Goal: Task Accomplishment & Management: Manage account settings

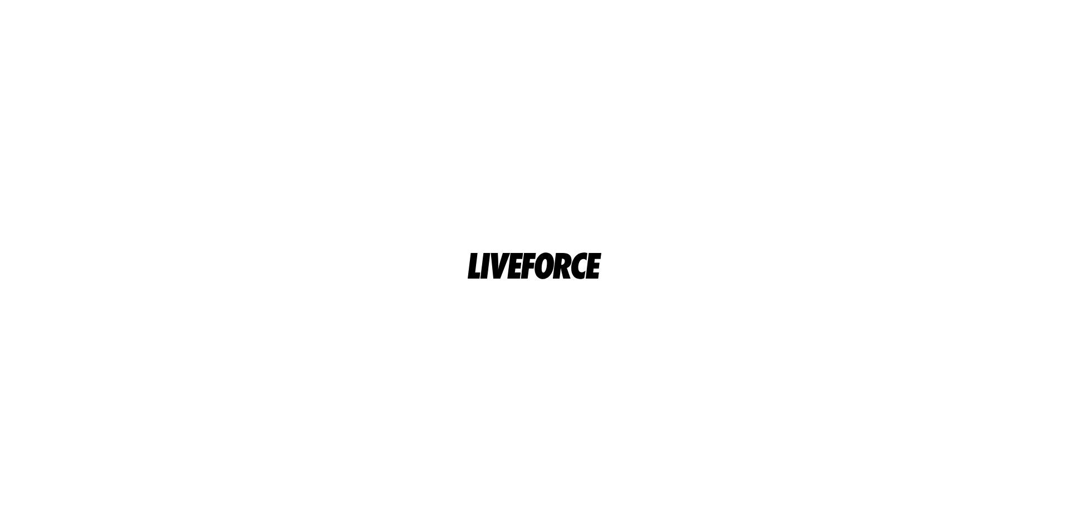
click at [955, 258] on div at bounding box center [534, 266] width 855 height 58
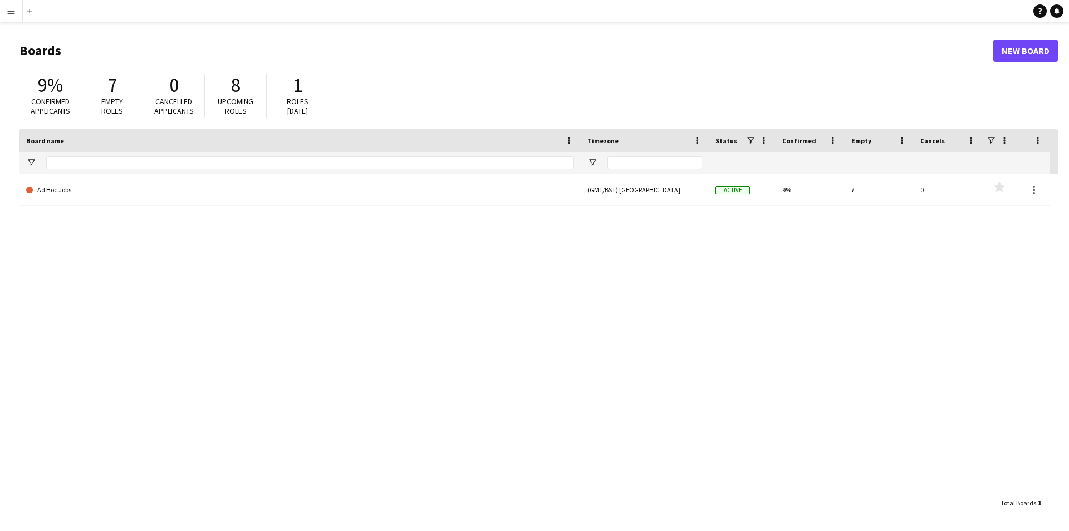
click at [12, 16] on button "Menu" at bounding box center [11, 11] width 22 height 22
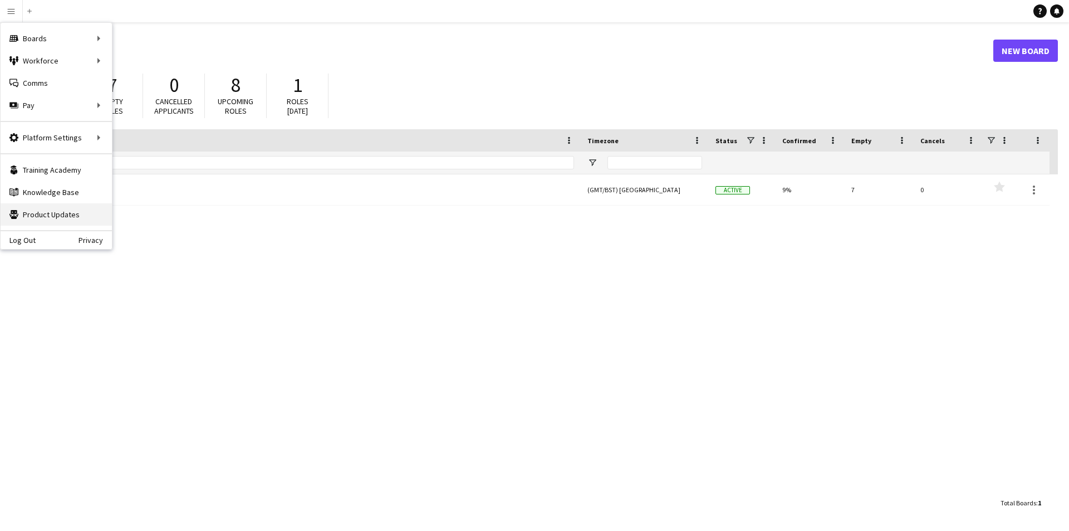
click at [66, 215] on link "Product Updates Product Updates" at bounding box center [56, 214] width 111 height 22
click at [141, 80] on link "Recruiting" at bounding box center [167, 83] width 111 height 22
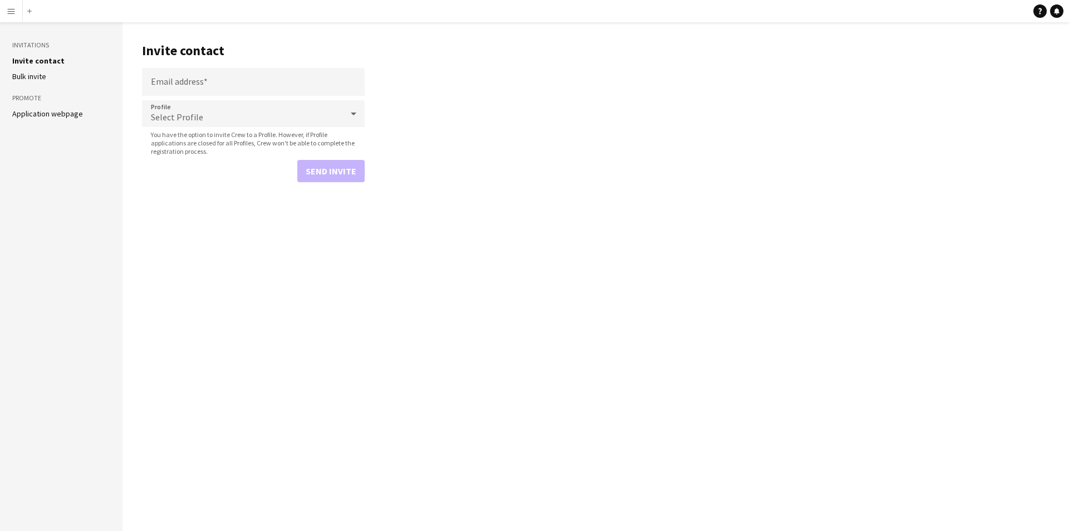
click at [13, 11] on app-icon "Menu" at bounding box center [11, 11] width 9 height 9
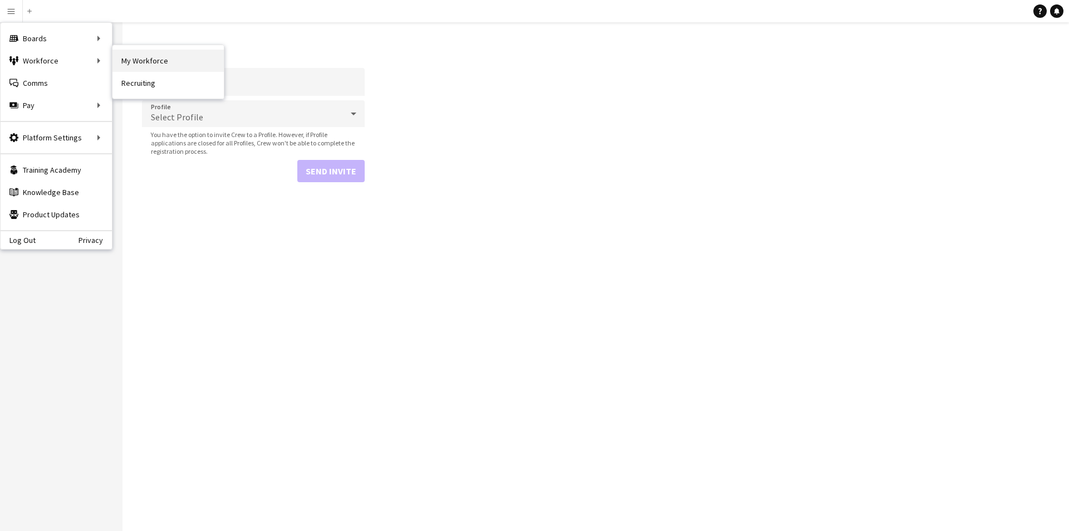
click at [141, 58] on link "My Workforce" at bounding box center [167, 61] width 111 height 22
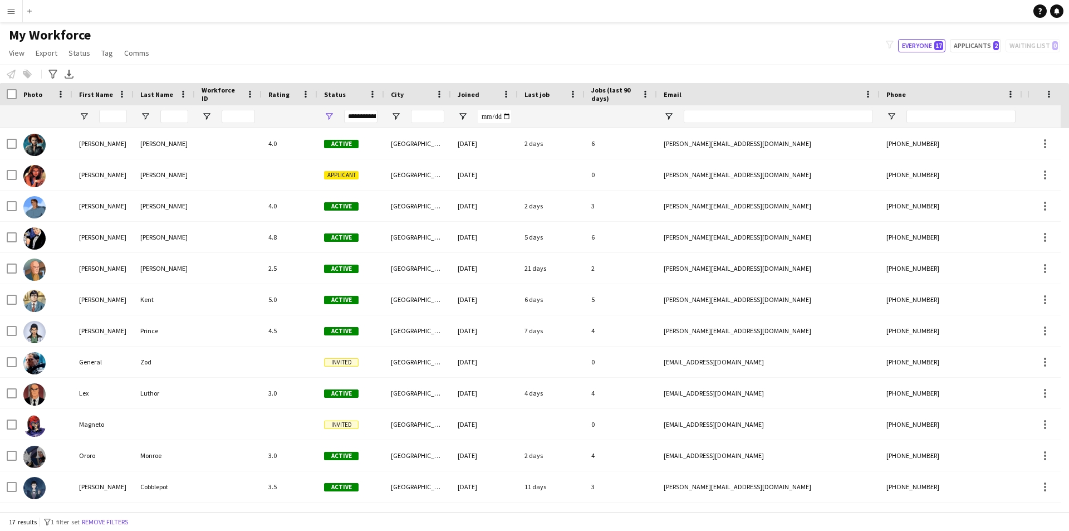
click at [8, 15] on app-icon "Menu" at bounding box center [11, 11] width 9 height 9
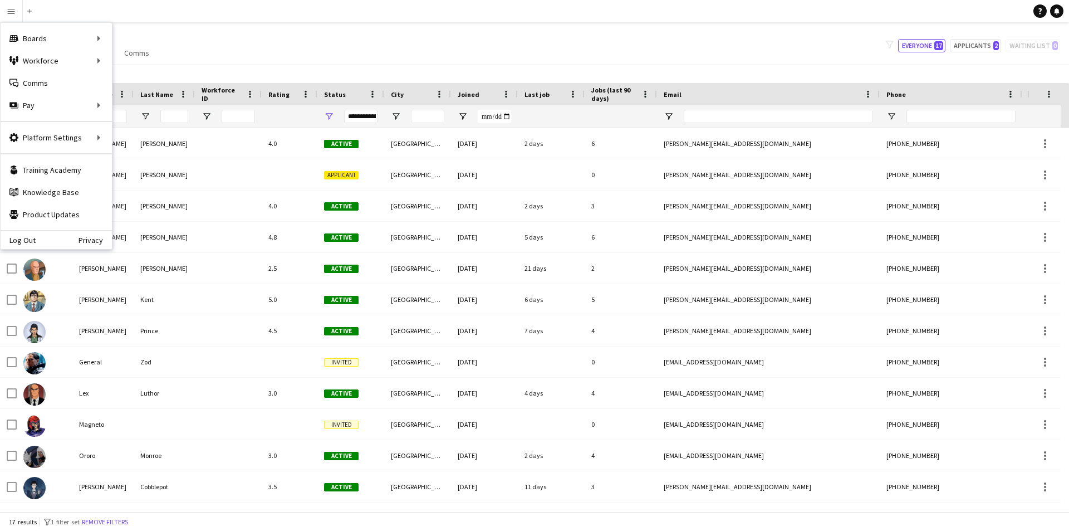
click at [207, 37] on div "My Workforce View Views Default view New view Update view Delete view Edit name…" at bounding box center [534, 46] width 1069 height 38
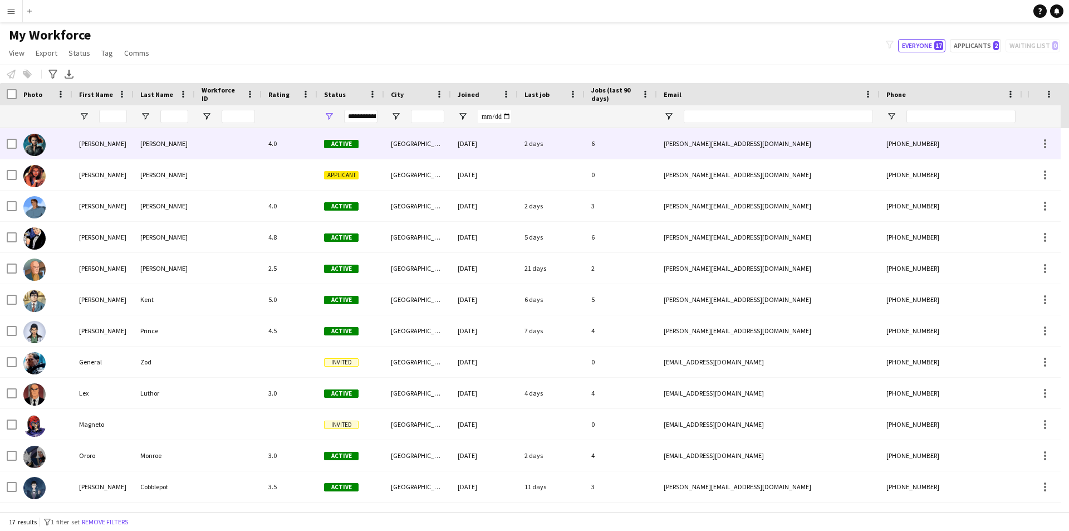
click at [86, 145] on div "[PERSON_NAME]" at bounding box center [102, 143] width 61 height 31
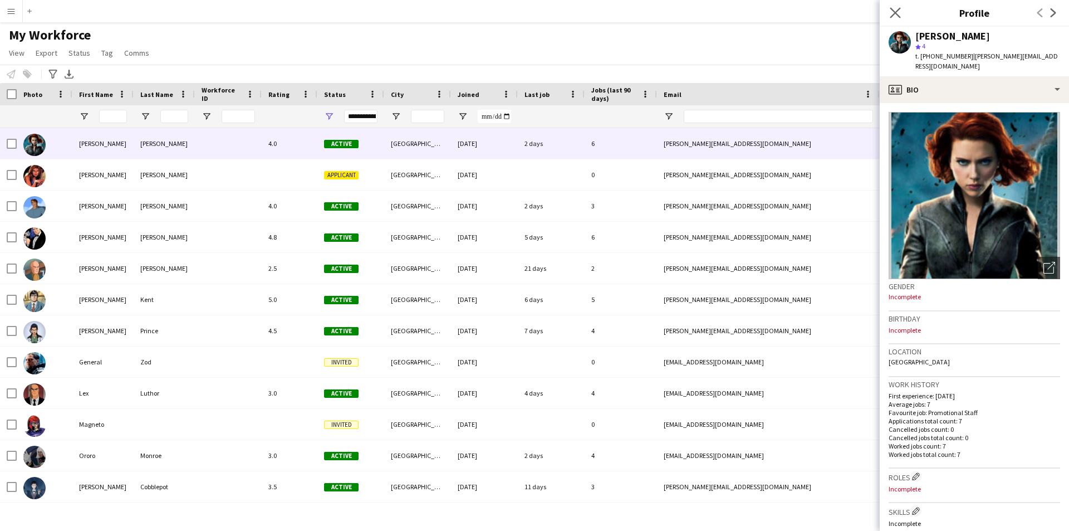
drag, startPoint x: 896, startPoint y: 7, endPoint x: 879, endPoint y: 17, distance: 20.0
click at [896, 7] on app-icon "Close pop-in" at bounding box center [895, 13] width 16 height 16
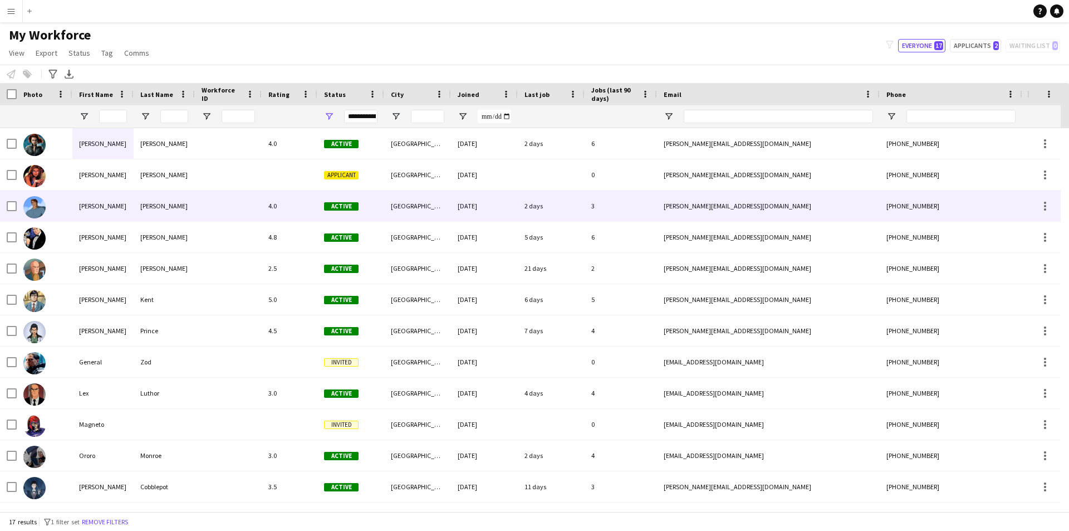
click at [85, 200] on div "[PERSON_NAME]" at bounding box center [102, 205] width 61 height 31
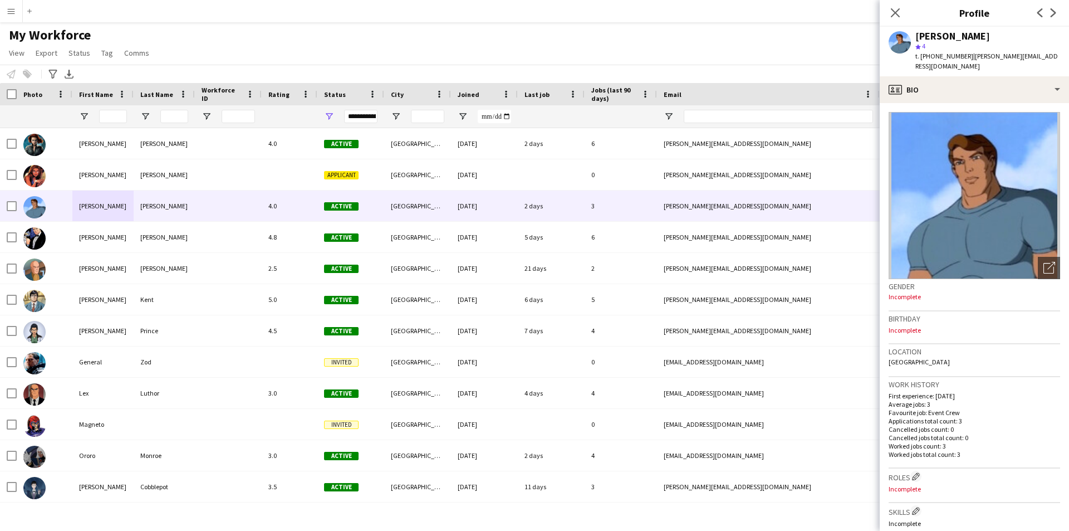
click at [918, 302] on div "Gender Incomplete" at bounding box center [973, 295] width 171 height 32
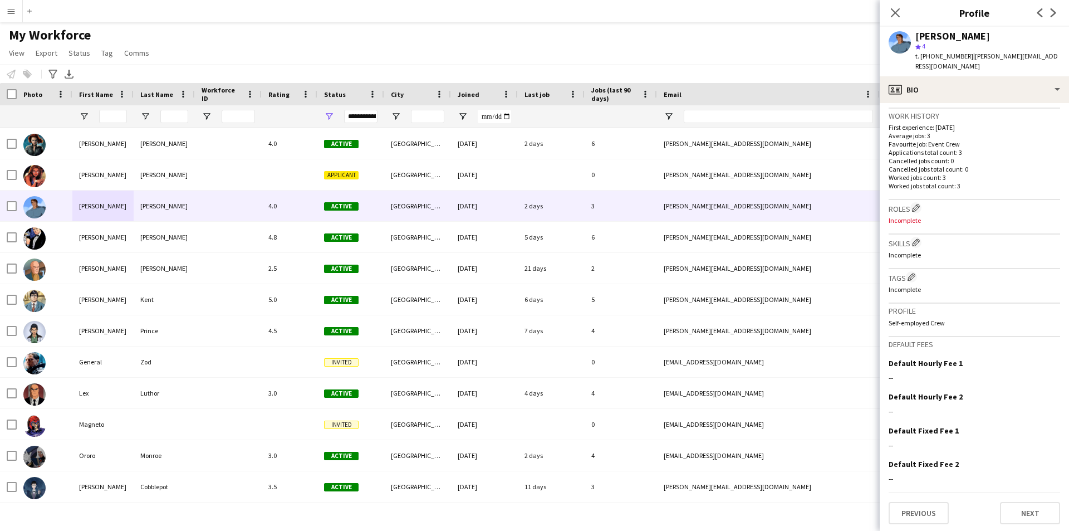
scroll to position [271, 0]
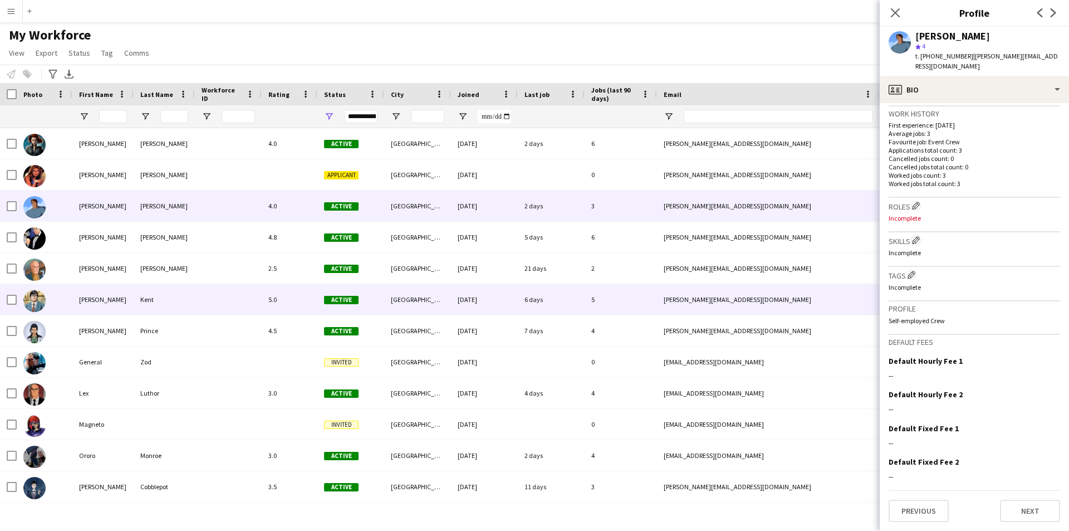
click at [105, 303] on div "[PERSON_NAME]" at bounding box center [102, 299] width 61 height 31
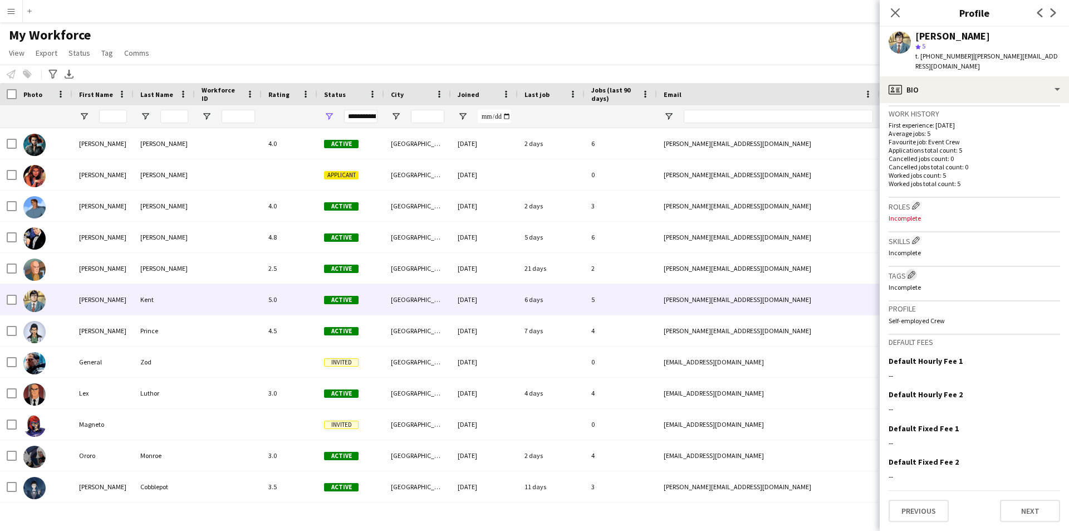
click at [914, 273] on app-icon "Edit crew company tags" at bounding box center [911, 275] width 8 height 8
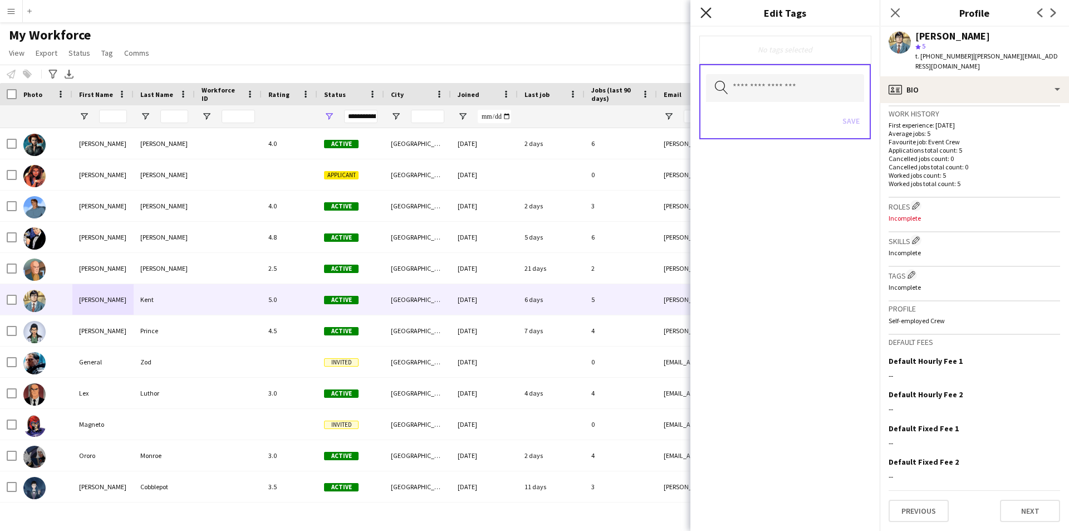
click at [702, 10] on icon "Close pop-in" at bounding box center [705, 12] width 11 height 11
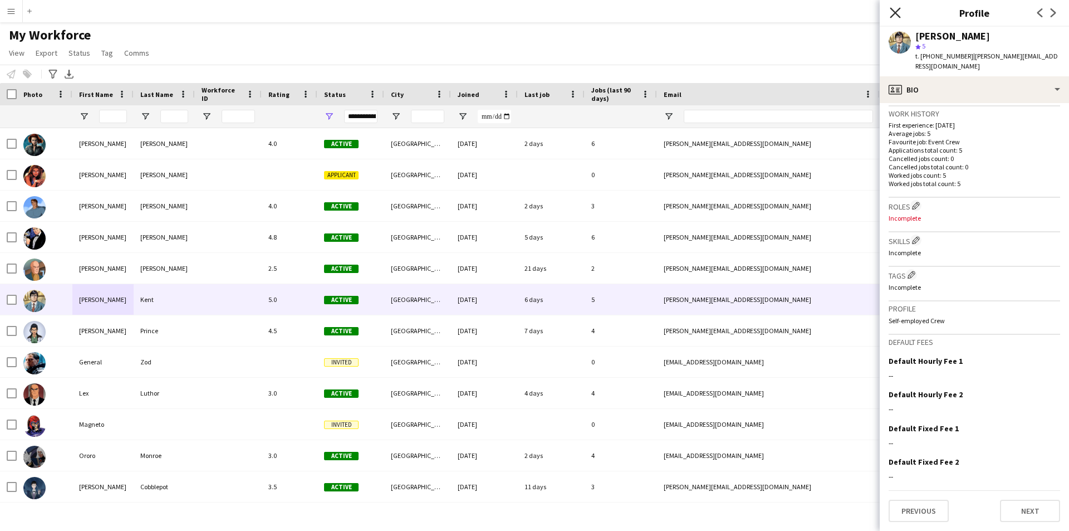
click at [892, 11] on icon "Close pop-in" at bounding box center [895, 12] width 11 height 11
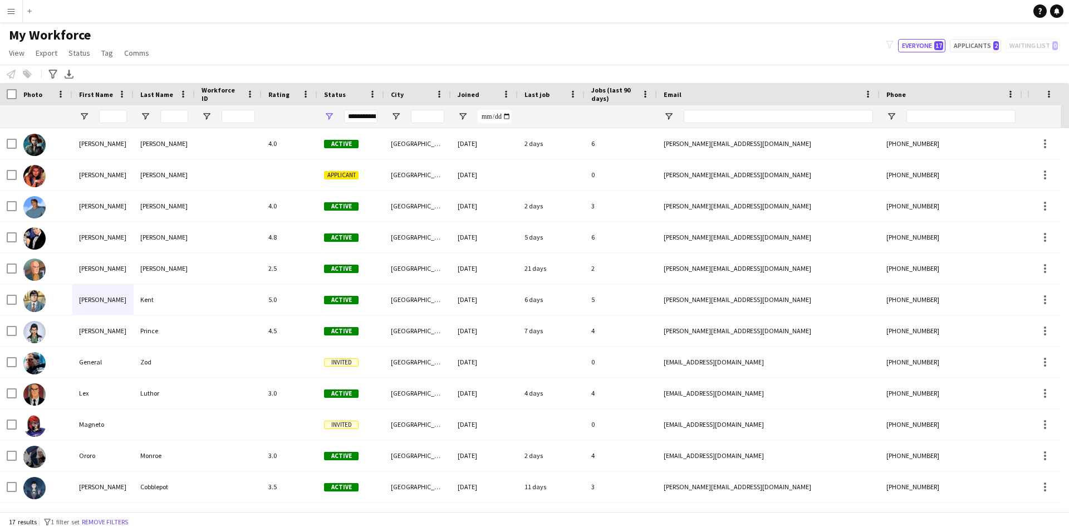
click at [30, 72] on div "Notify workforce Add to tag Select at least one crew to tag him or her. Advance…" at bounding box center [534, 74] width 1069 height 18
click at [72, 73] on icon "Export XLSX" at bounding box center [69, 74] width 9 height 9
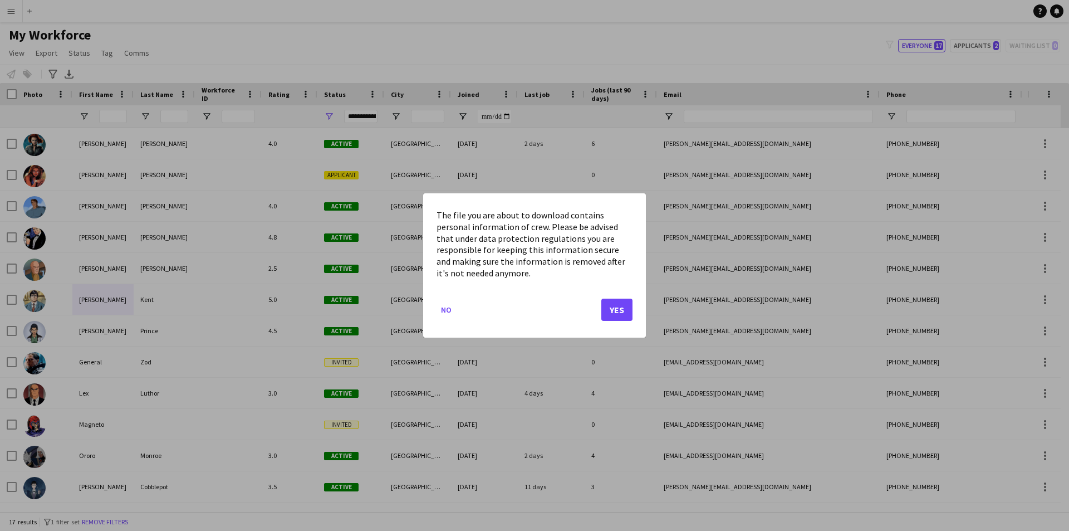
click at [436, 303] on div "The file you are about to download contains personal information of crew. Pleas…" at bounding box center [534, 265] width 223 height 144
click at [443, 312] on button "No" at bounding box center [445, 310] width 19 height 18
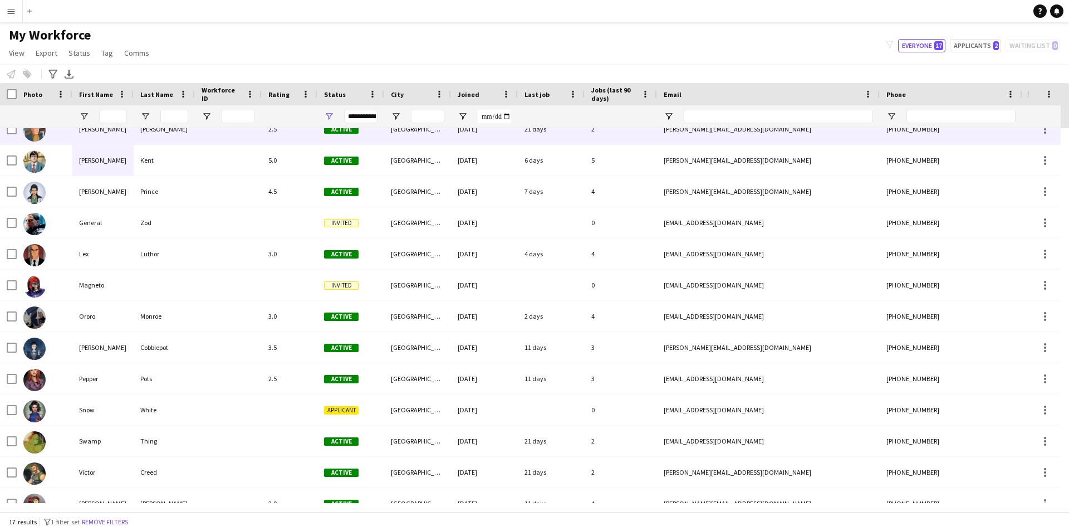
scroll to position [155, 0]
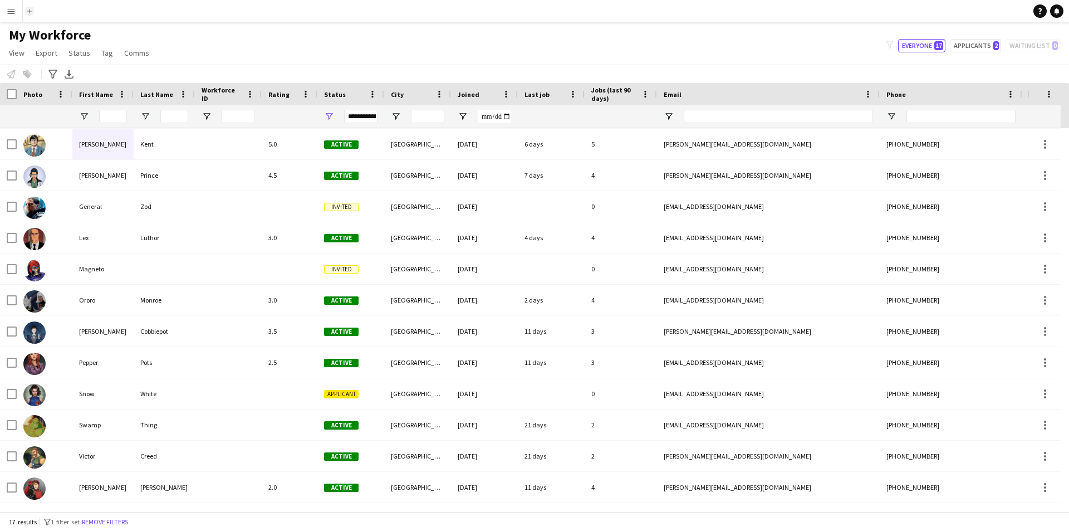
click at [29, 9] on app-icon "Add" at bounding box center [29, 11] width 4 height 4
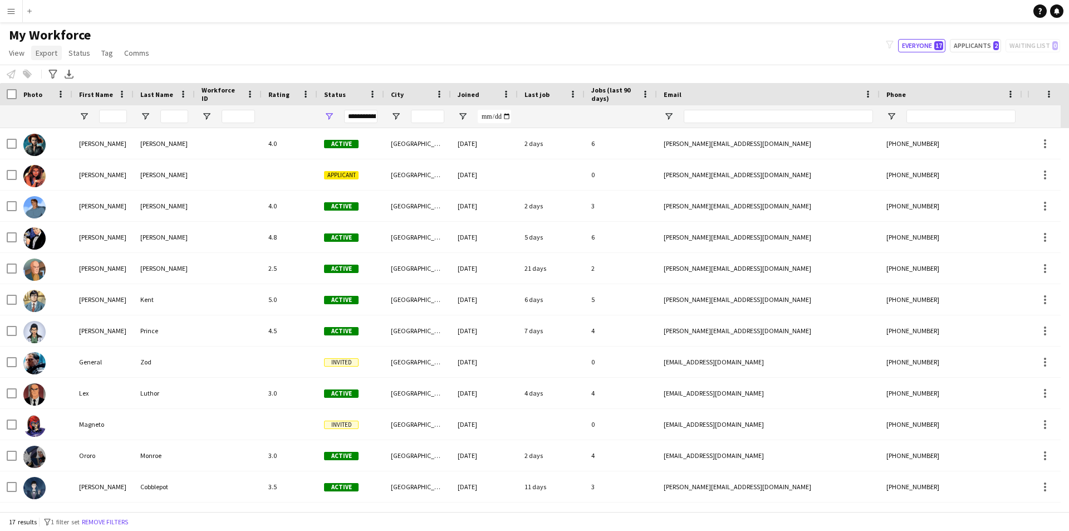
click at [43, 53] on span "Export" at bounding box center [47, 53] width 22 height 10
click at [69, 52] on span "Status" at bounding box center [79, 53] width 22 height 10
click at [10, 5] on button "Menu" at bounding box center [11, 11] width 22 height 22
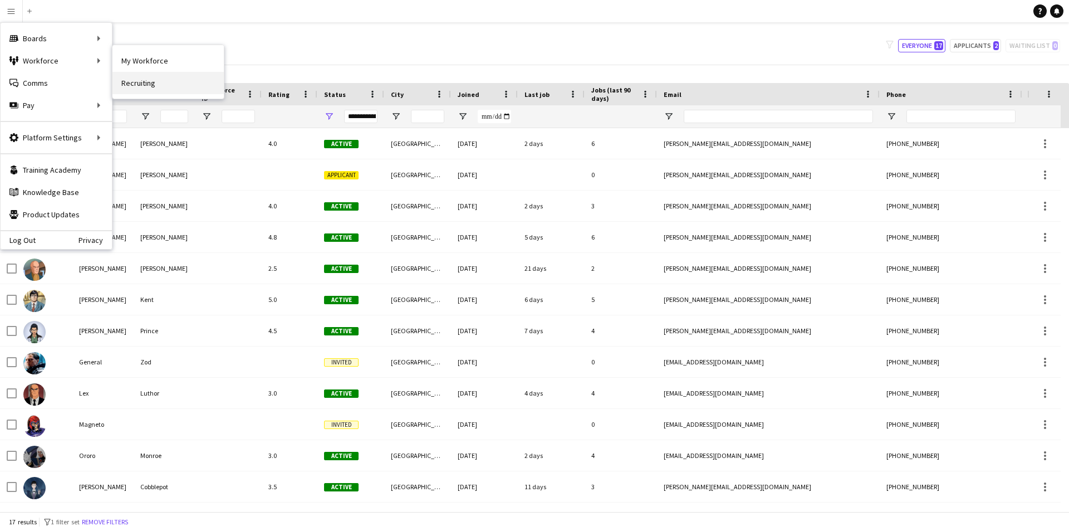
click at [143, 81] on link "Recruiting" at bounding box center [167, 83] width 111 height 22
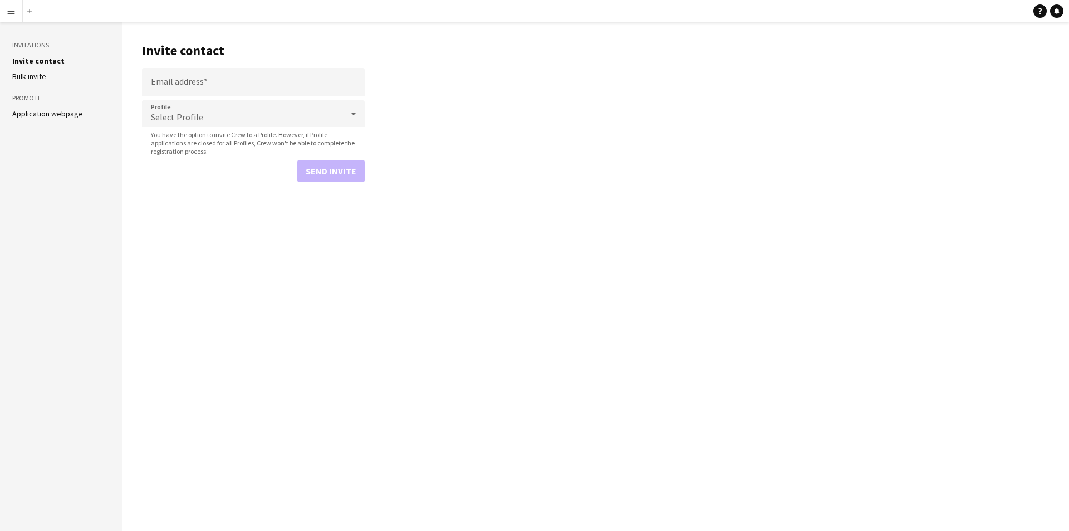
click at [36, 78] on link "Bulk invite" at bounding box center [29, 76] width 34 height 10
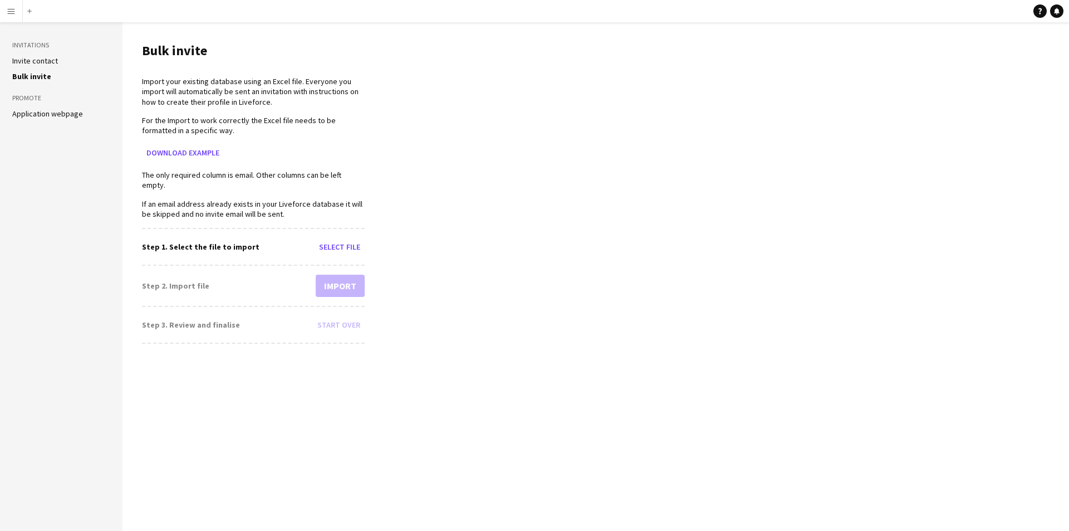
click at [52, 115] on link "Application webpage" at bounding box center [47, 114] width 71 height 10
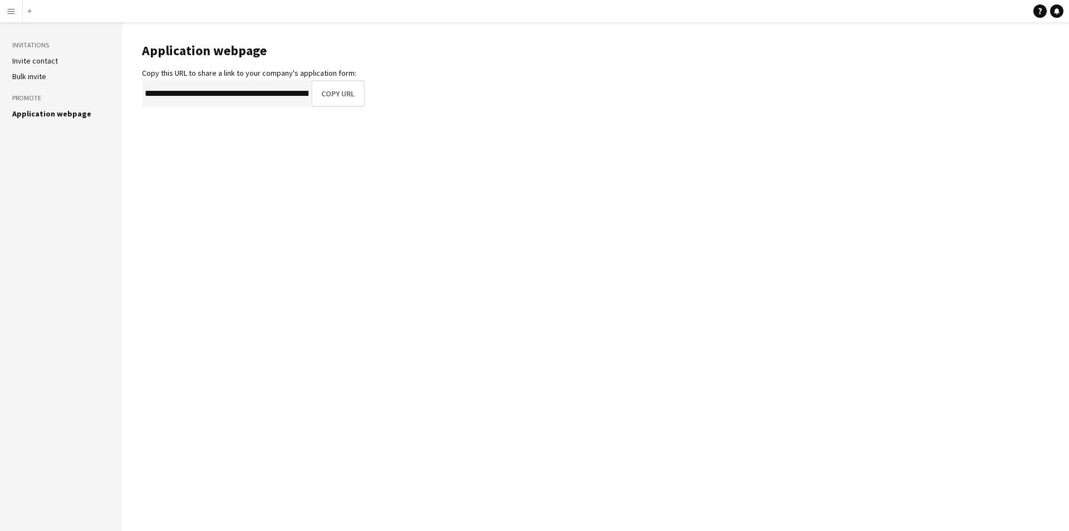
click at [32, 46] on h3 "Invitations" at bounding box center [61, 45] width 98 height 10
click at [16, 17] on button "Menu" at bounding box center [11, 11] width 22 height 22
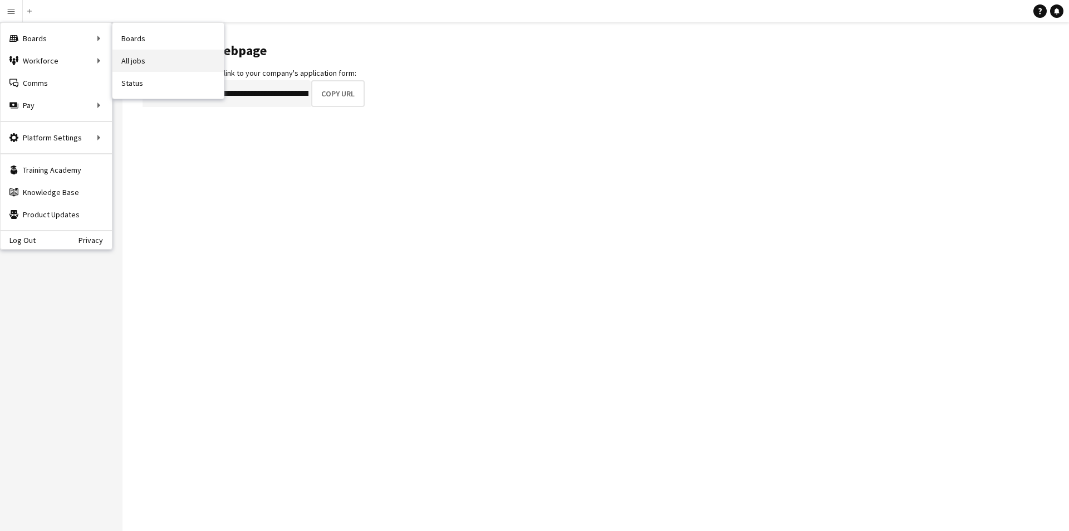
click at [134, 57] on link "All jobs" at bounding box center [167, 61] width 111 height 22
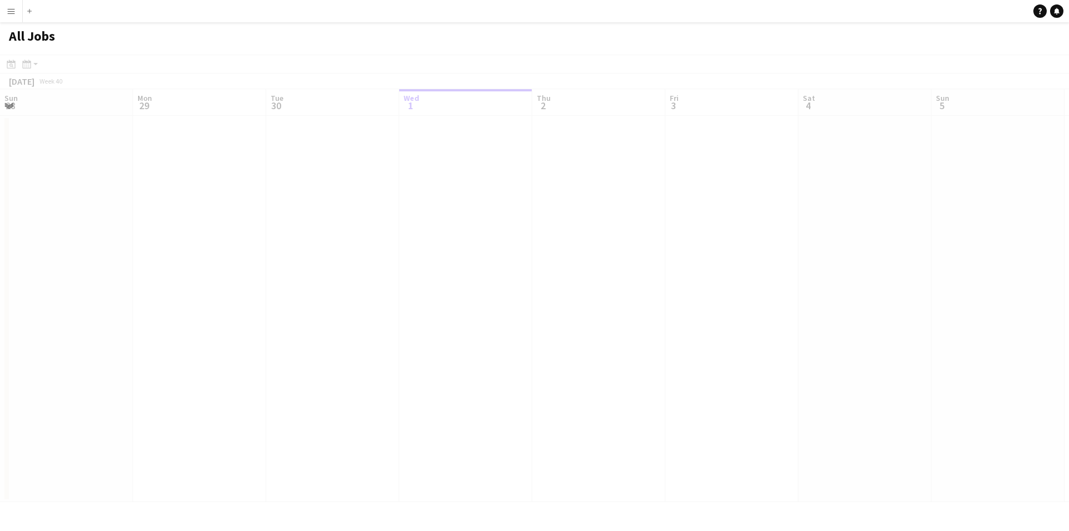
scroll to position [0, 266]
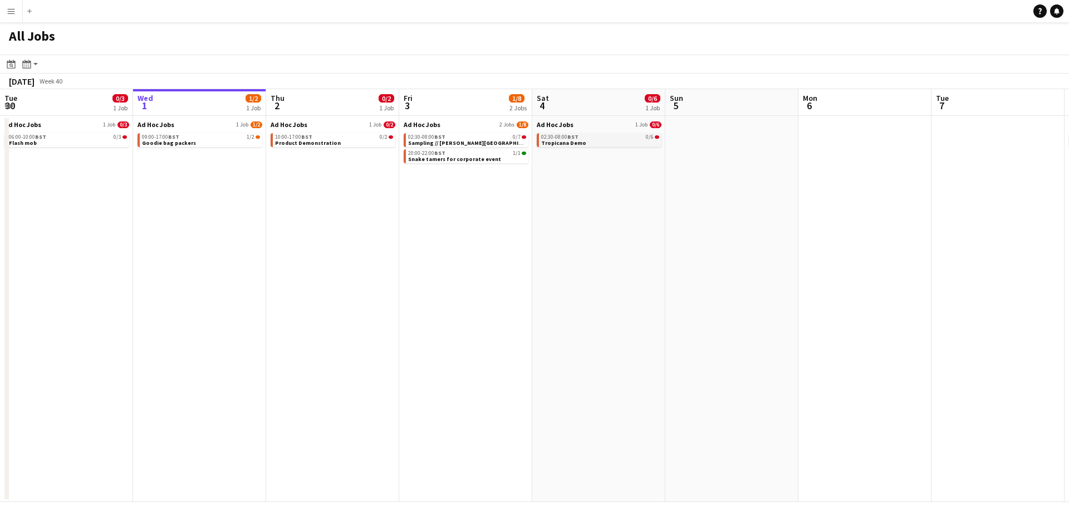
click at [575, 141] on span "Tropicana Demo" at bounding box center [563, 142] width 45 height 7
click at [14, 13] on app-icon "Menu" at bounding box center [11, 11] width 9 height 9
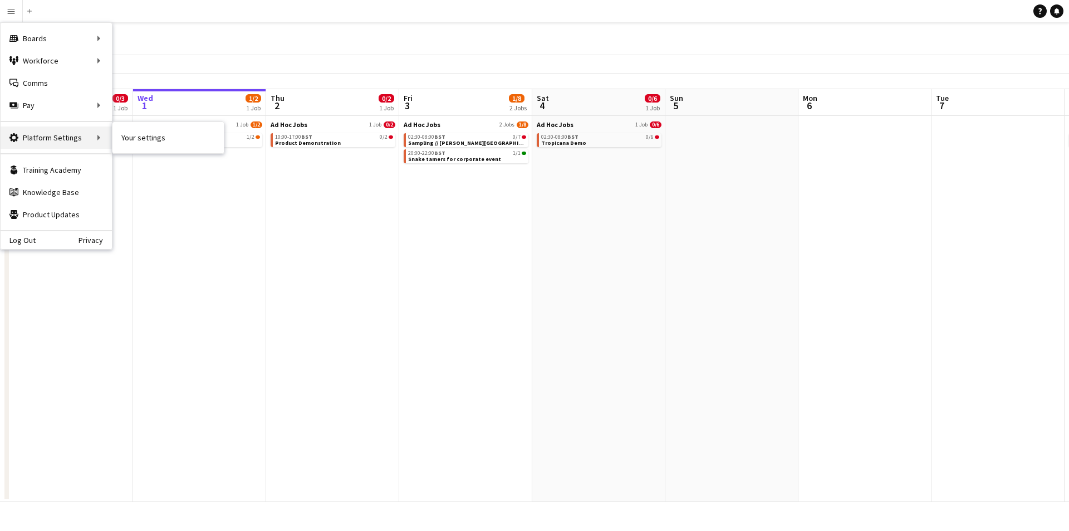
click at [58, 137] on div "Platform Settings Platform Settings" at bounding box center [56, 137] width 111 height 22
click at [1059, 12] on icon "Notifications" at bounding box center [1056, 11] width 7 height 7
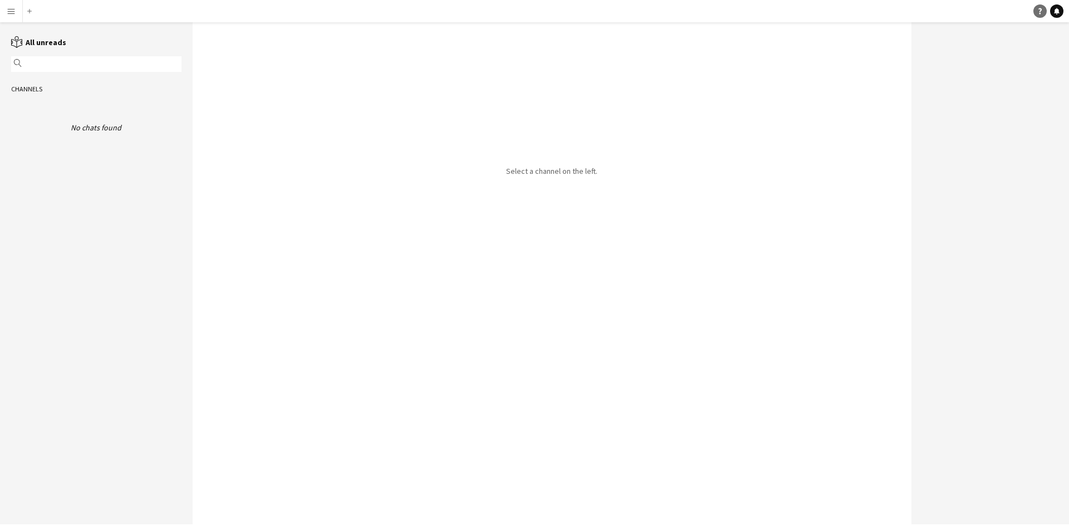
click at [1041, 12] on icon "Help" at bounding box center [1040, 11] width 7 height 7
click at [7, 18] on button "Menu" at bounding box center [11, 11] width 22 height 22
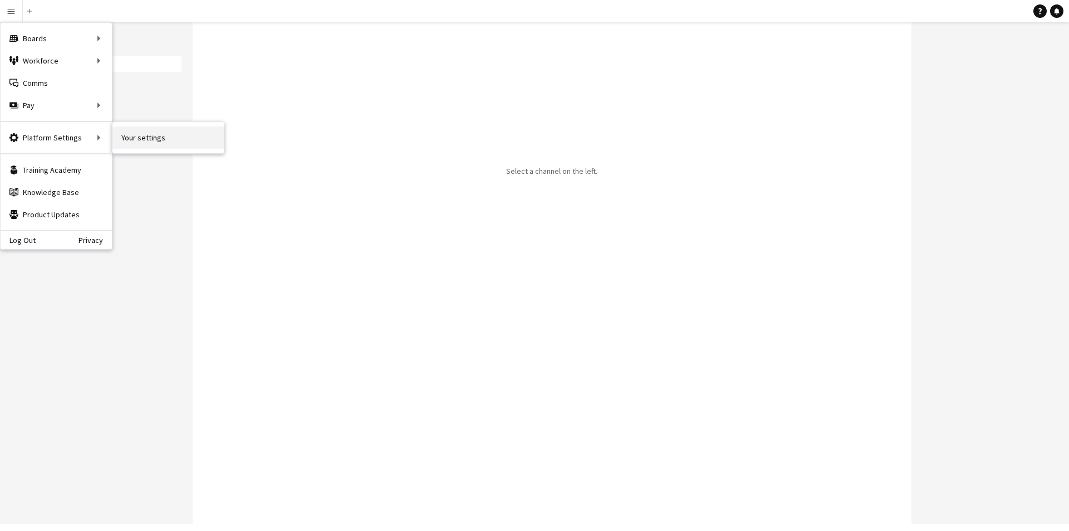
click at [128, 138] on link "Your settings" at bounding box center [167, 137] width 111 height 22
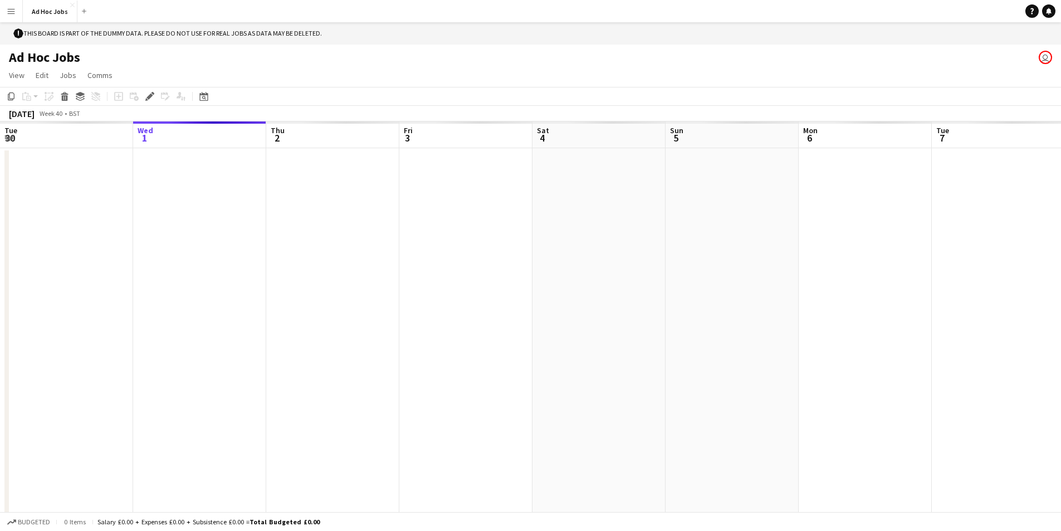
scroll to position [0, 383]
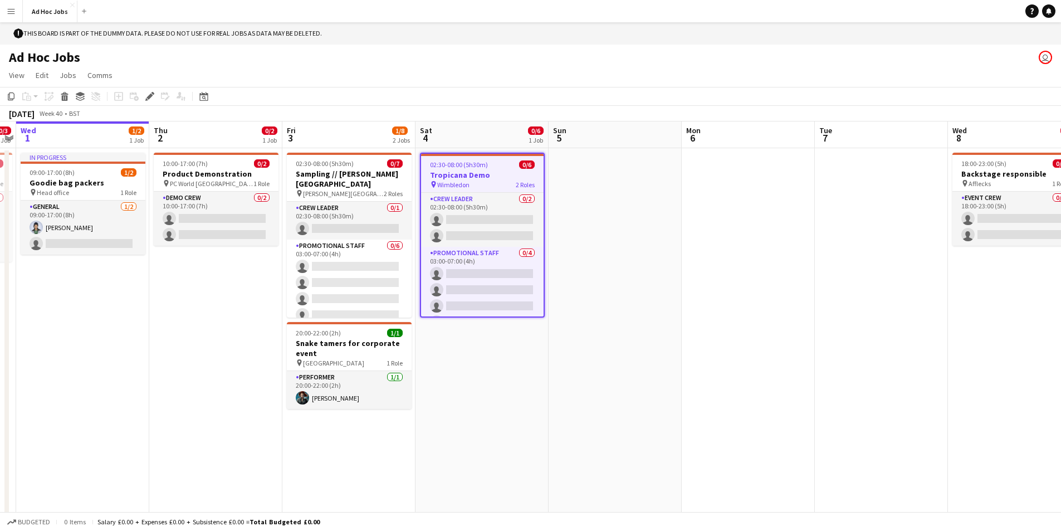
click at [1046, 53] on app-user-avatar "user" at bounding box center [1044, 57] width 13 height 13
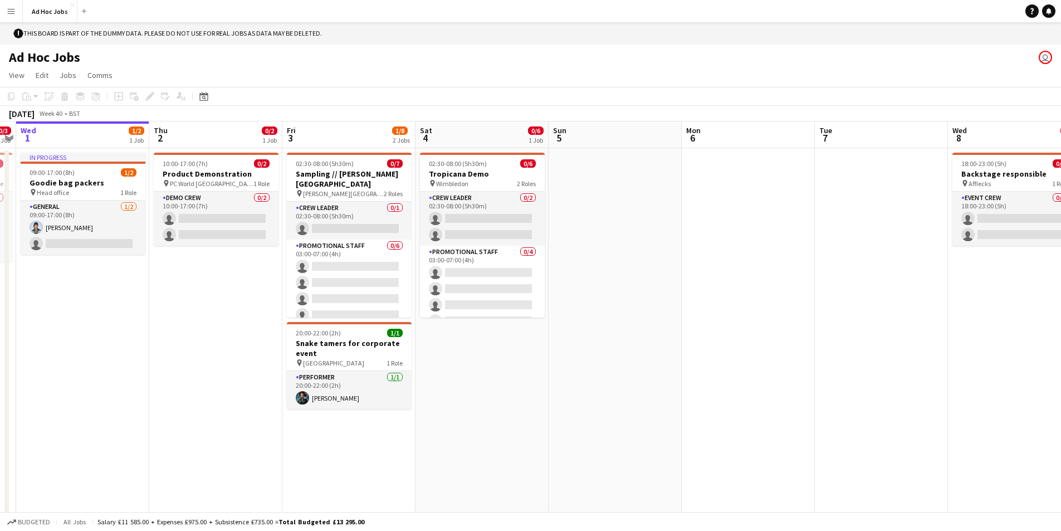
click at [1046, 53] on app-user-avatar "user" at bounding box center [1044, 57] width 13 height 13
drag, startPoint x: 95, startPoint y: 36, endPoint x: 257, endPoint y: 37, distance: 162.6
click at [213, 36] on div "! This board is part of the dummy data. Please do not use for real jobs as data…" at bounding box center [530, 33] width 1061 height 22
click at [287, 34] on div "! This board is part of the dummy data. Please do not use for real jobs as data…" at bounding box center [530, 33] width 1061 height 22
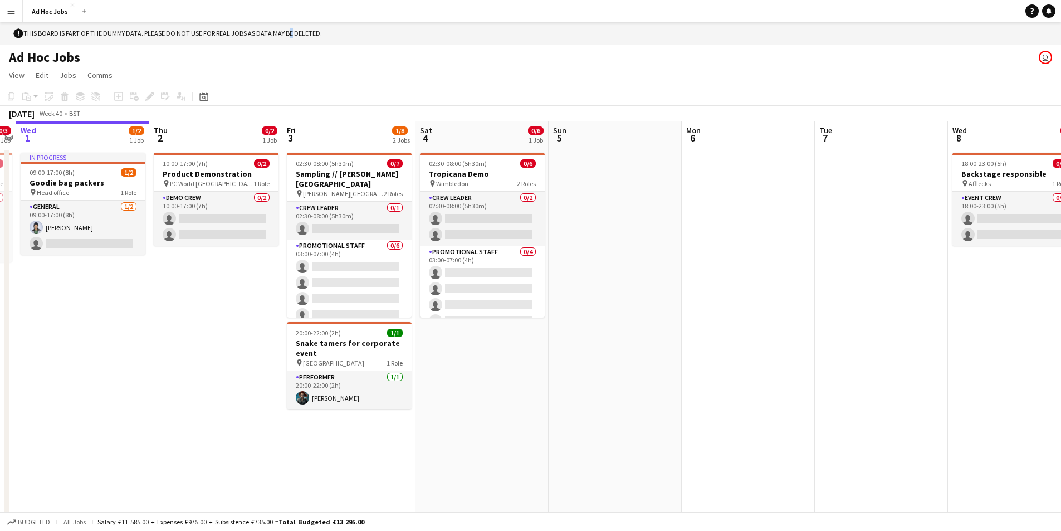
drag, startPoint x: 338, startPoint y: 35, endPoint x: 22, endPoint y: 30, distance: 316.3
click at [27, 33] on div "! This board is part of the dummy data. Please do not use for real jobs as data…" at bounding box center [530, 33] width 1061 height 22
click at [11, 14] on app-icon "Menu" at bounding box center [11, 11] width 9 height 9
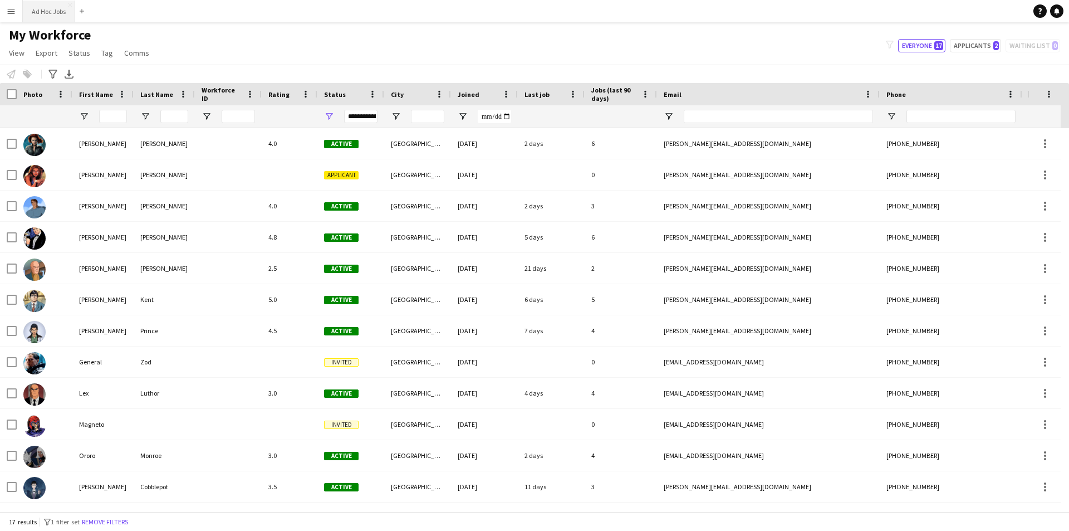
click at [52, 14] on button "Ad Hoc Jobs Close" at bounding box center [49, 12] width 52 height 22
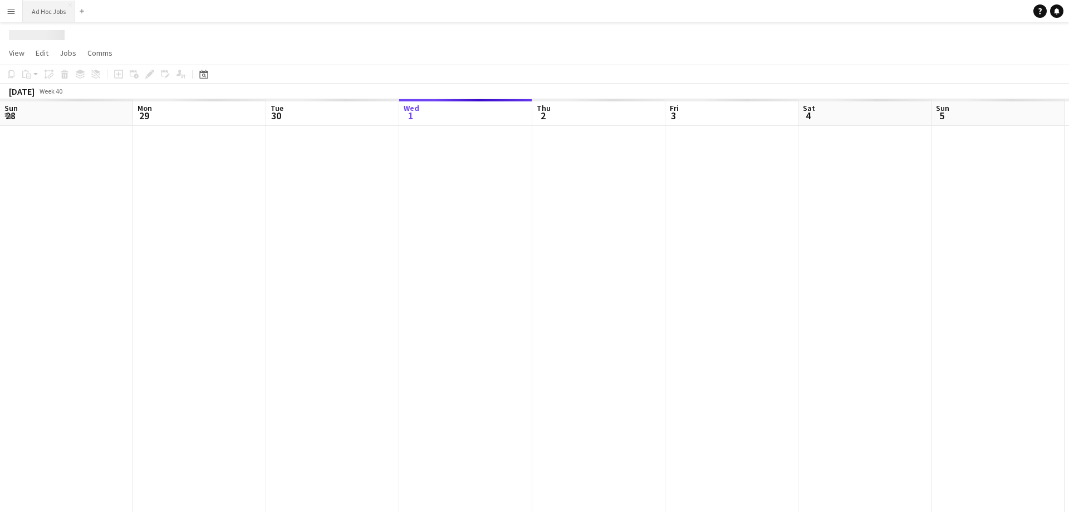
scroll to position [0, 266]
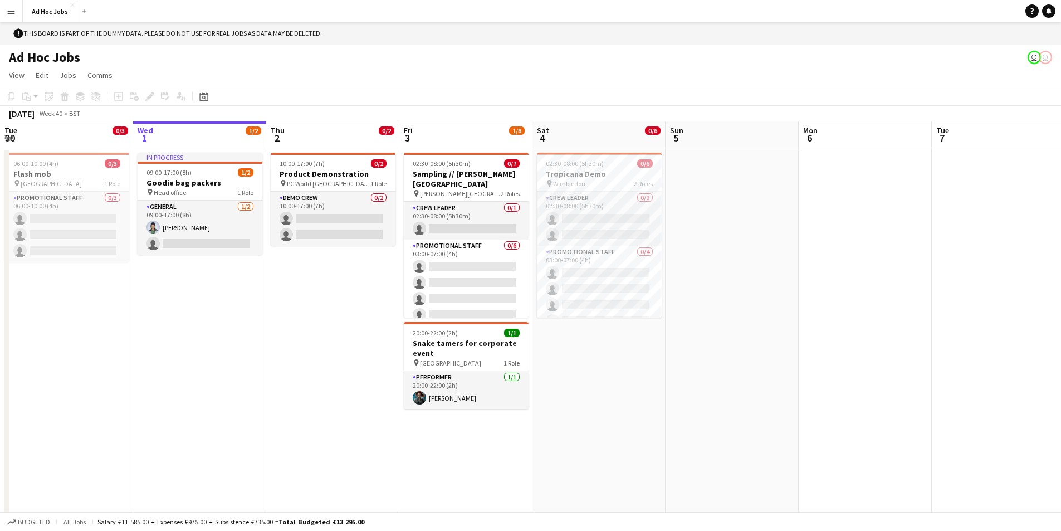
click at [6, 15] on button "Menu" at bounding box center [11, 11] width 22 height 22
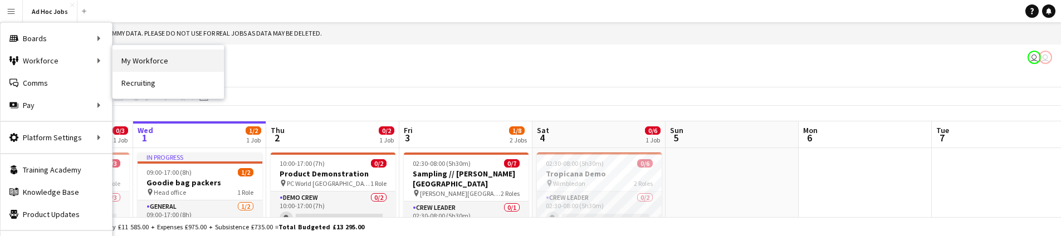
click at [124, 60] on link "My Workforce" at bounding box center [167, 61] width 111 height 22
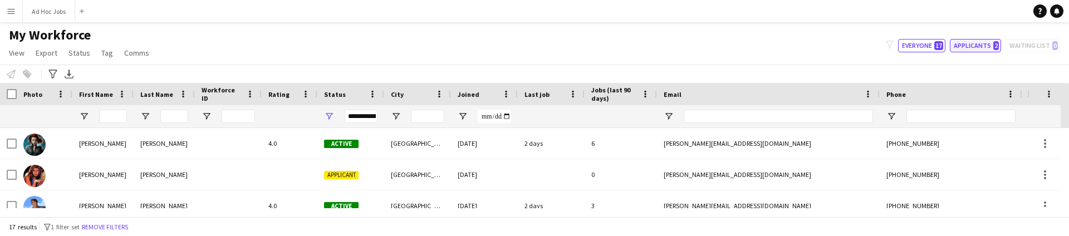
click at [988, 46] on button "Applicants 2" at bounding box center [975, 45] width 51 height 13
type input "**********"
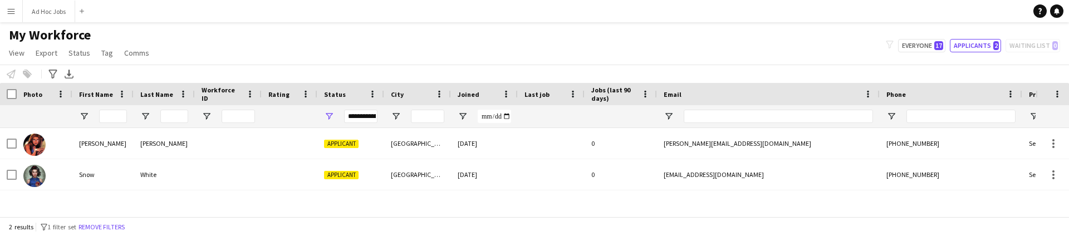
click at [11, 11] on app-icon "Menu" at bounding box center [11, 11] width 9 height 9
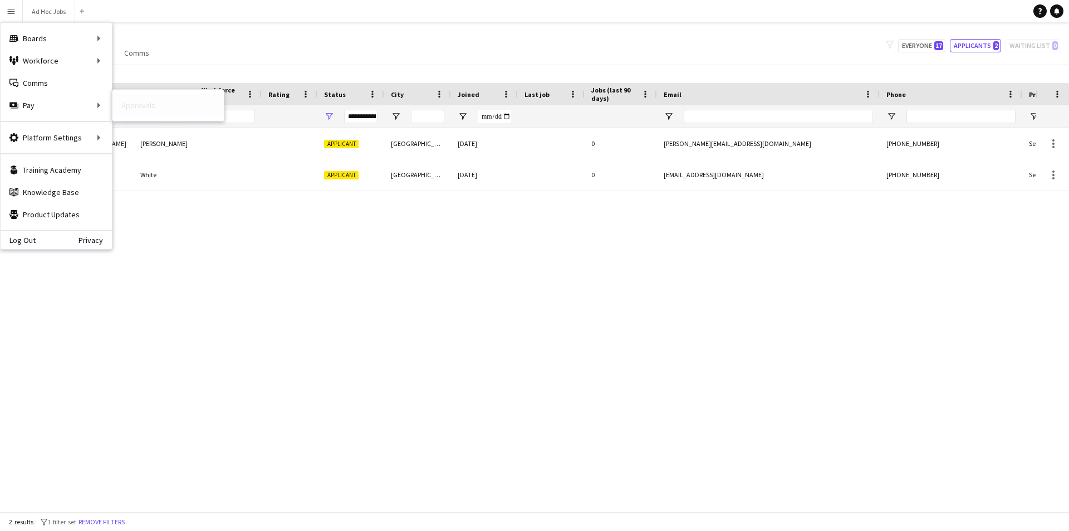
click at [126, 107] on link "Approvals" at bounding box center [167, 105] width 111 height 22
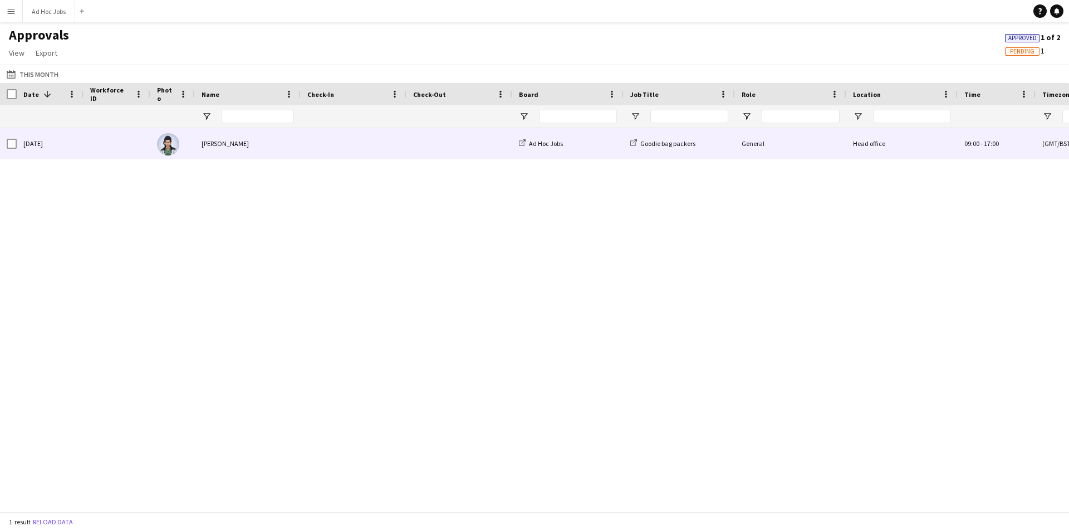
click at [215, 145] on div "[PERSON_NAME]" at bounding box center [248, 143] width 106 height 31
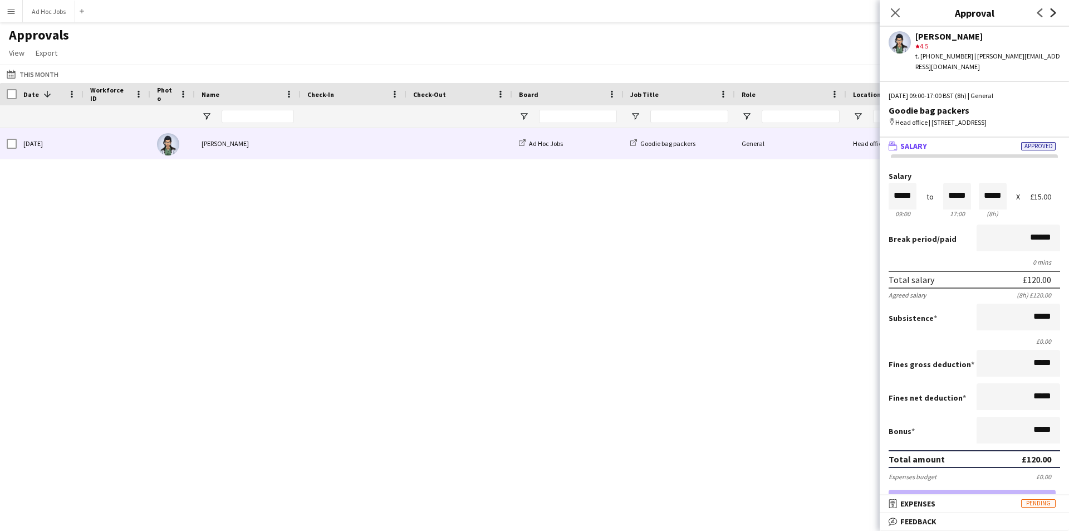
click at [1052, 17] on icon at bounding box center [1053, 12] width 6 height 9
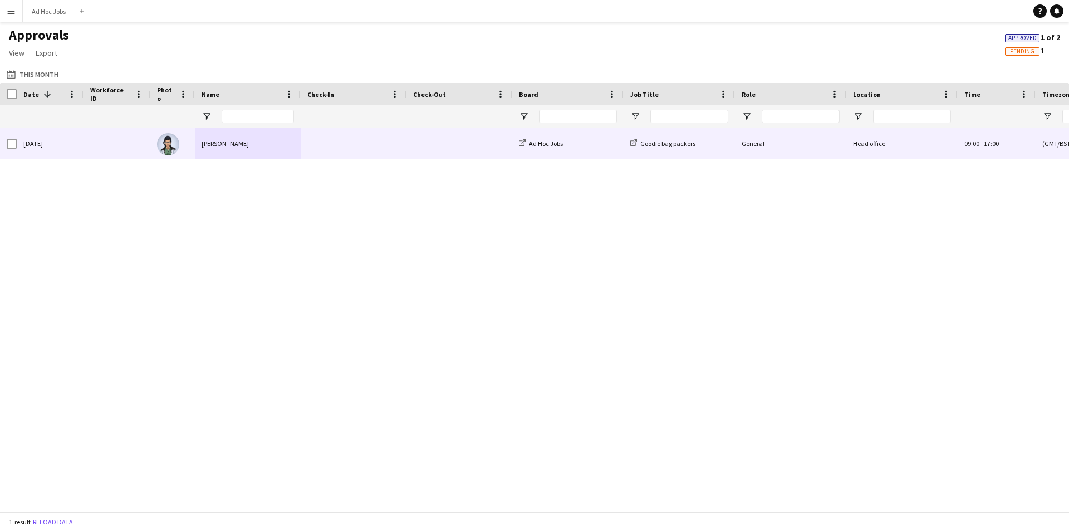
click at [883, 145] on div "Head office" at bounding box center [901, 143] width 111 height 31
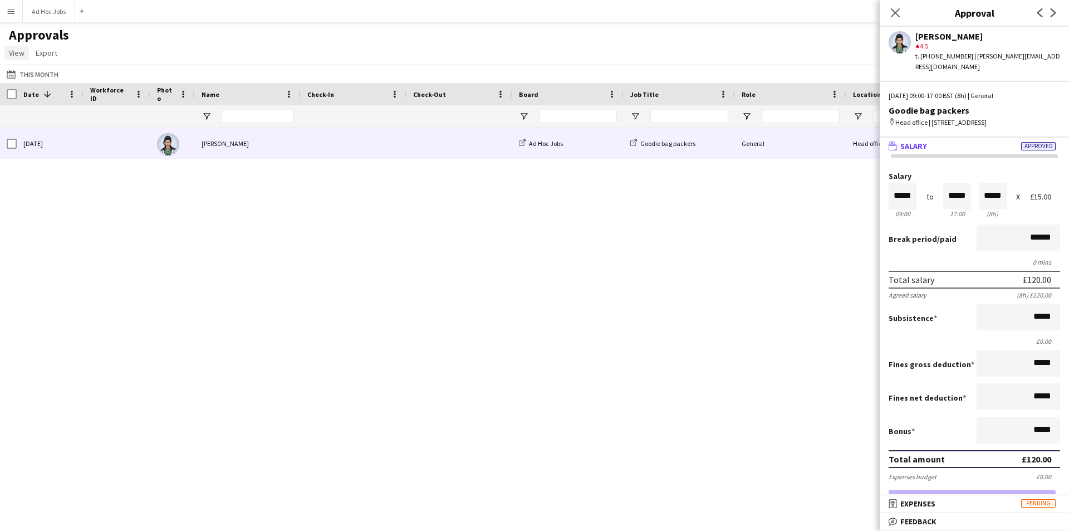
click at [14, 52] on span "View" at bounding box center [17, 53] width 16 height 10
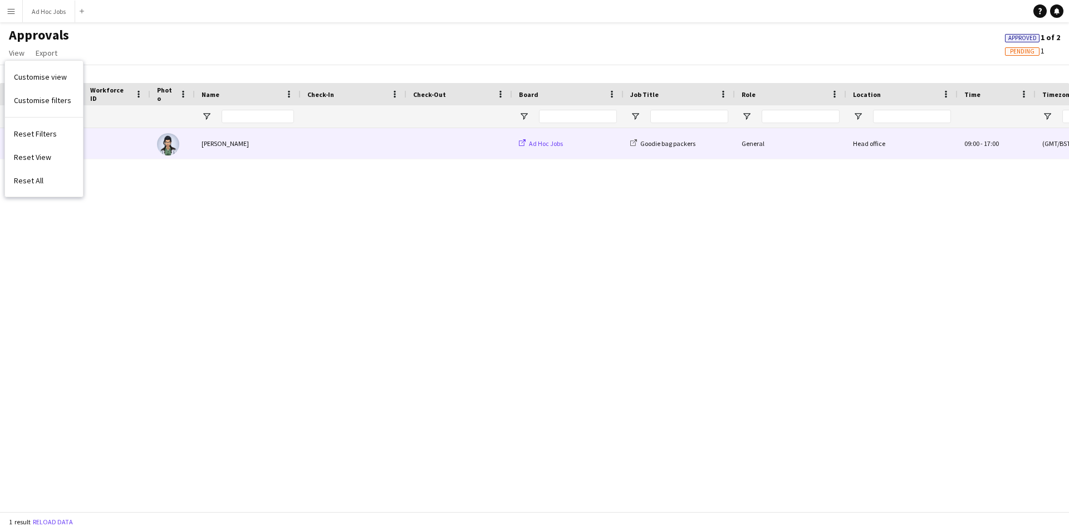
click at [546, 143] on span "Ad Hoc Jobs" at bounding box center [546, 143] width 34 height 8
click at [672, 143] on span "Goodie bag packers" at bounding box center [667, 143] width 55 height 8
click at [263, 143] on div "[PERSON_NAME]" at bounding box center [248, 143] width 106 height 31
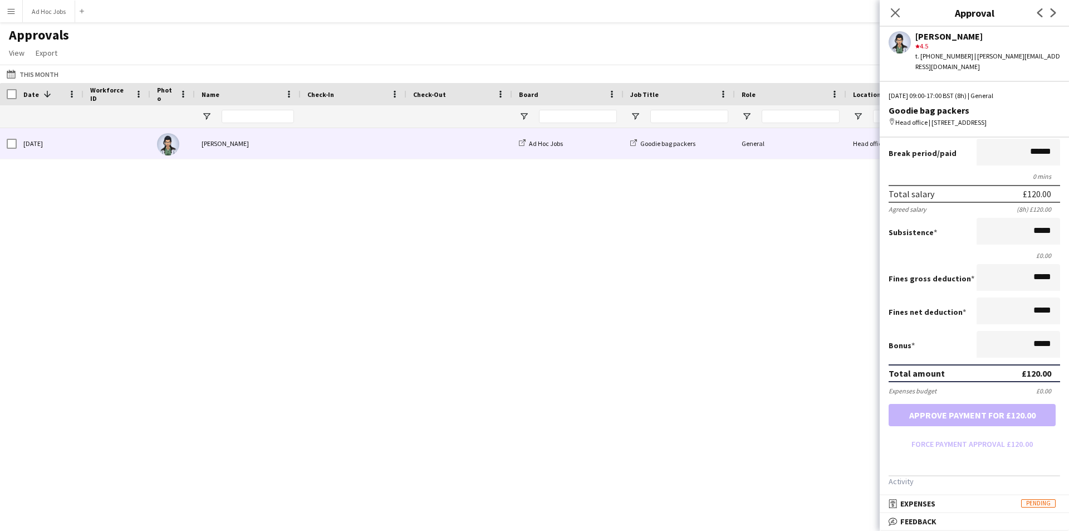
scroll to position [141, 0]
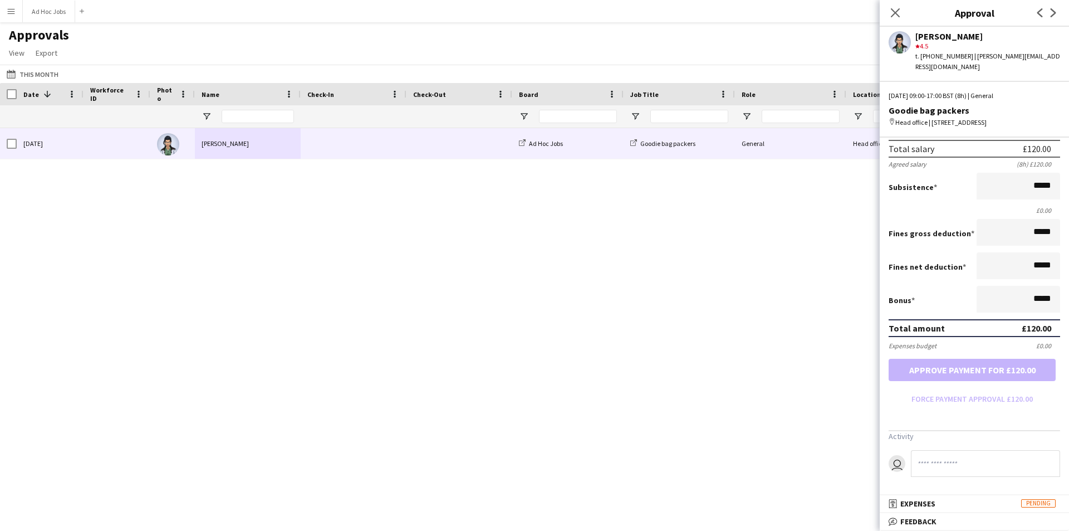
click at [924, 504] on span "Expenses" at bounding box center [917, 503] width 35 height 10
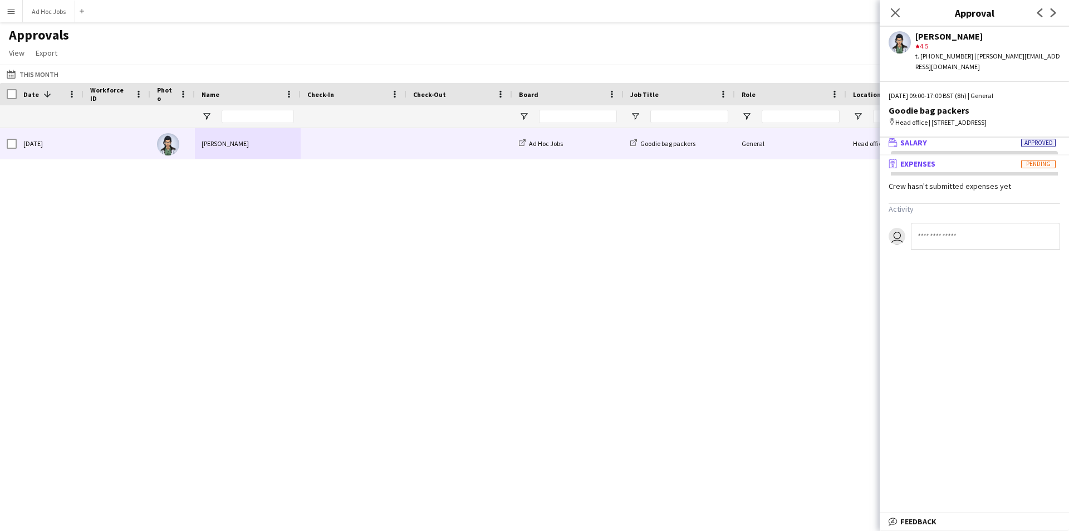
click at [923, 148] on span "Salary" at bounding box center [913, 143] width 27 height 10
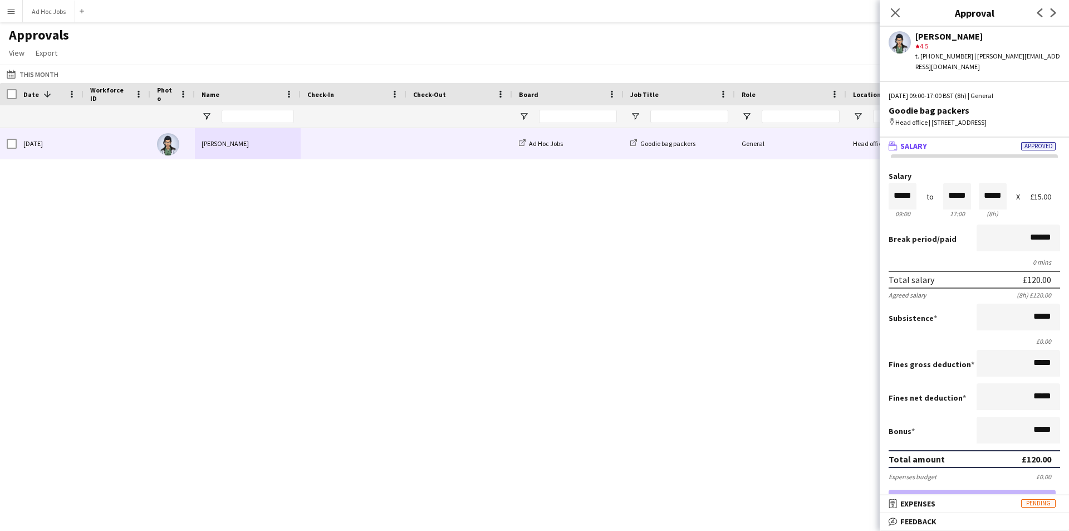
click at [13, 12] on app-icon "Menu" at bounding box center [11, 11] width 9 height 9
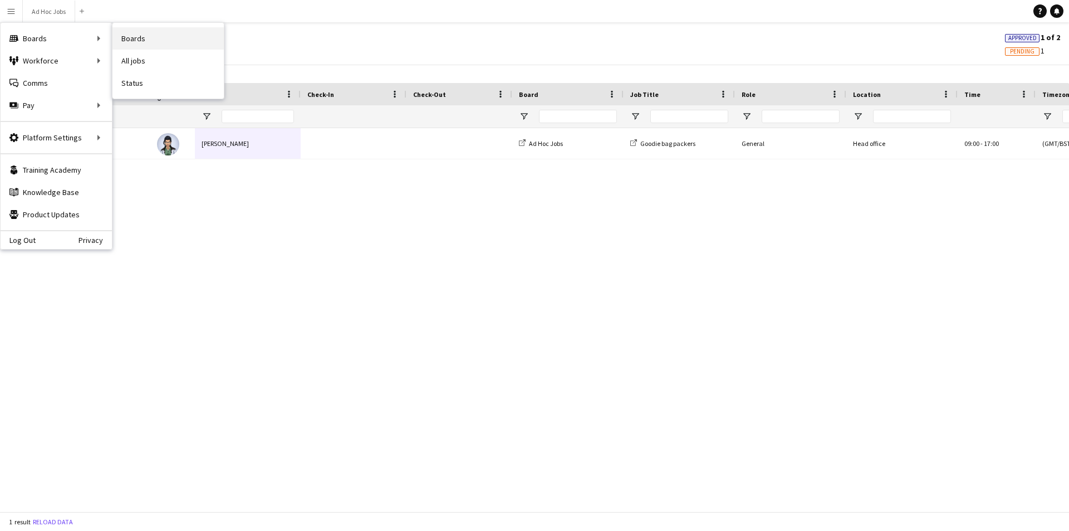
click at [135, 33] on link "Boards" at bounding box center [167, 38] width 111 height 22
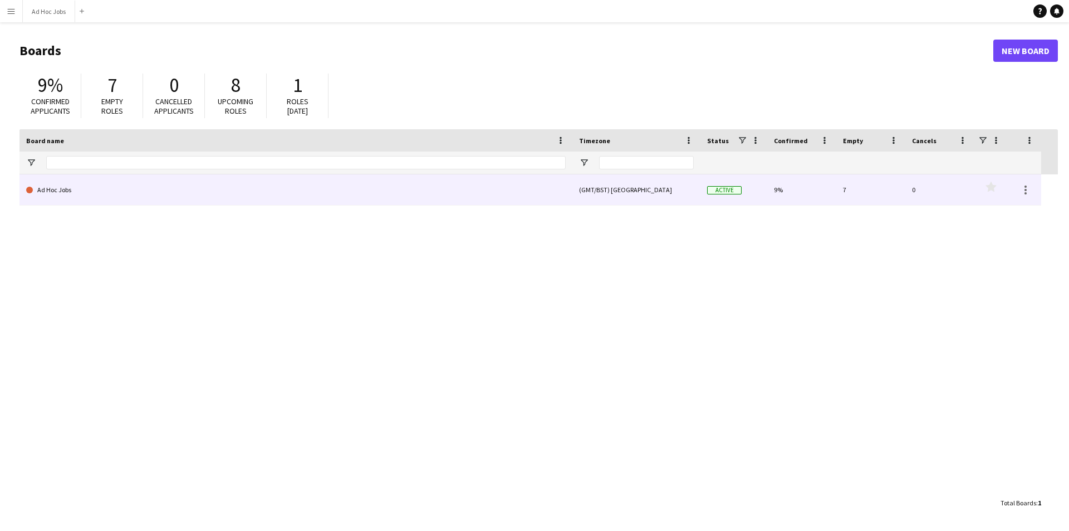
click at [193, 188] on link "Ad Hoc Jobs" at bounding box center [295, 189] width 539 height 31
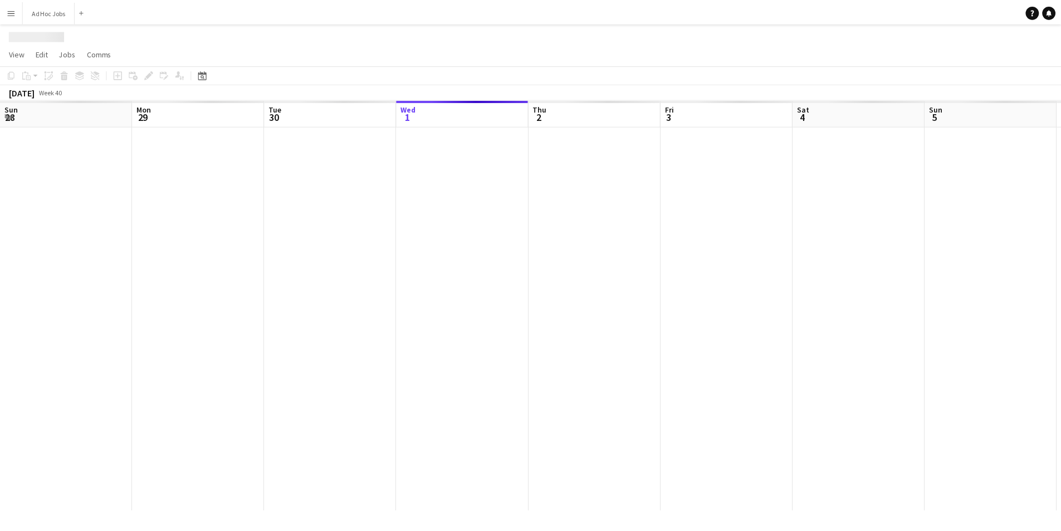
scroll to position [0, 266]
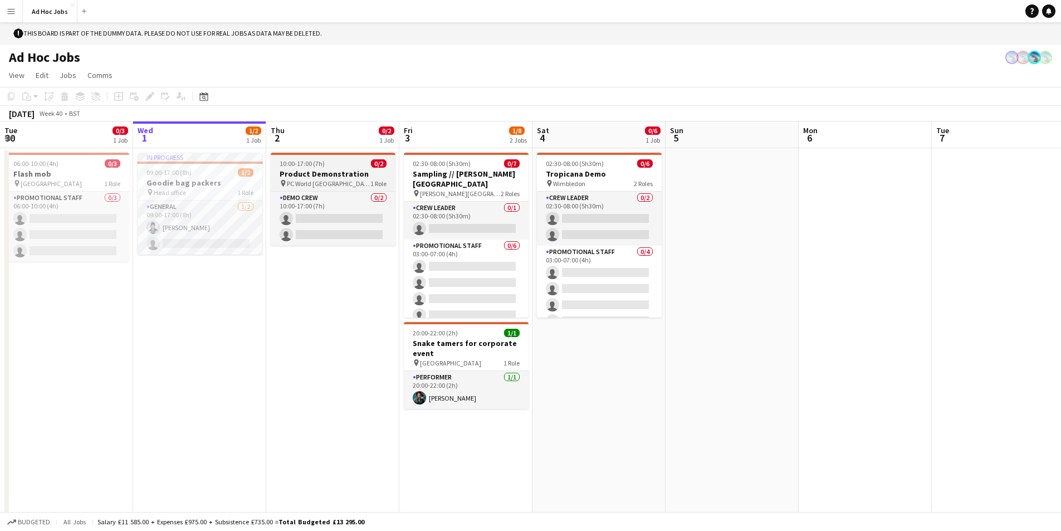
click at [343, 179] on span "PC World [GEOGRAPHIC_DATA]" at bounding box center [329, 183] width 84 height 8
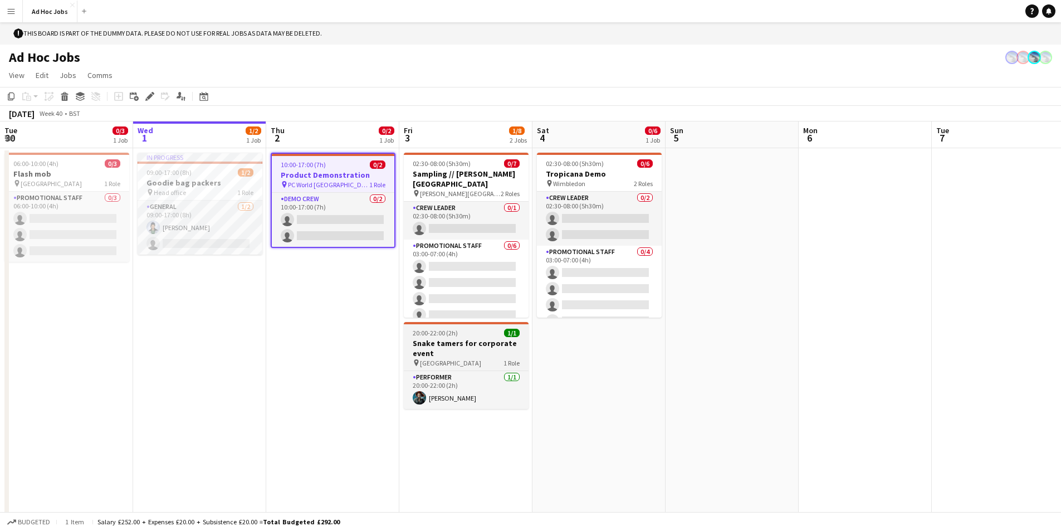
click at [428, 352] on h3 "Snake tamers for corporate event" at bounding box center [466, 348] width 125 height 20
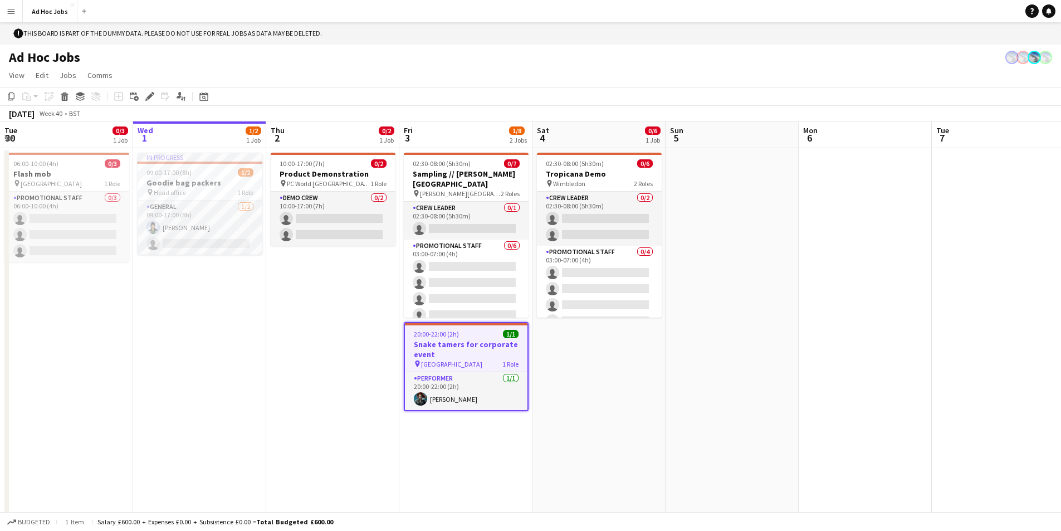
click at [432, 344] on h3 "Snake tamers for corporate event" at bounding box center [466, 349] width 122 height 20
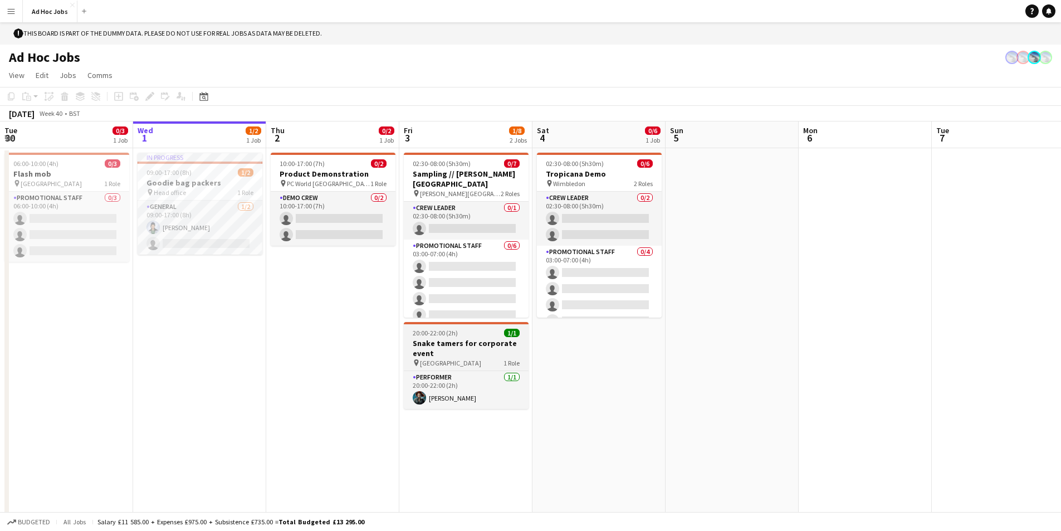
click at [432, 344] on h3 "Snake tamers for corporate event" at bounding box center [466, 348] width 125 height 20
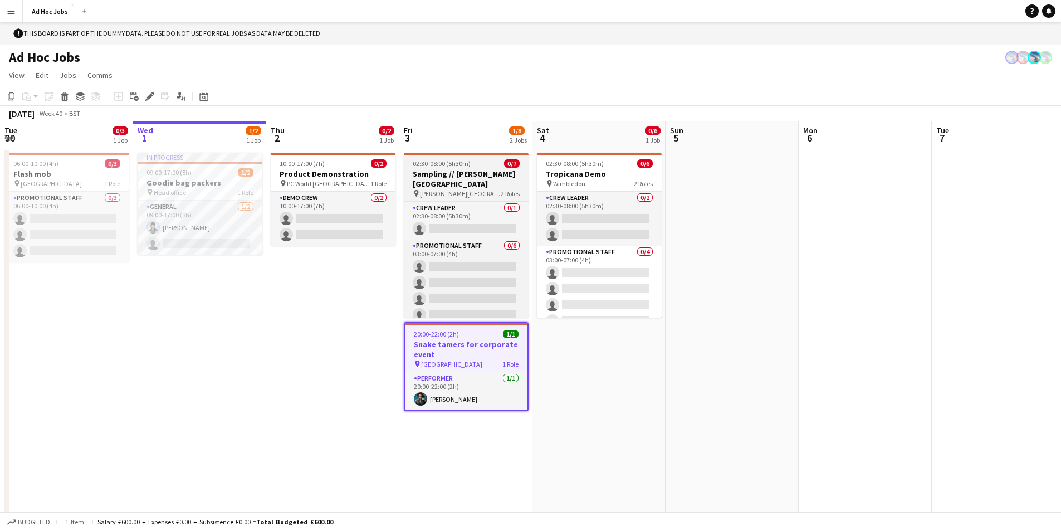
click at [468, 189] on div "pin Raynes Park 2 Roles" at bounding box center [466, 193] width 125 height 9
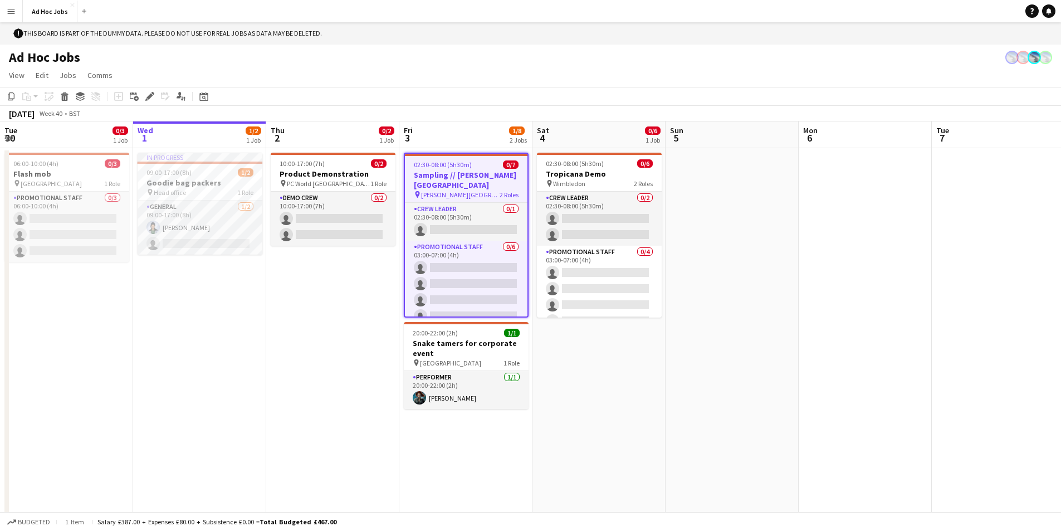
click at [468, 179] on h3 "Sampling // [PERSON_NAME][GEOGRAPHIC_DATA]" at bounding box center [466, 180] width 122 height 20
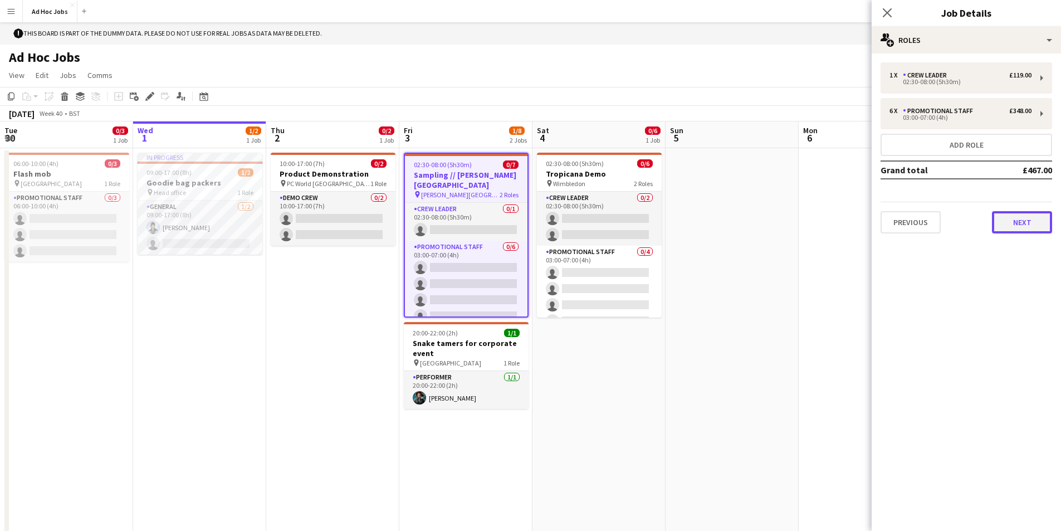
click at [1035, 218] on button "Next" at bounding box center [1021, 222] width 60 height 22
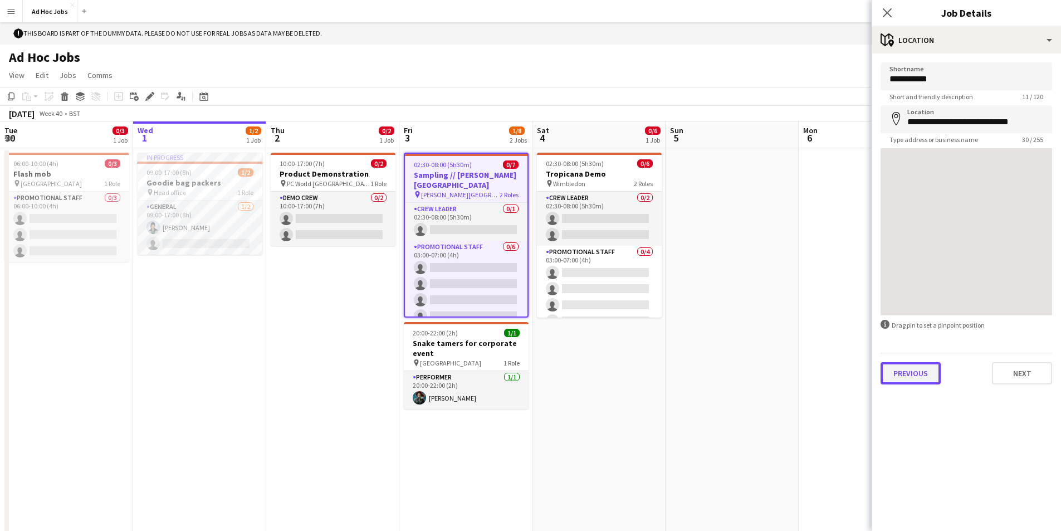
click at [931, 370] on button "Previous" at bounding box center [910, 373] width 60 height 22
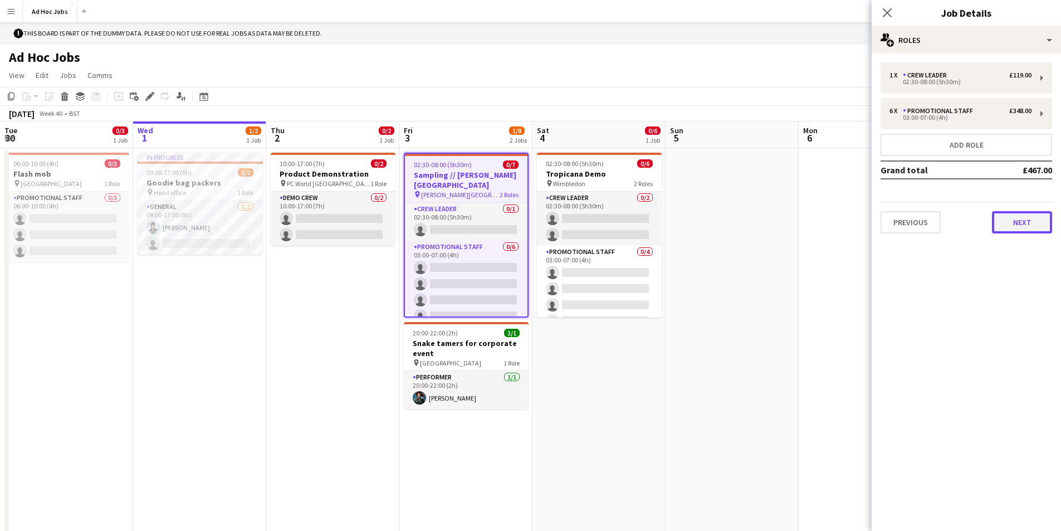
click at [1017, 222] on button "Next" at bounding box center [1021, 222] width 60 height 22
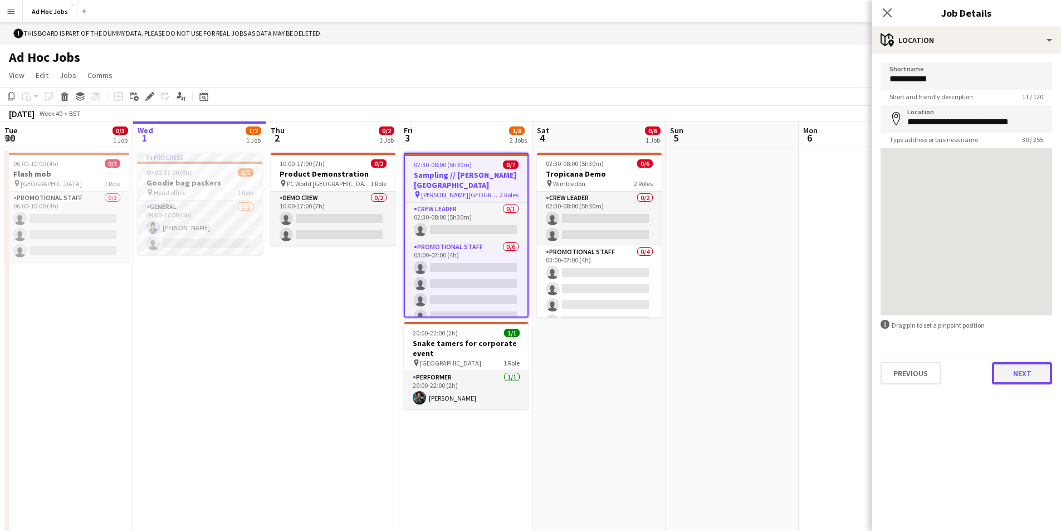
click at [1019, 372] on button "Next" at bounding box center [1021, 373] width 60 height 22
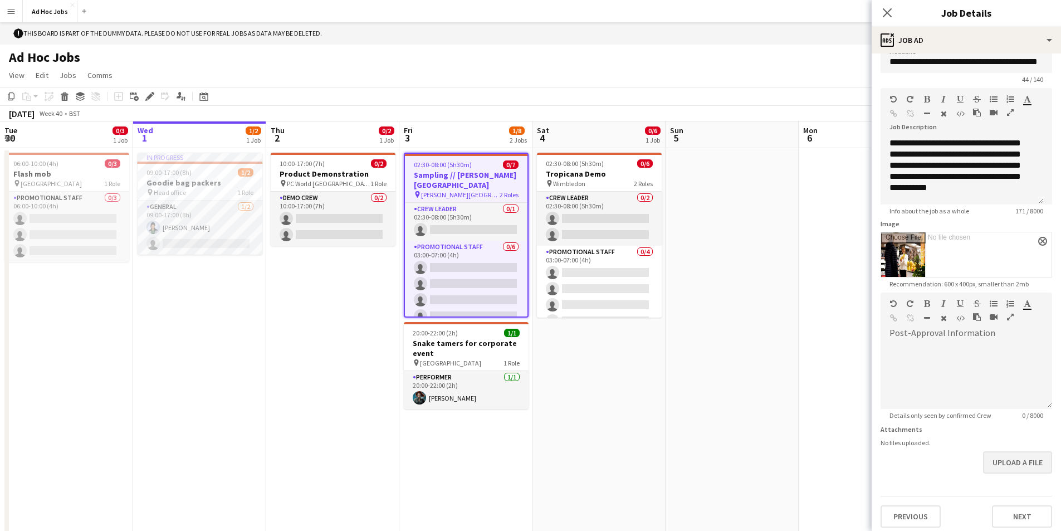
scroll to position [23, 0]
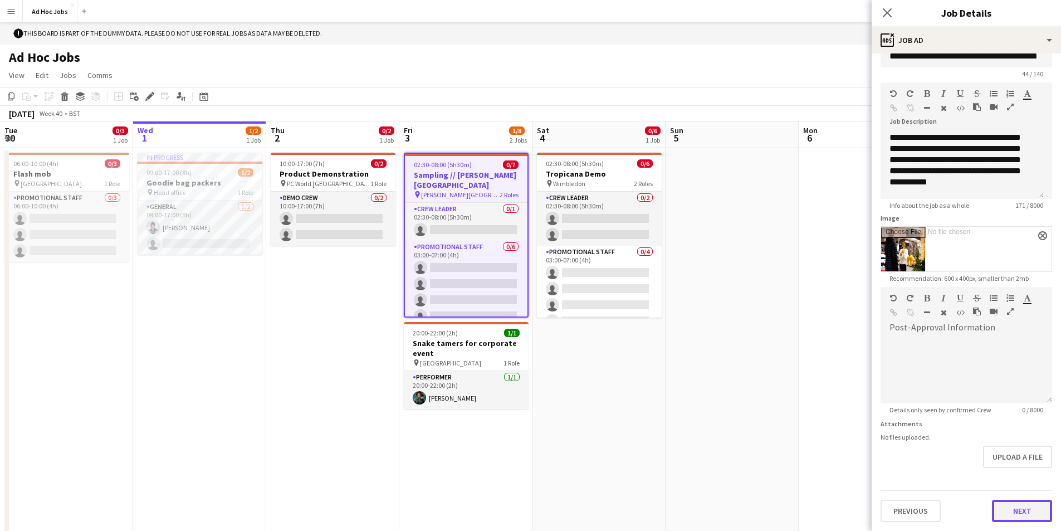
click at [1010, 509] on button "Next" at bounding box center [1021, 510] width 60 height 22
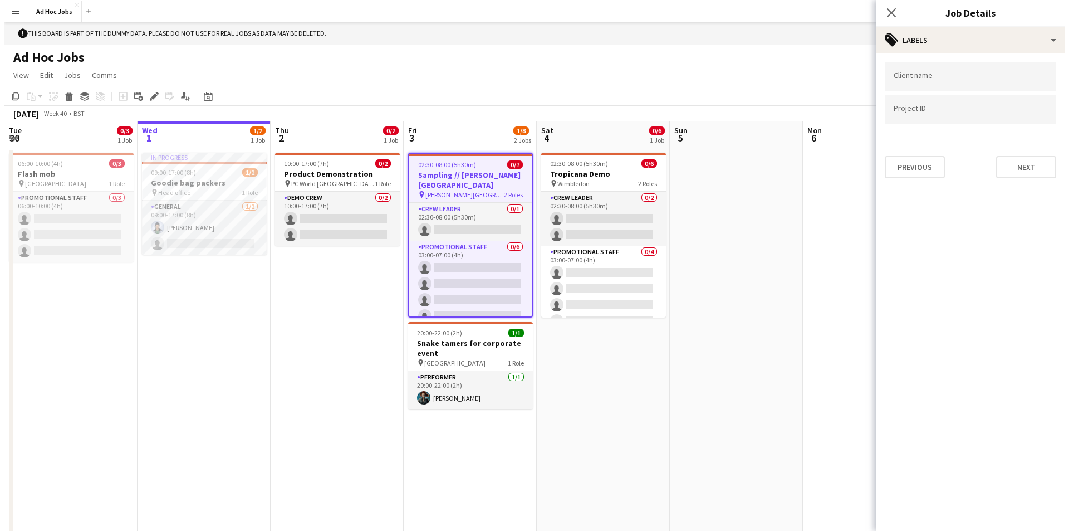
scroll to position [0, 0]
click at [1019, 166] on button "Next" at bounding box center [1021, 167] width 60 height 22
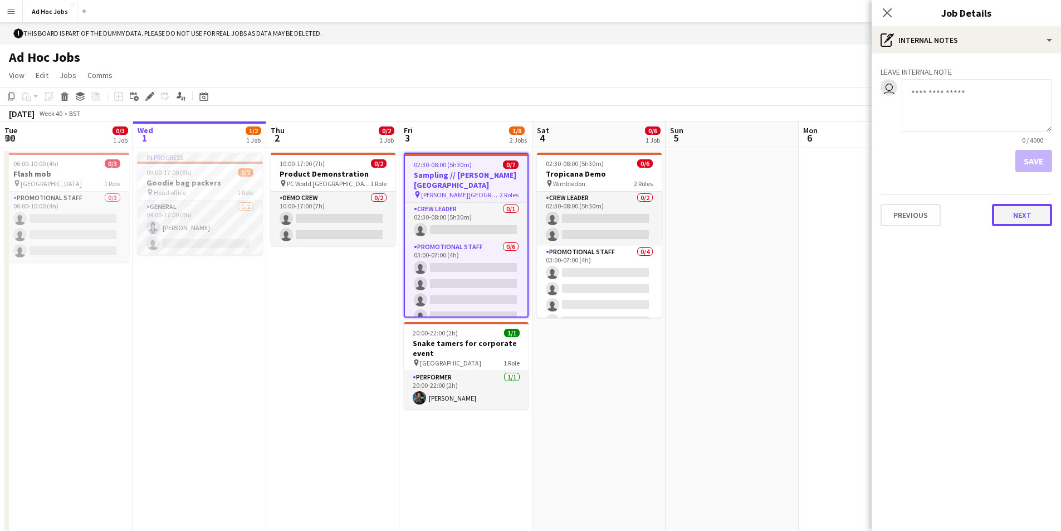
click at [1014, 213] on button "Next" at bounding box center [1021, 215] width 60 height 22
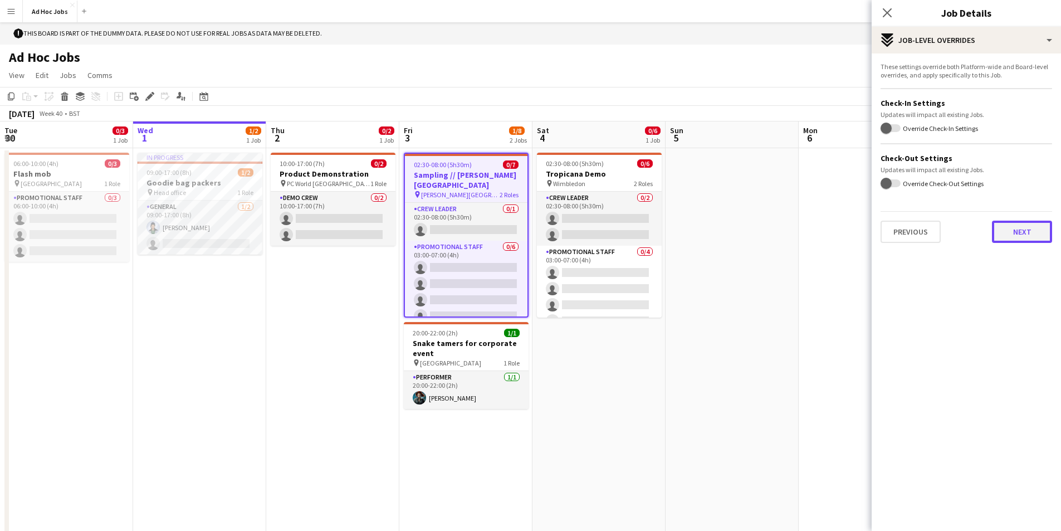
click at [1014, 230] on button "Next" at bounding box center [1021, 231] width 60 height 22
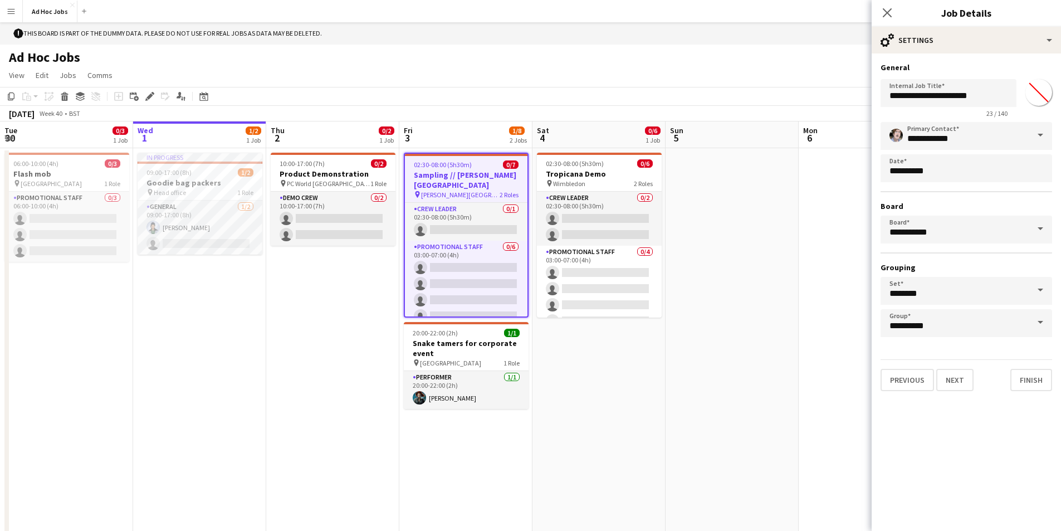
click at [419, 191] on icon "pin" at bounding box center [417, 194] width 7 height 7
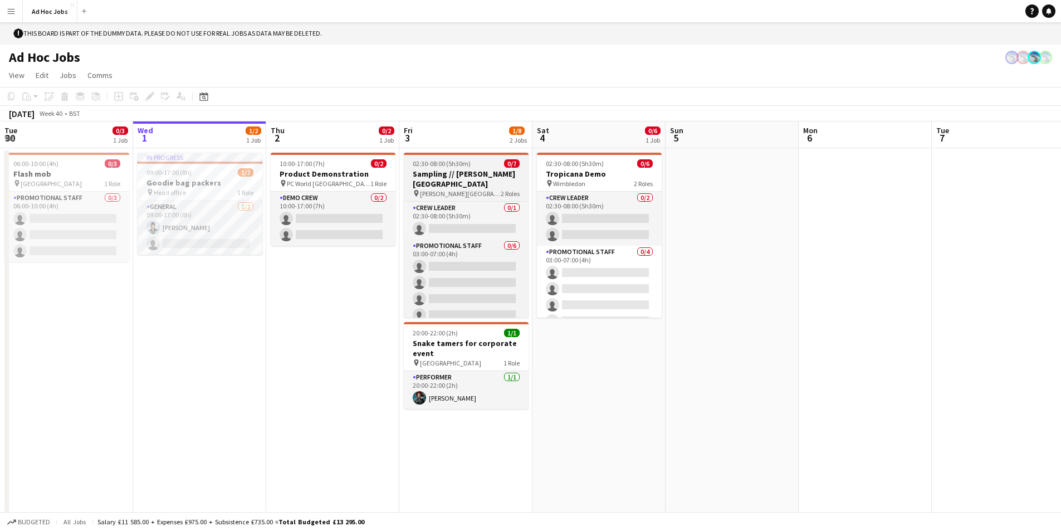
click at [434, 175] on h3 "Sampling // [PERSON_NAME][GEOGRAPHIC_DATA]" at bounding box center [466, 179] width 125 height 20
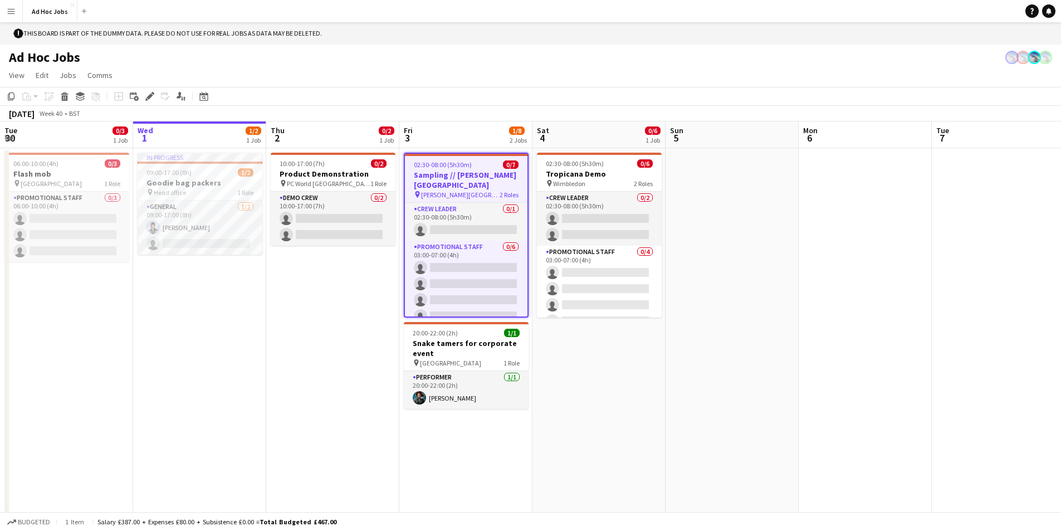
click at [434, 175] on h3 "Sampling // [PERSON_NAME][GEOGRAPHIC_DATA]" at bounding box center [466, 180] width 122 height 20
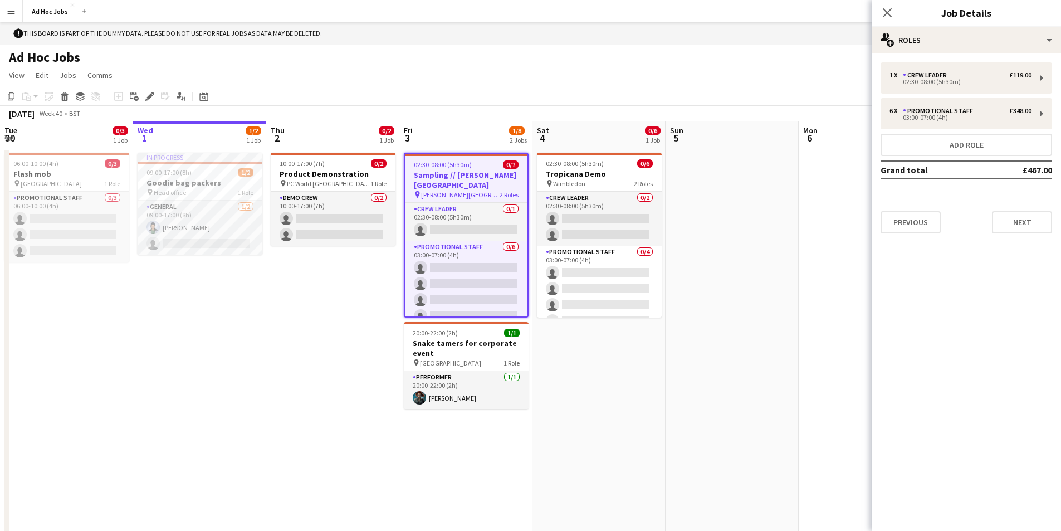
drag, startPoint x: 463, startPoint y: 189, endPoint x: 458, endPoint y: 163, distance: 27.1
click at [458, 163] on span "02:30-08:00 (5h30m)" at bounding box center [443, 164] width 58 height 8
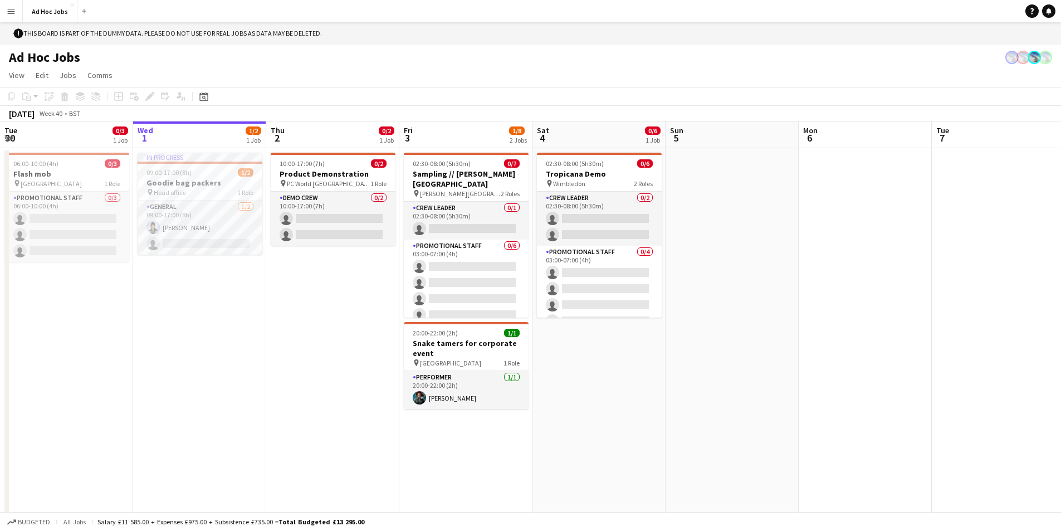
click at [16, 15] on button "Menu" at bounding box center [11, 11] width 22 height 22
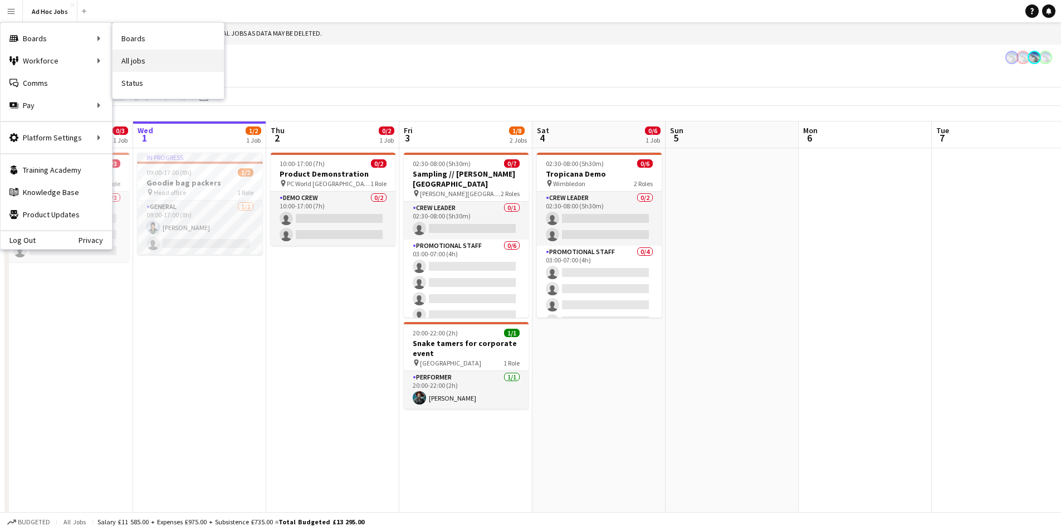
click at [131, 60] on link "All jobs" at bounding box center [167, 61] width 111 height 22
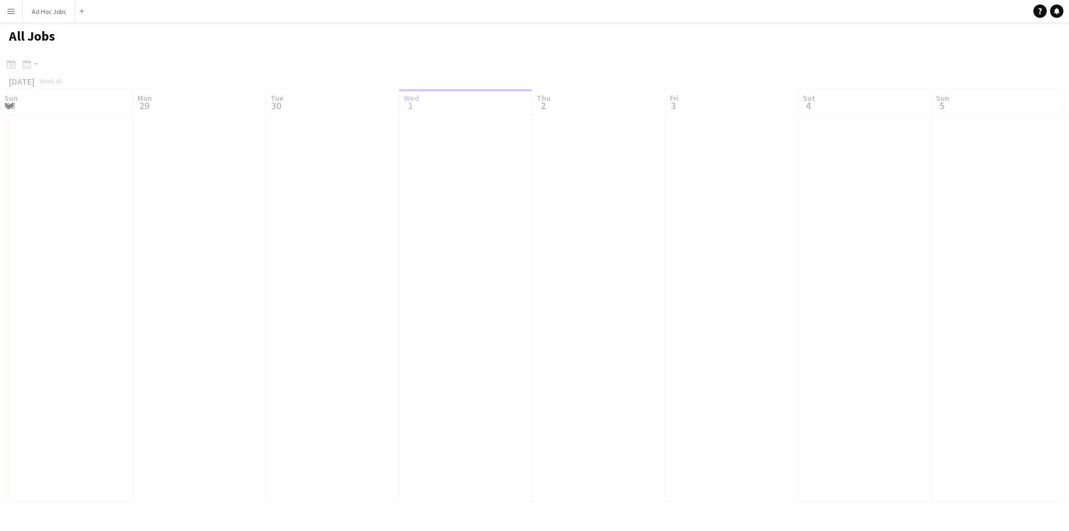
scroll to position [0, 266]
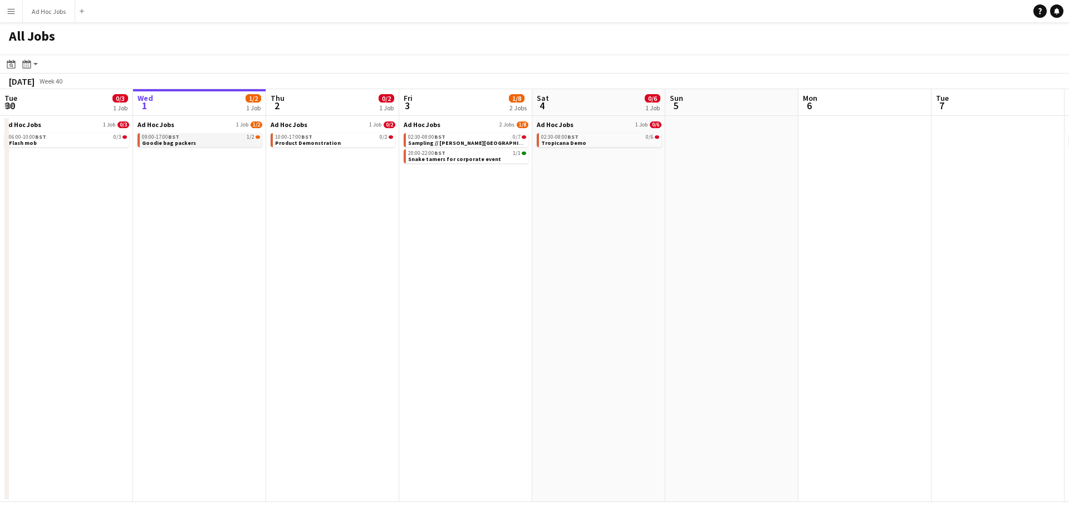
click at [175, 134] on span "BST" at bounding box center [173, 136] width 11 height 7
click at [443, 141] on span "Sampling // [PERSON_NAME][GEOGRAPHIC_DATA]" at bounding box center [474, 142] width 132 height 7
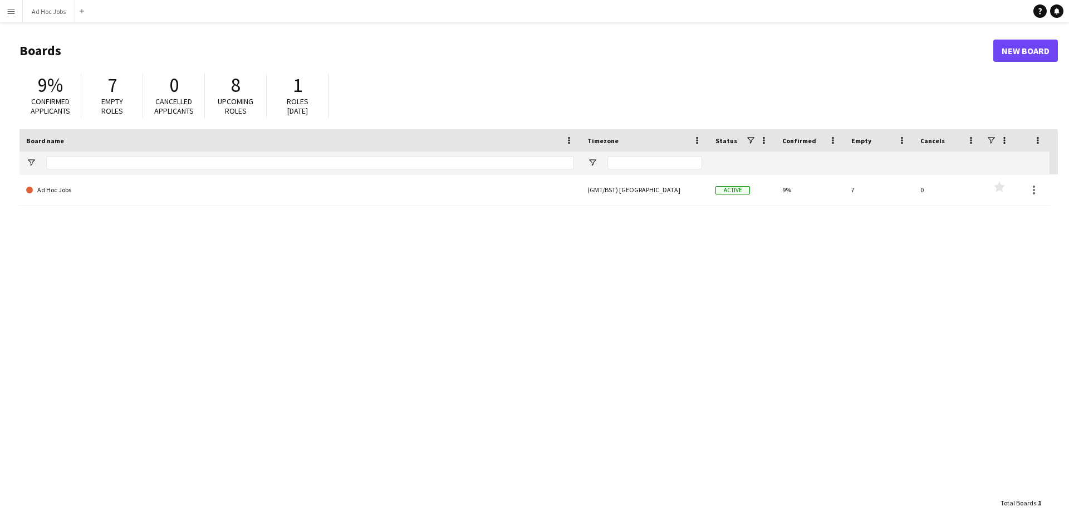
click at [8, 6] on button "Menu" at bounding box center [11, 11] width 22 height 22
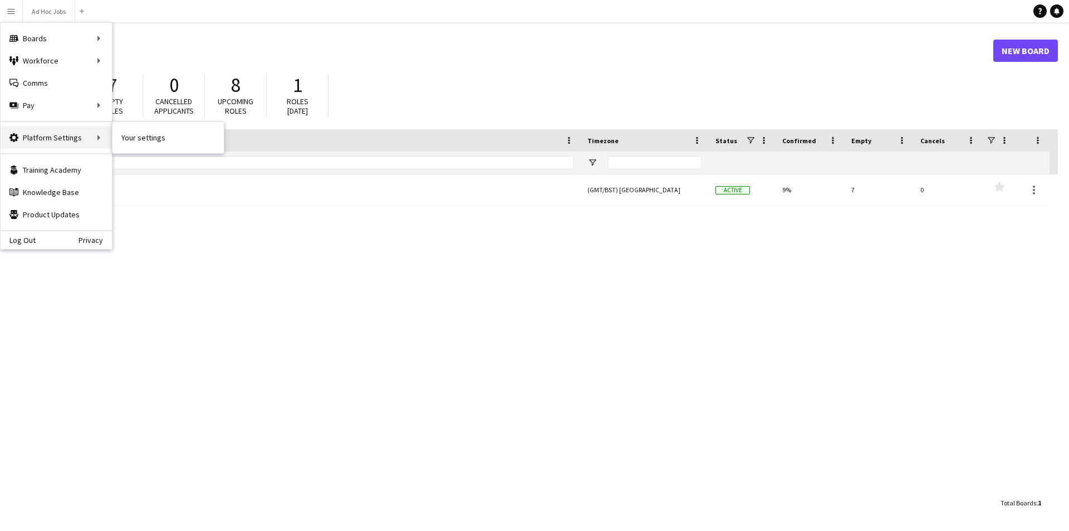
click at [61, 139] on div "Platform Settings Platform Settings" at bounding box center [56, 137] width 111 height 22
click at [130, 141] on link "Your settings" at bounding box center [167, 137] width 111 height 22
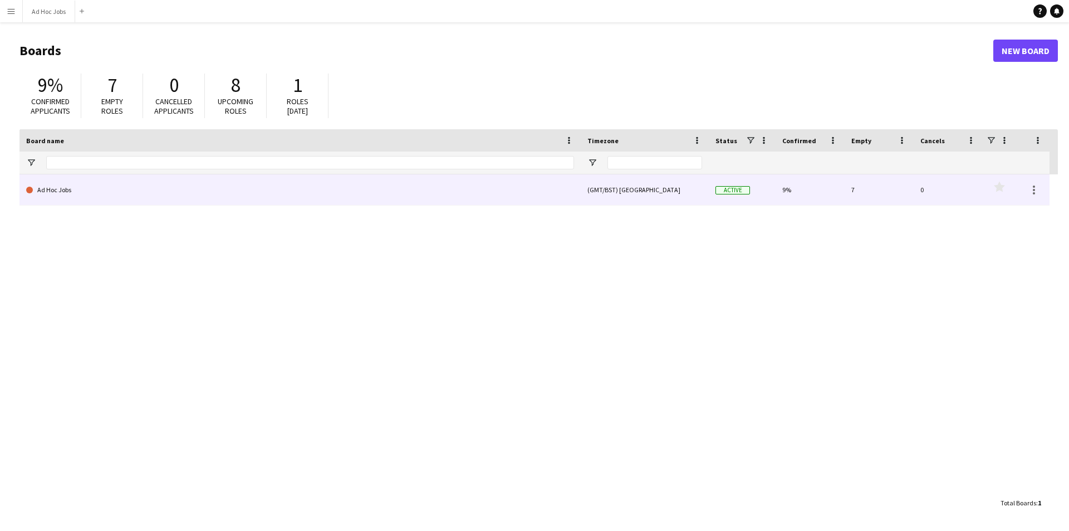
click at [47, 195] on link "Ad Hoc Jobs" at bounding box center [300, 189] width 548 height 31
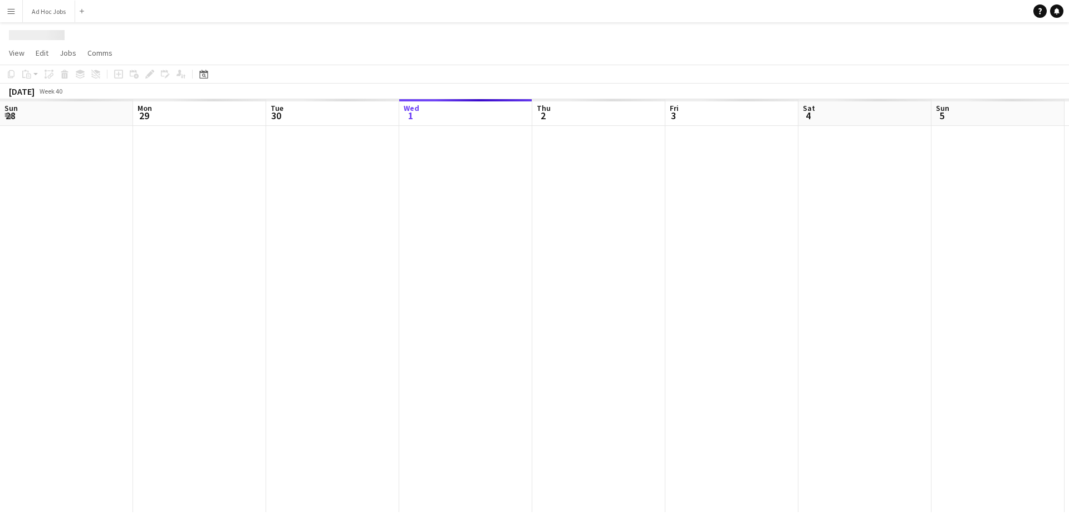
scroll to position [0, 266]
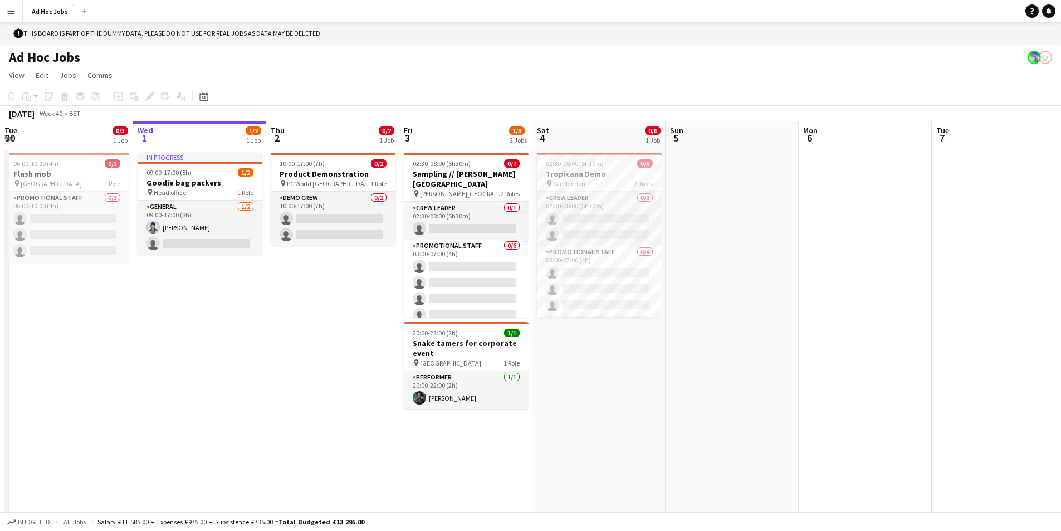
click at [9, 16] on button "Menu" at bounding box center [11, 11] width 22 height 22
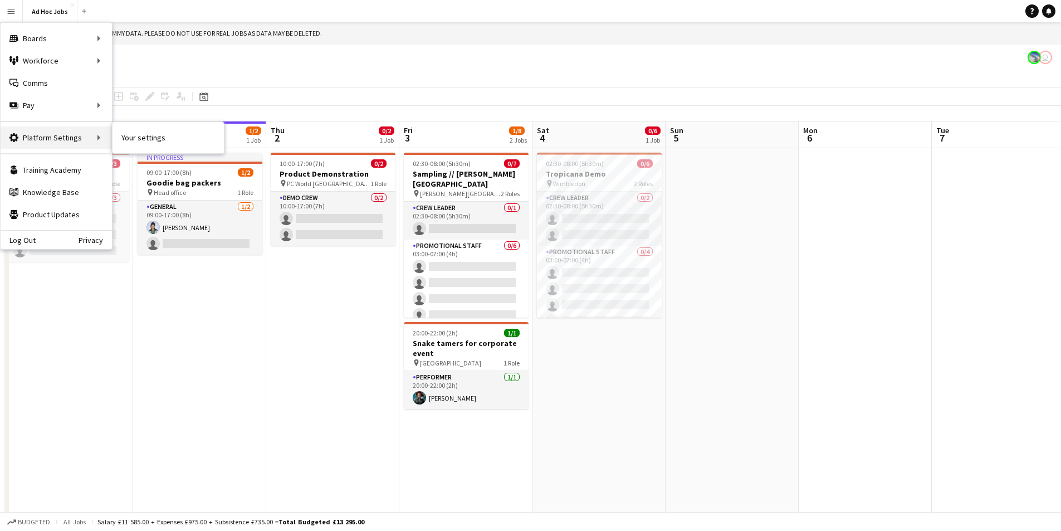
click at [31, 143] on div "Platform Settings Platform Settings" at bounding box center [56, 137] width 111 height 22
click at [60, 134] on div "Platform Settings Platform Settings" at bounding box center [56, 137] width 111 height 22
click at [61, 214] on link "Product Updates Product Updates" at bounding box center [56, 214] width 111 height 22
click at [56, 192] on link "Knowledge Base Knowledge Base" at bounding box center [56, 192] width 111 height 22
click at [142, 58] on link "My Workforce" at bounding box center [167, 61] width 111 height 22
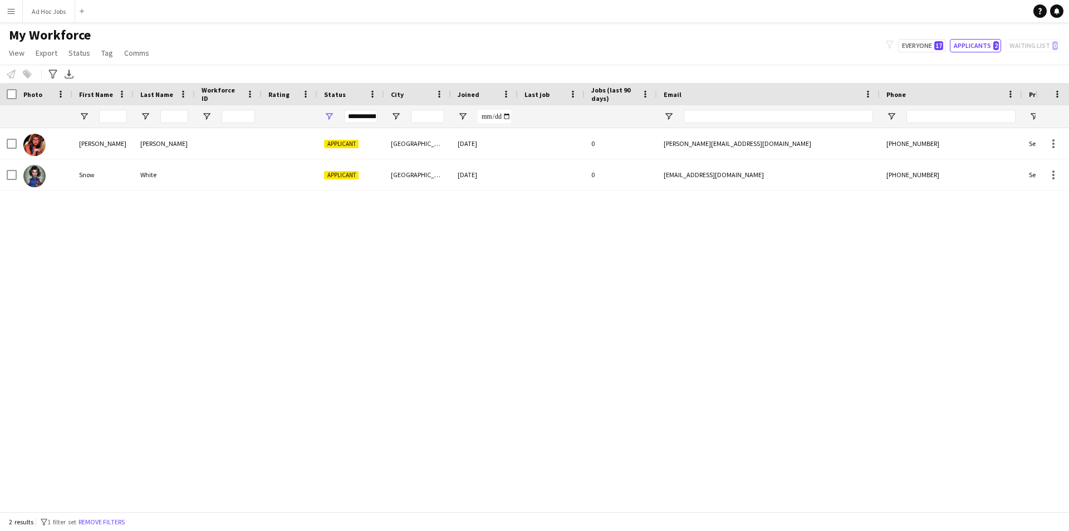
click at [12, 14] on app-icon "Menu" at bounding box center [11, 11] width 9 height 9
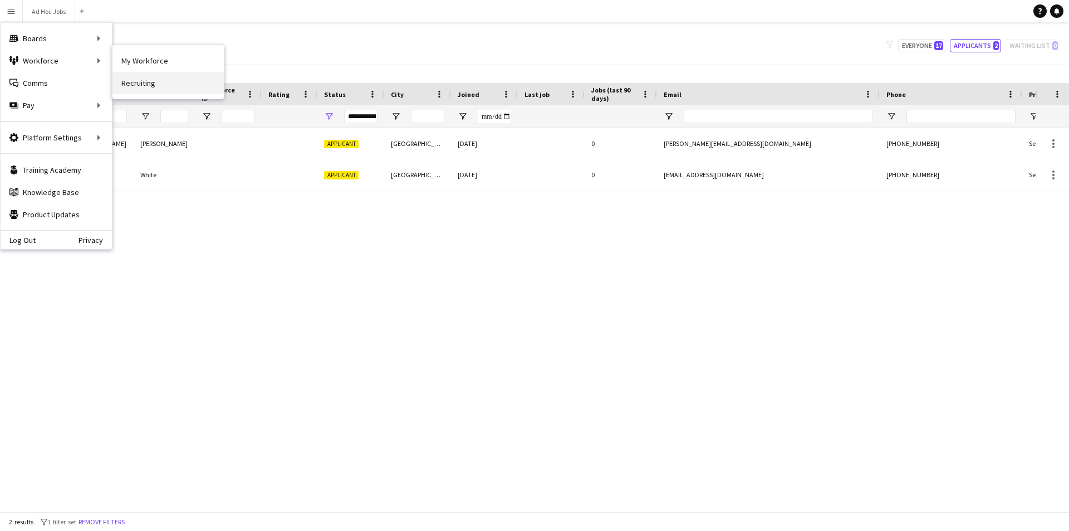
click at [144, 81] on link "Recruiting" at bounding box center [167, 83] width 111 height 22
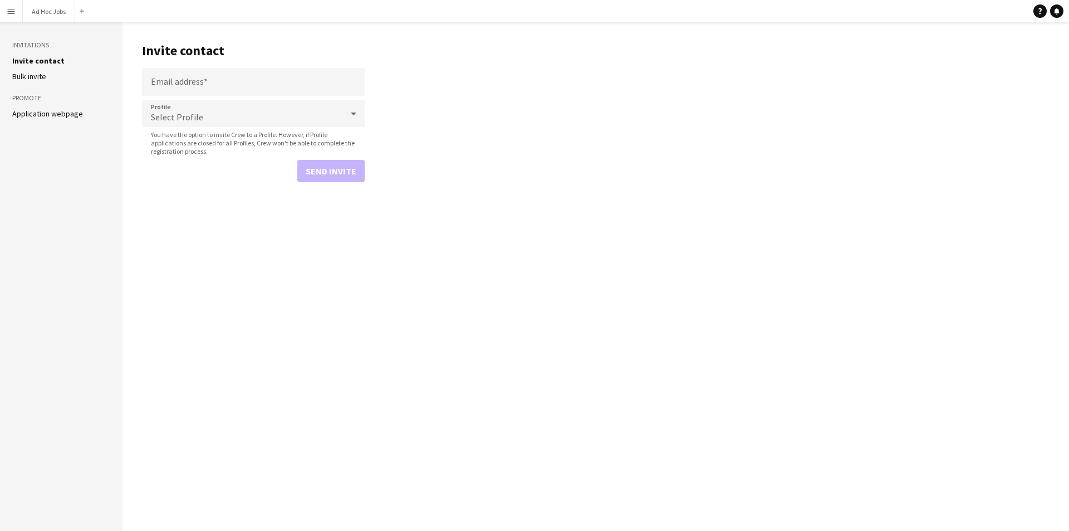
click at [10, 8] on app-icon "Menu" at bounding box center [11, 11] width 9 height 9
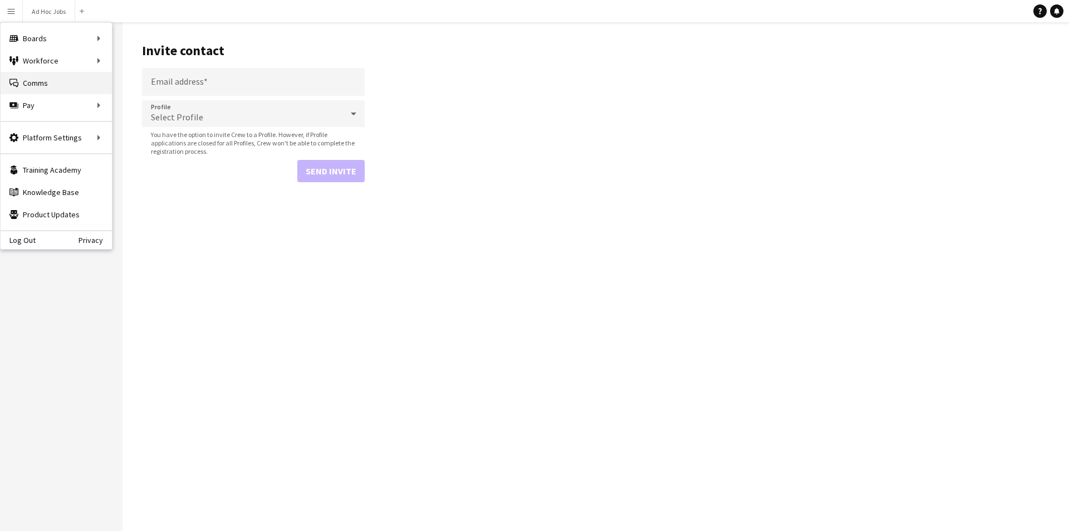
click at [51, 83] on link "Comms Comms" at bounding box center [56, 83] width 111 height 22
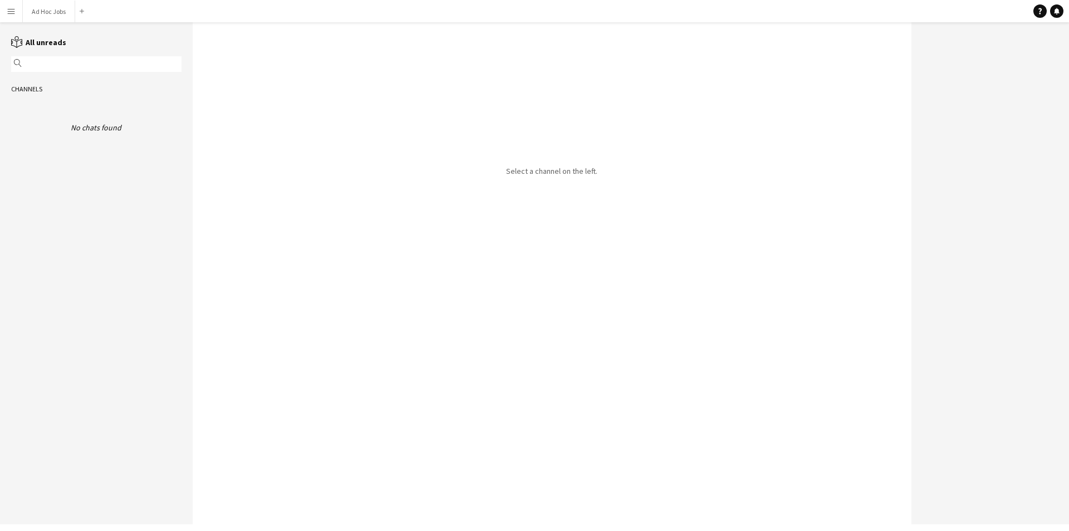
click at [13, 8] on app-icon "Menu" at bounding box center [11, 11] width 9 height 9
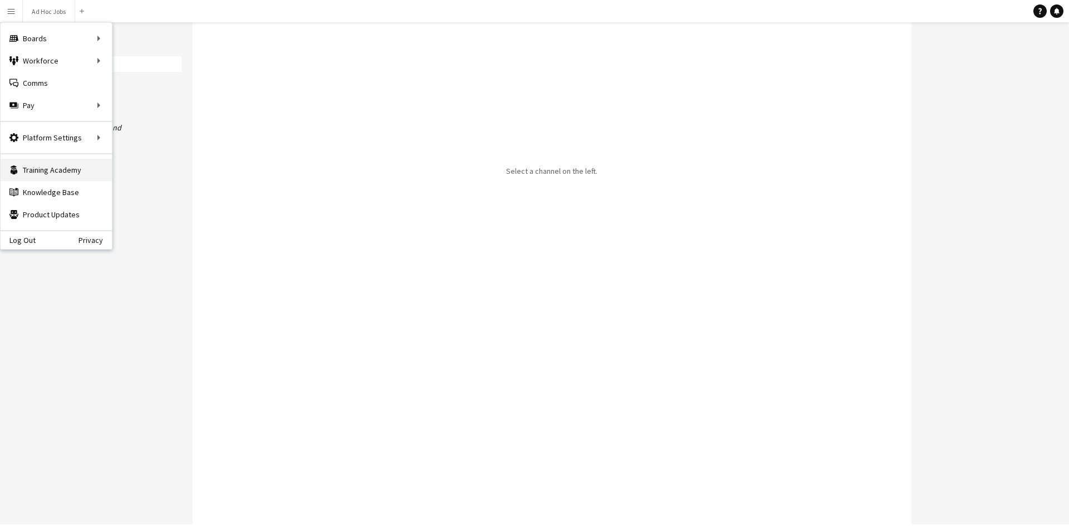
click at [71, 173] on link "Training Academy Training Academy" at bounding box center [56, 170] width 111 height 22
click at [71, 134] on div "Platform Settings Platform Settings" at bounding box center [56, 137] width 111 height 22
click at [1041, 11] on icon "Help" at bounding box center [1040, 11] width 7 height 7
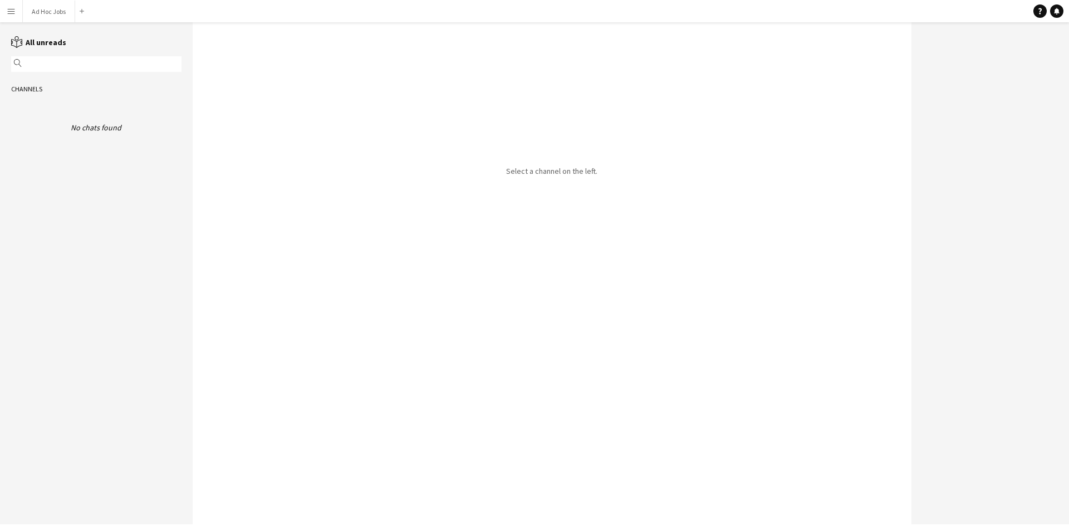
click at [690, 71] on div "Select a channel on the left." at bounding box center [552, 273] width 719 height 502
click at [18, 8] on button "Menu" at bounding box center [11, 11] width 22 height 22
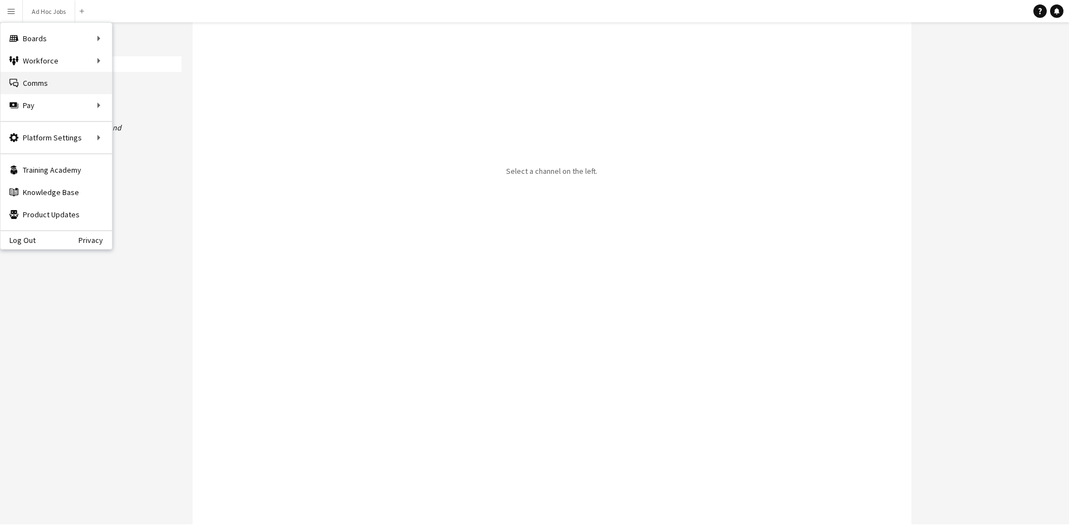
click at [46, 80] on link "Comms Comms" at bounding box center [56, 83] width 111 height 22
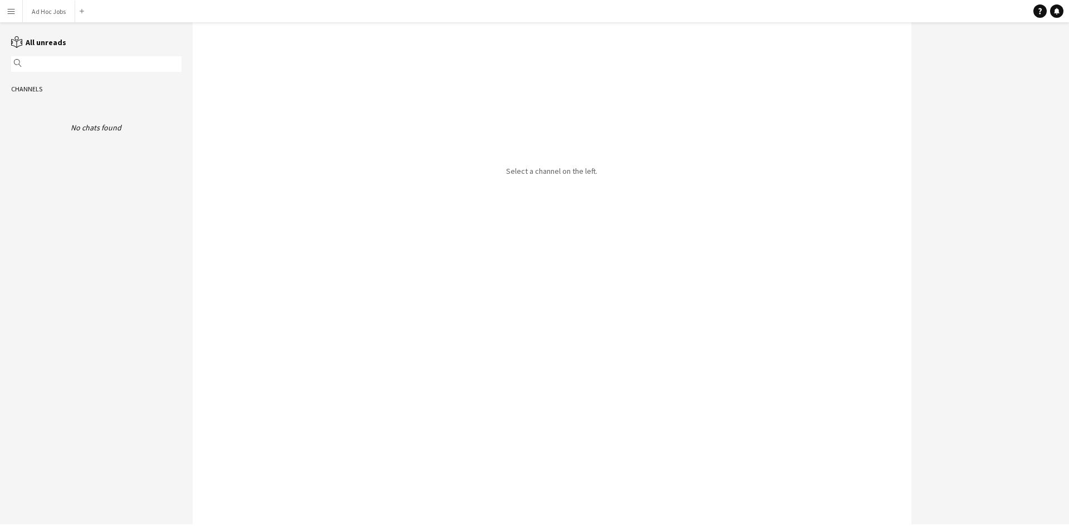
click at [11, 4] on button "Menu" at bounding box center [11, 11] width 22 height 22
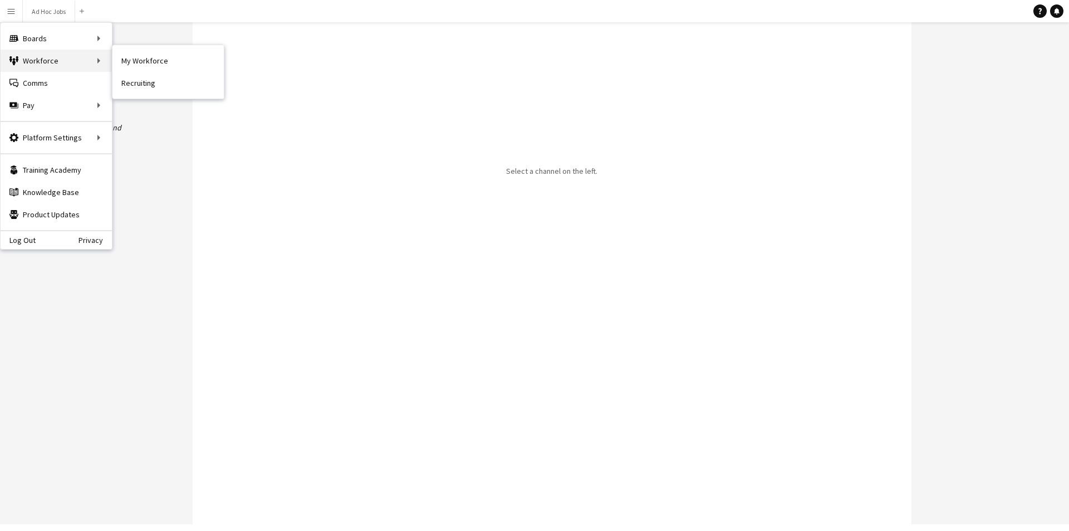
click at [61, 58] on div "Workforce Workforce" at bounding box center [56, 61] width 111 height 22
click at [43, 31] on div "Boards Boards" at bounding box center [56, 38] width 111 height 22
click at [45, 31] on div "Boards Boards" at bounding box center [56, 38] width 111 height 22
click at [140, 62] on link "My Workforce" at bounding box center [167, 61] width 111 height 22
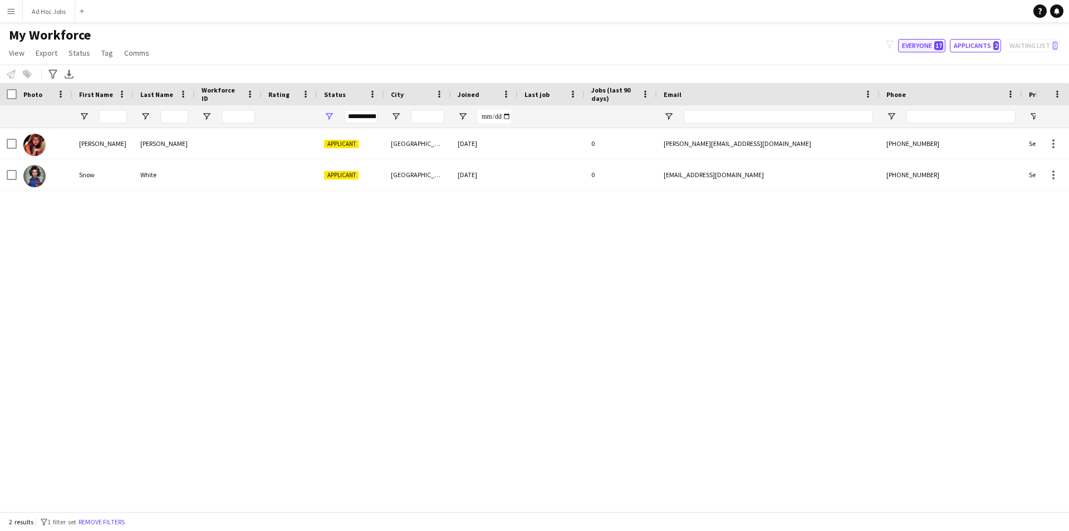
click at [914, 42] on button "Everyone 17" at bounding box center [921, 45] width 47 height 13
type input "**********"
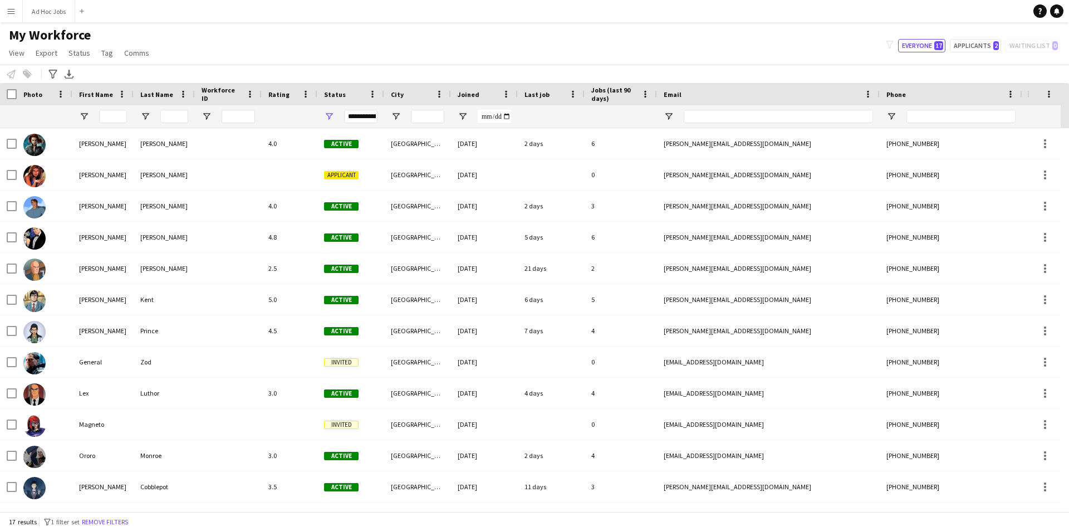
click at [604, 33] on div "My Workforce View Views Default view New view Update view Delete view Edit name…" at bounding box center [534, 46] width 1069 height 38
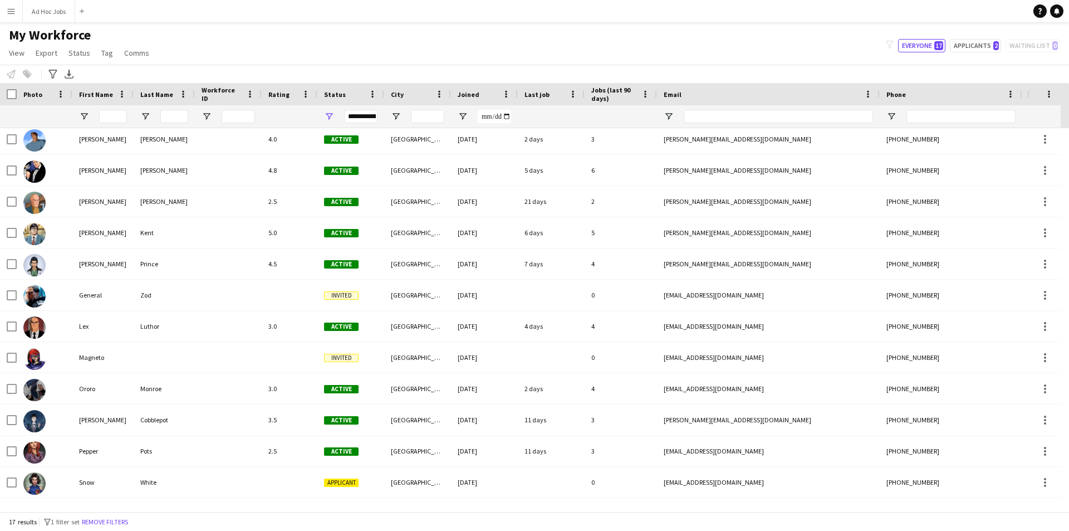
scroll to position [111, 0]
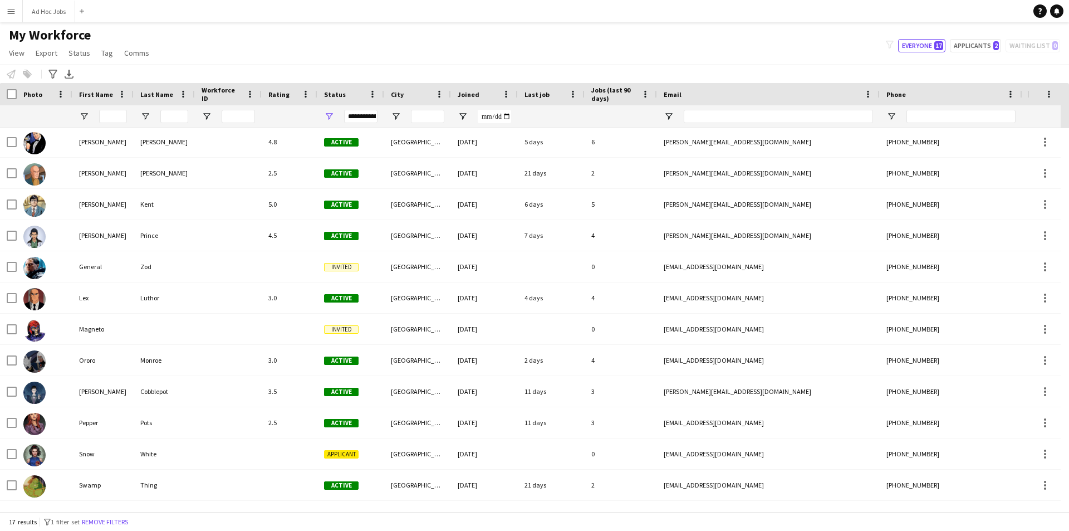
drag, startPoint x: 855, startPoint y: 502, endPoint x: 949, endPoint y: 519, distance: 96.2
click at [949, 511] on app-workforce-table "Press SPACE to select this row Drag here to set row groups Photo Title Full Nam…" at bounding box center [534, 297] width 1069 height 428
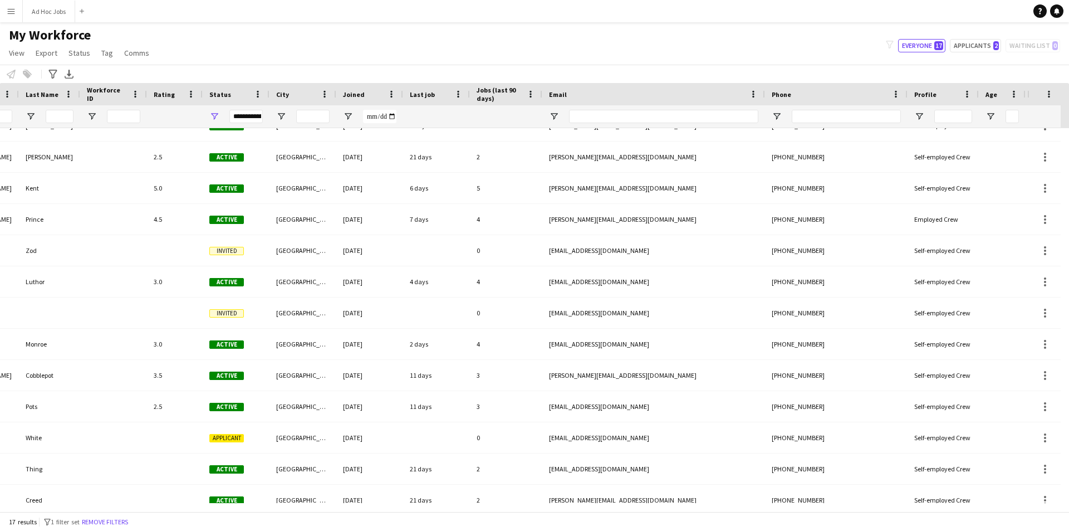
scroll to position [0, 0]
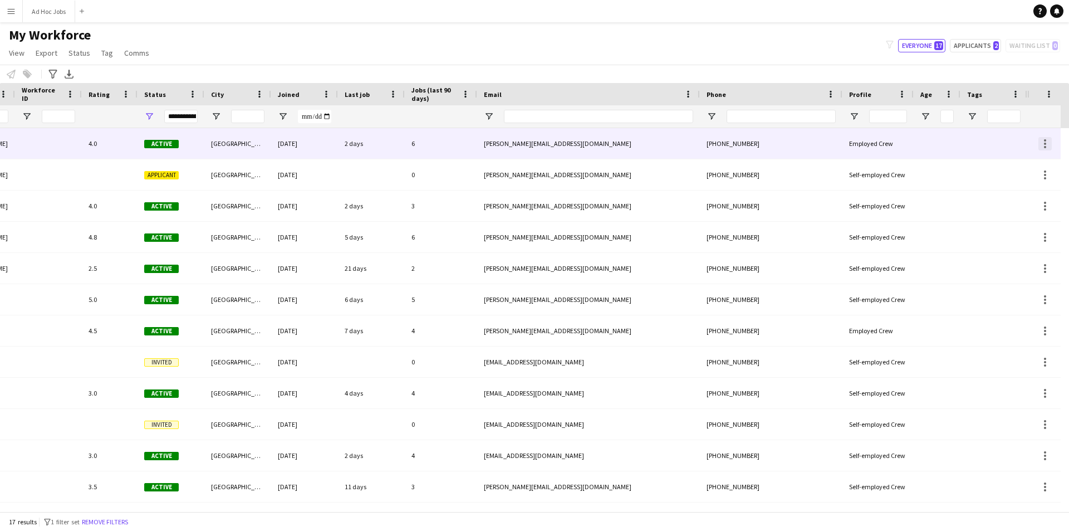
click at [1048, 145] on div at bounding box center [1044, 143] width 13 height 13
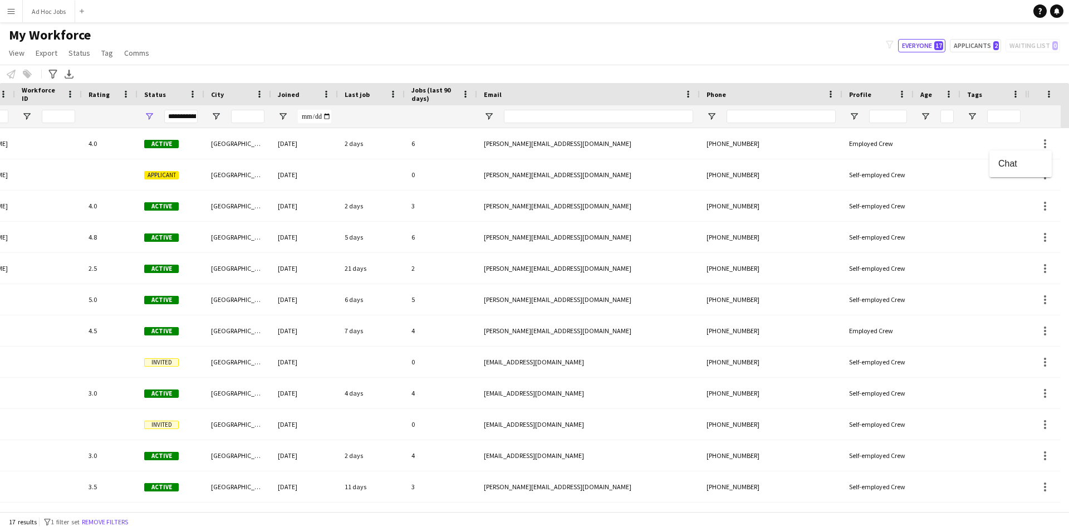
click at [939, 505] on div at bounding box center [534, 265] width 1069 height 531
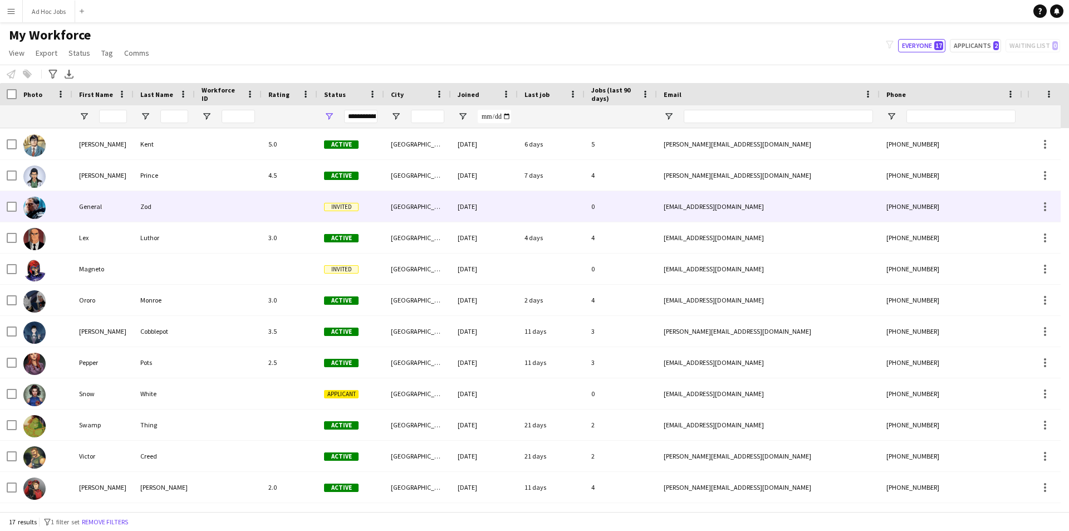
click at [28, 205] on img at bounding box center [34, 208] width 22 height 22
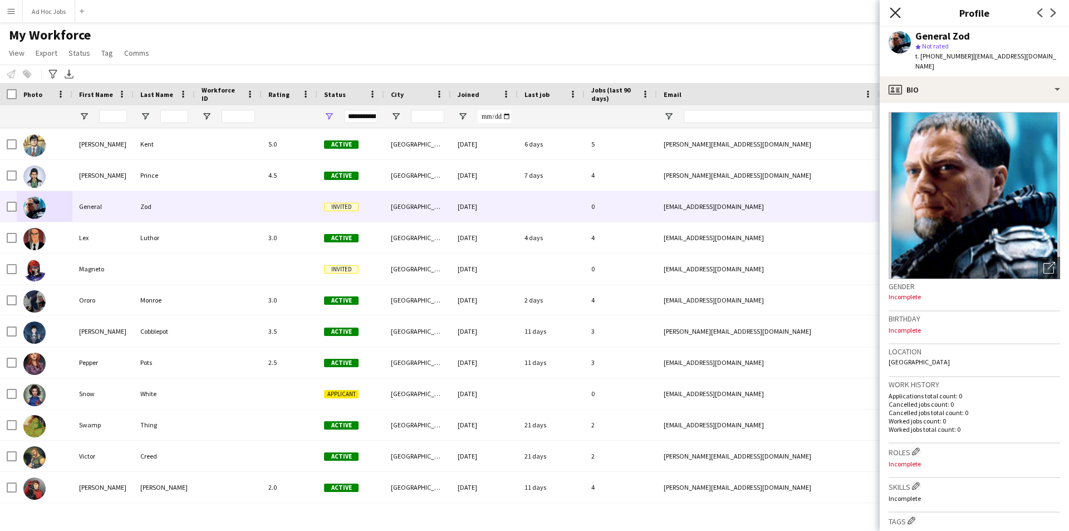
click at [892, 12] on icon "Close pop-in" at bounding box center [895, 12] width 11 height 11
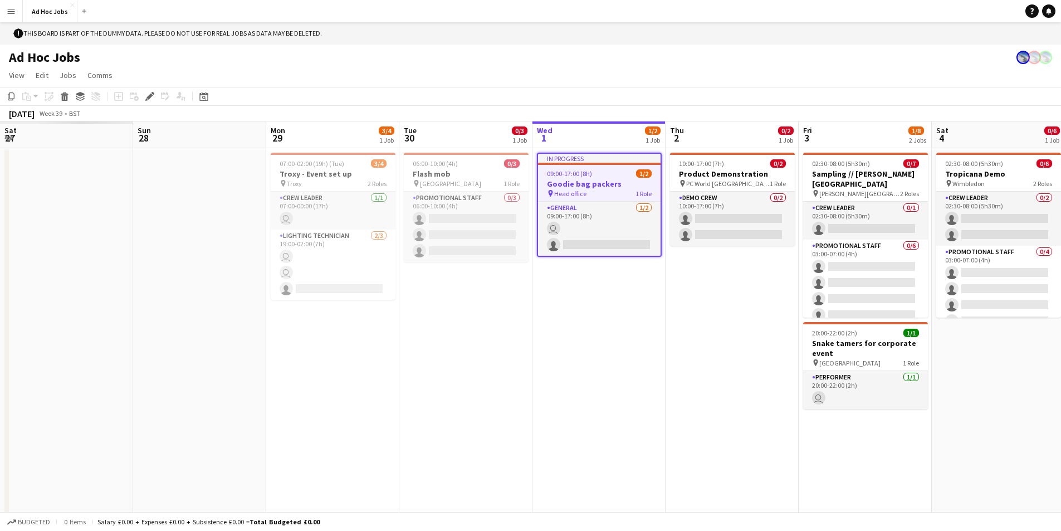
scroll to position [0, 383]
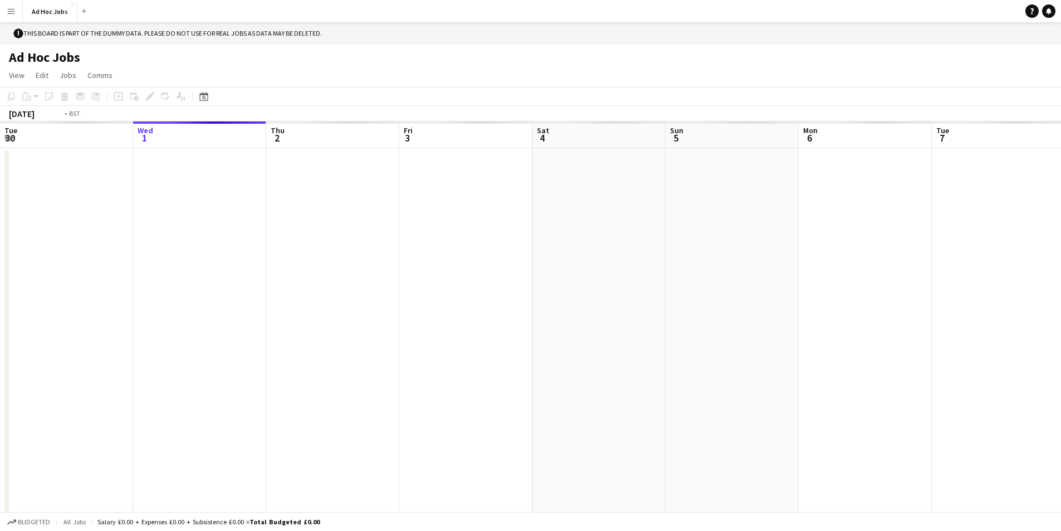
scroll to position [0, 383]
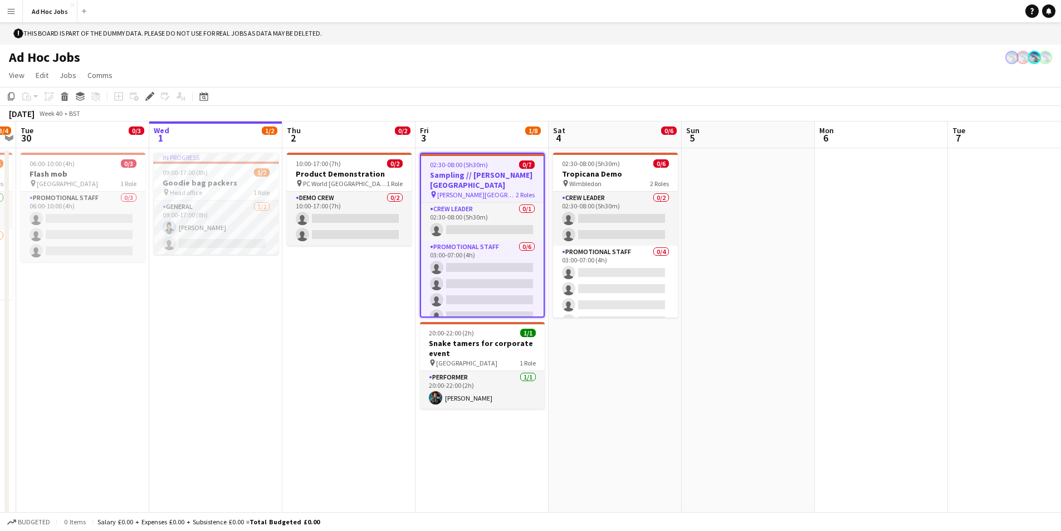
click at [988, 68] on app-page-menu "View Day view expanded Day view collapsed Month view Date picker Jump to [DATE]…" at bounding box center [530, 76] width 1061 height 21
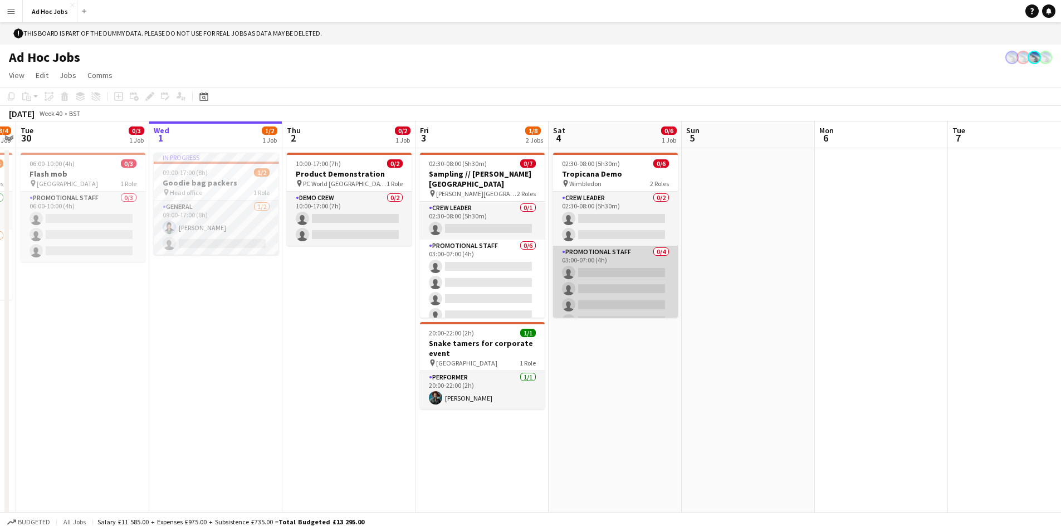
click at [601, 252] on app-card-role "Promotional Staff 0/4 03:00-07:00 (4h) single-neutral-actions single-neutral-ac…" at bounding box center [615, 289] width 125 height 86
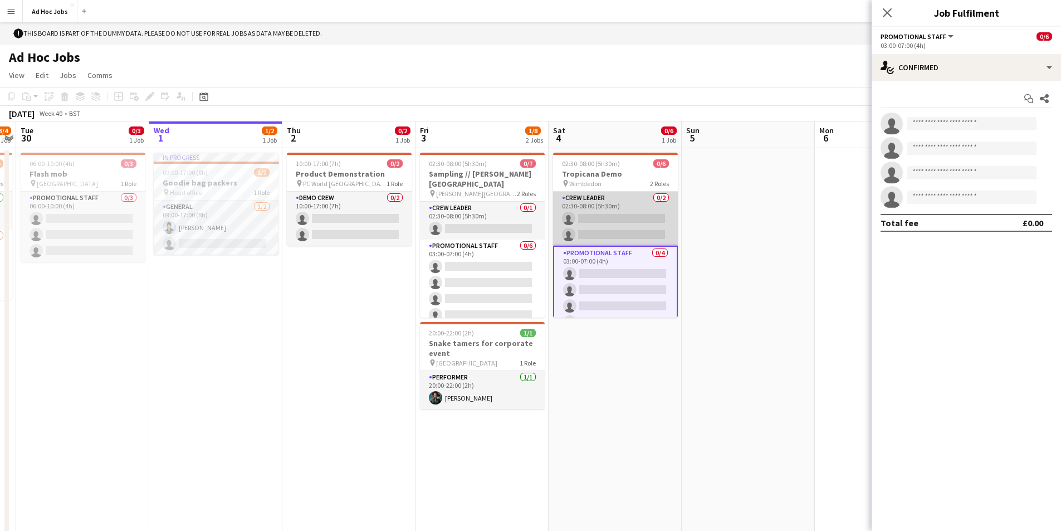
click at [585, 193] on app-card-role "Crew Leader 0/2 02:30-08:00 (5h30m) single-neutral-actions single-neutral-actio…" at bounding box center [615, 219] width 125 height 54
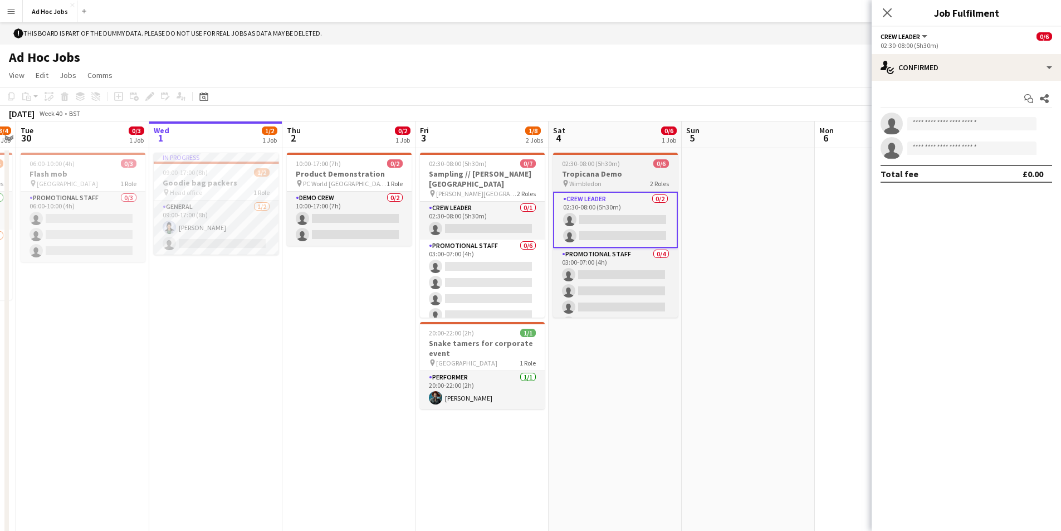
click at [587, 174] on h3 "Tropicana Demo" at bounding box center [615, 174] width 125 height 10
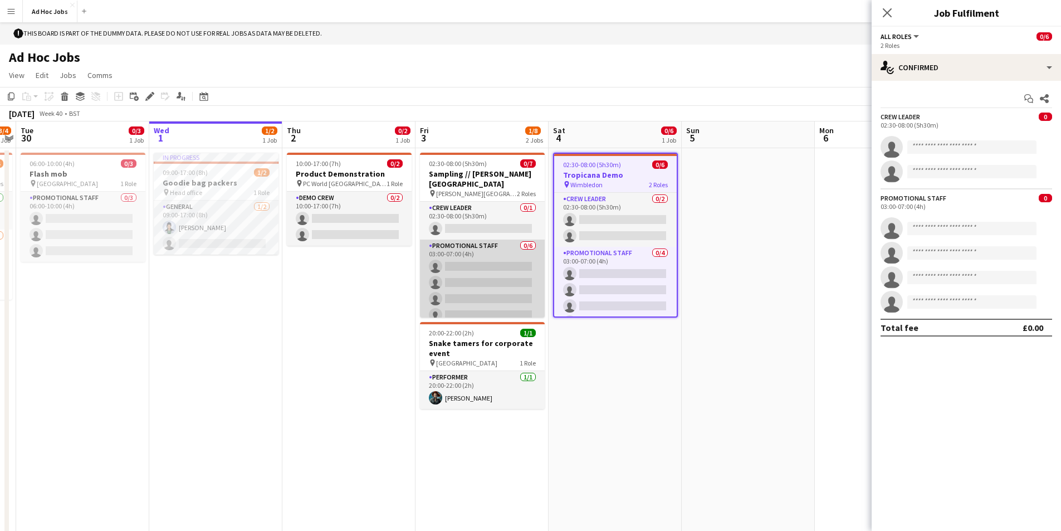
click at [479, 248] on app-card-role "Promotional Staff 0/6 03:00-07:00 (4h) single-neutral-actions single-neutral-ac…" at bounding box center [482, 298] width 125 height 119
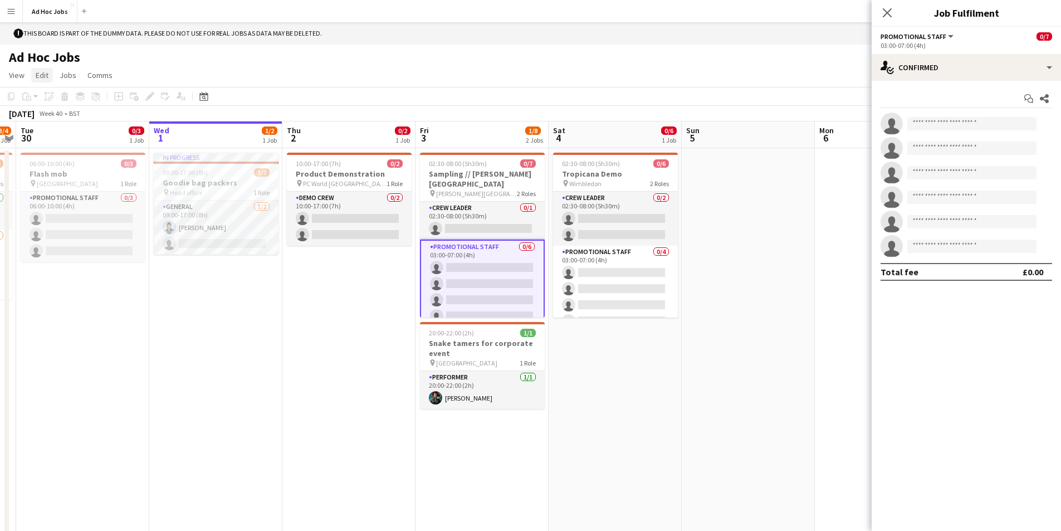
click at [40, 75] on span "Edit" at bounding box center [42, 75] width 13 height 10
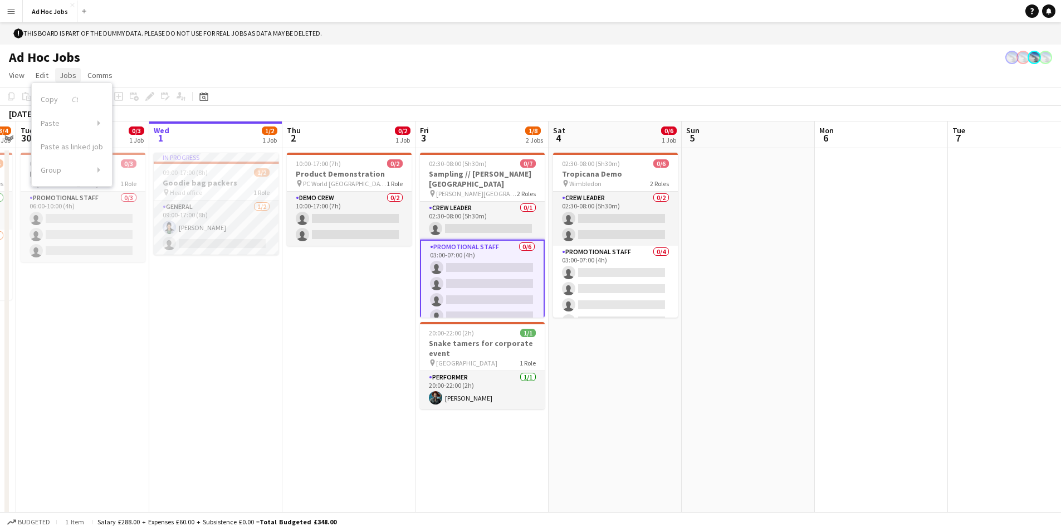
click at [67, 79] on span "Jobs" at bounding box center [68, 75] width 17 height 10
click at [92, 102] on div "New Job Edit Job Delete Job New Linked Job Edit Linked Jobs" at bounding box center [95, 148] width 78 height 122
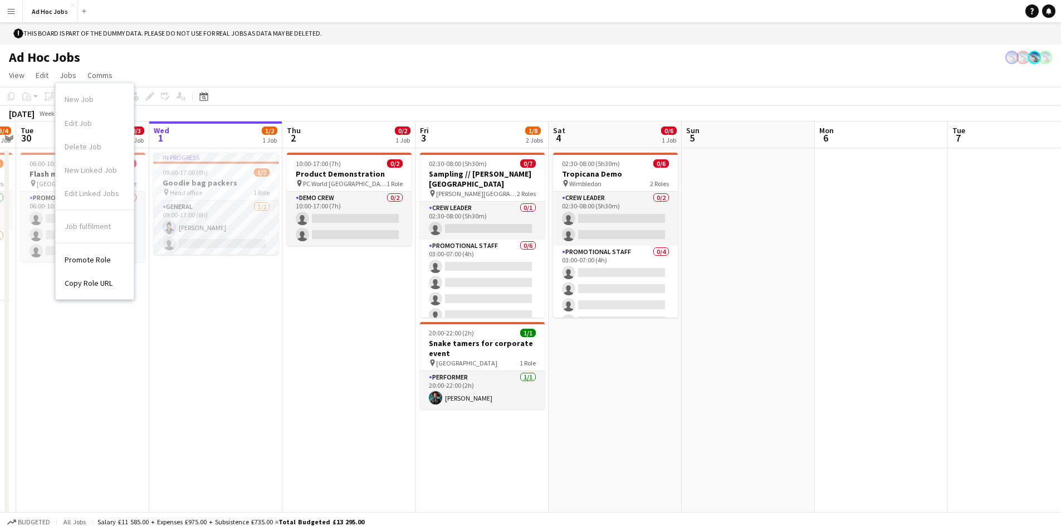
click at [92, 102] on div "New Job Edit Job Delete Job New Linked Job Edit Linked Jobs" at bounding box center [95, 148] width 78 height 122
click at [91, 75] on span "Comms" at bounding box center [99, 75] width 25 height 10
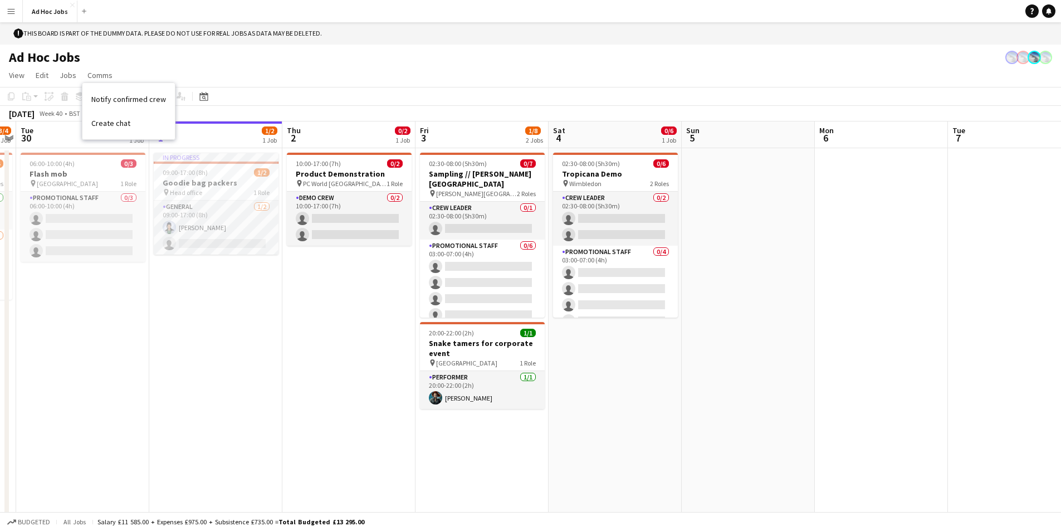
click at [18, 9] on button "Menu" at bounding box center [11, 11] width 22 height 22
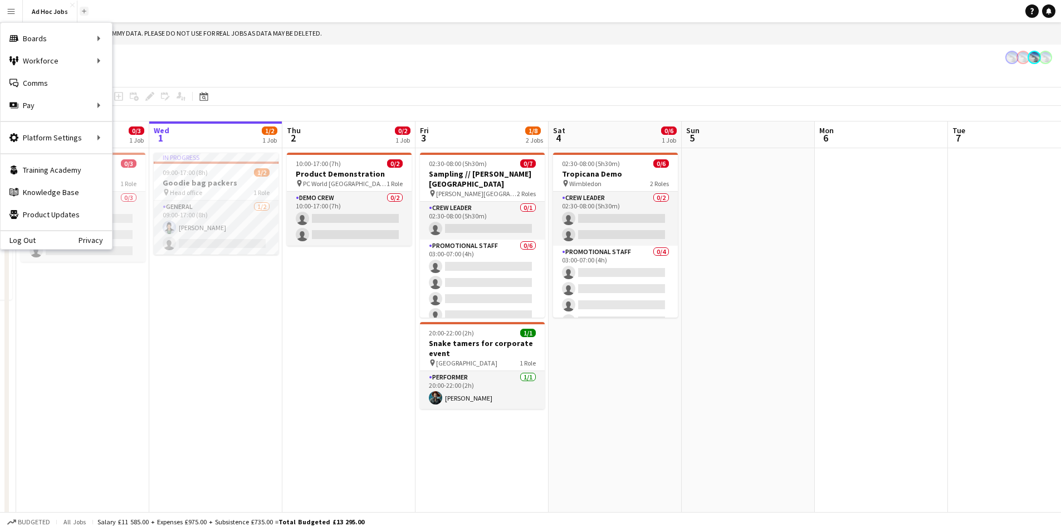
click at [82, 11] on app-icon "Add" at bounding box center [84, 11] width 4 height 4
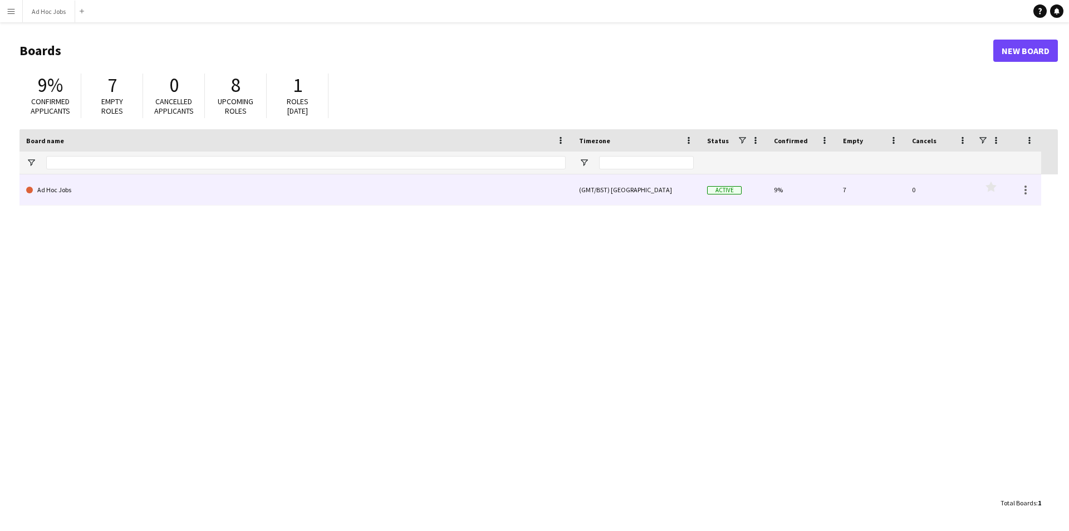
click at [62, 189] on link "Ad Hoc Jobs" at bounding box center [295, 189] width 539 height 31
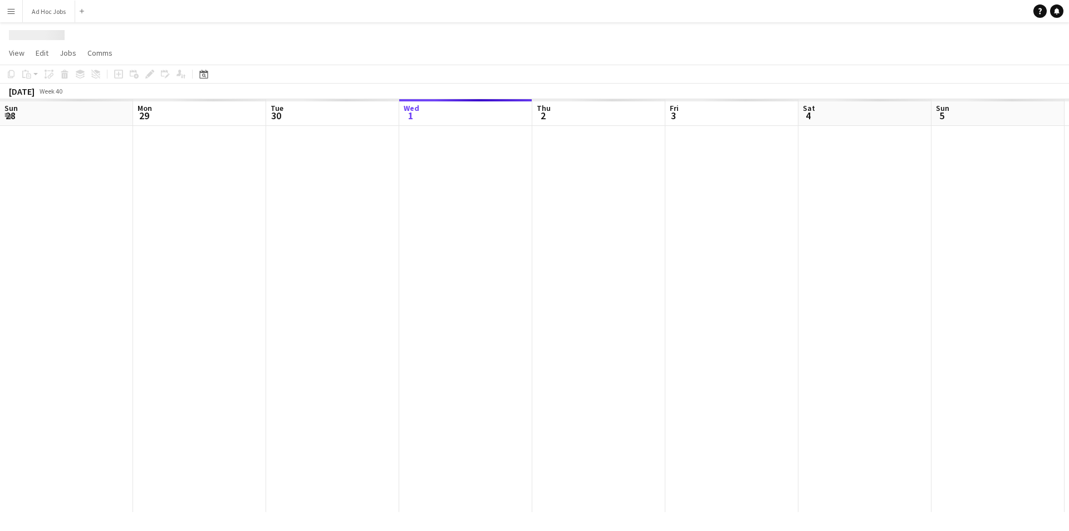
scroll to position [0, 266]
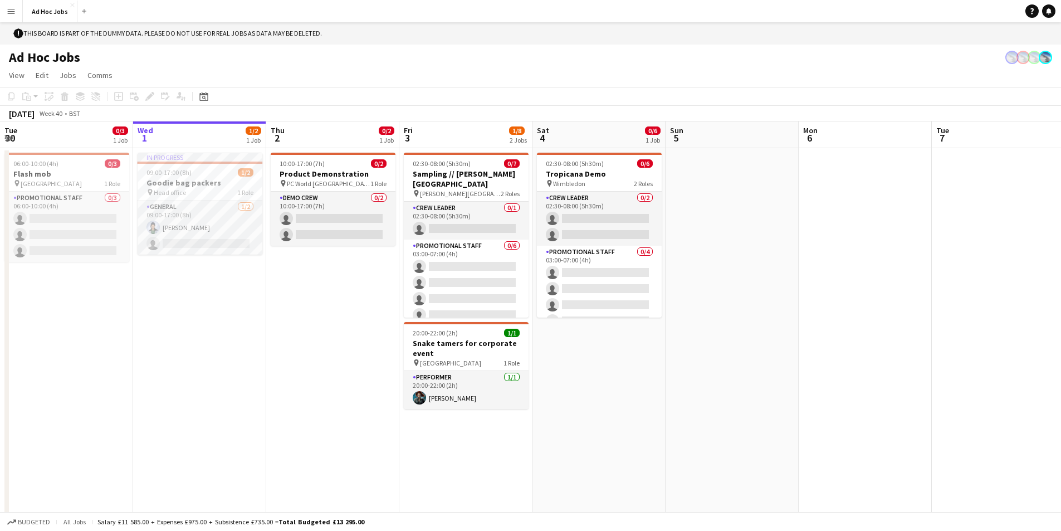
click at [17, 9] on button "Menu" at bounding box center [11, 11] width 22 height 22
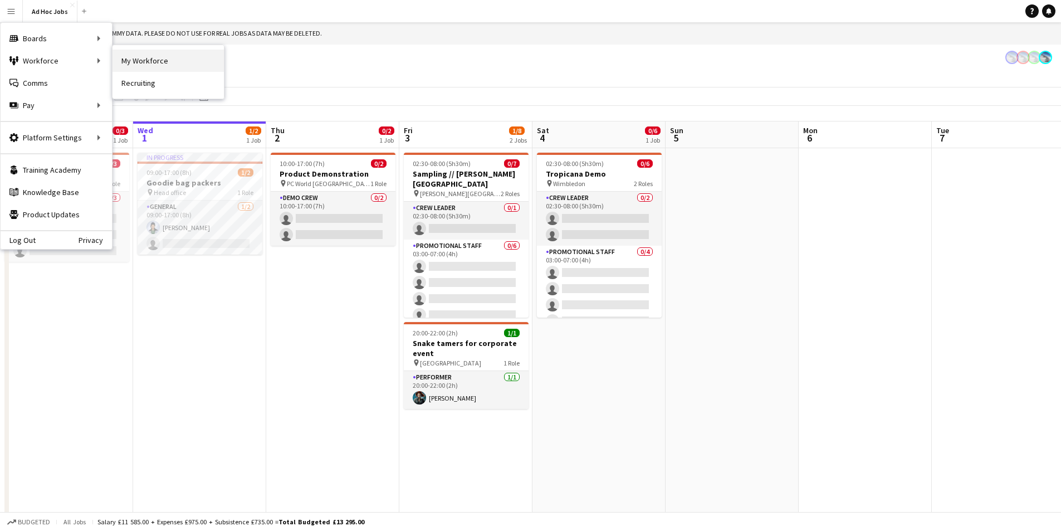
click at [134, 57] on link "My Workforce" at bounding box center [167, 61] width 111 height 22
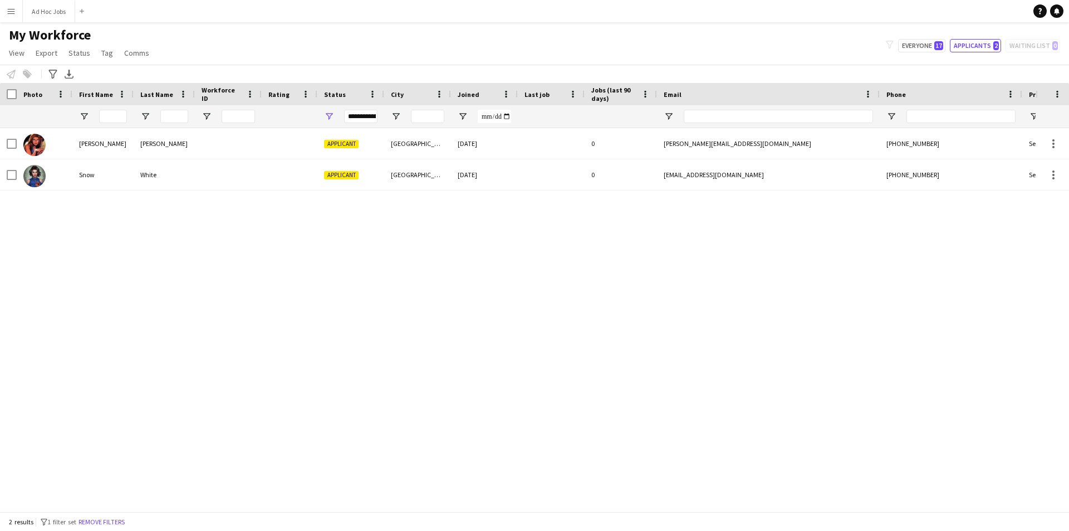
click at [4, 9] on button "Menu" at bounding box center [11, 11] width 22 height 22
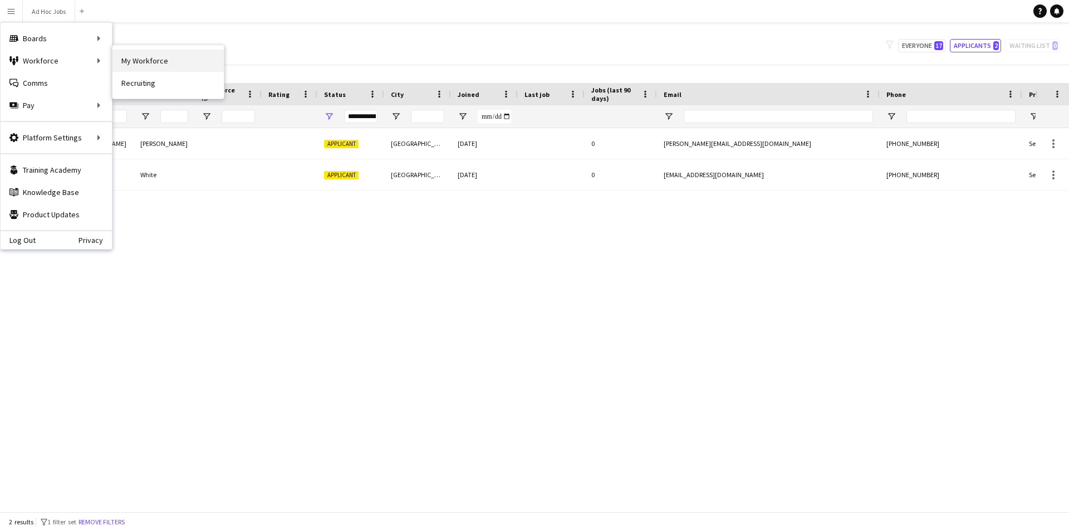
click at [148, 63] on link "My Workforce" at bounding box center [167, 61] width 111 height 22
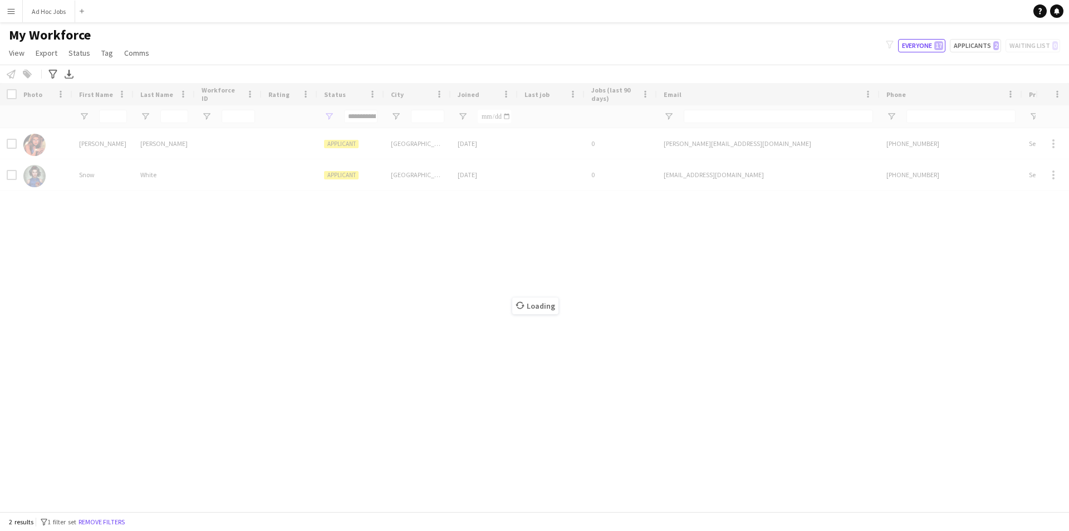
type input "**********"
